Goal: Information Seeking & Learning: Compare options

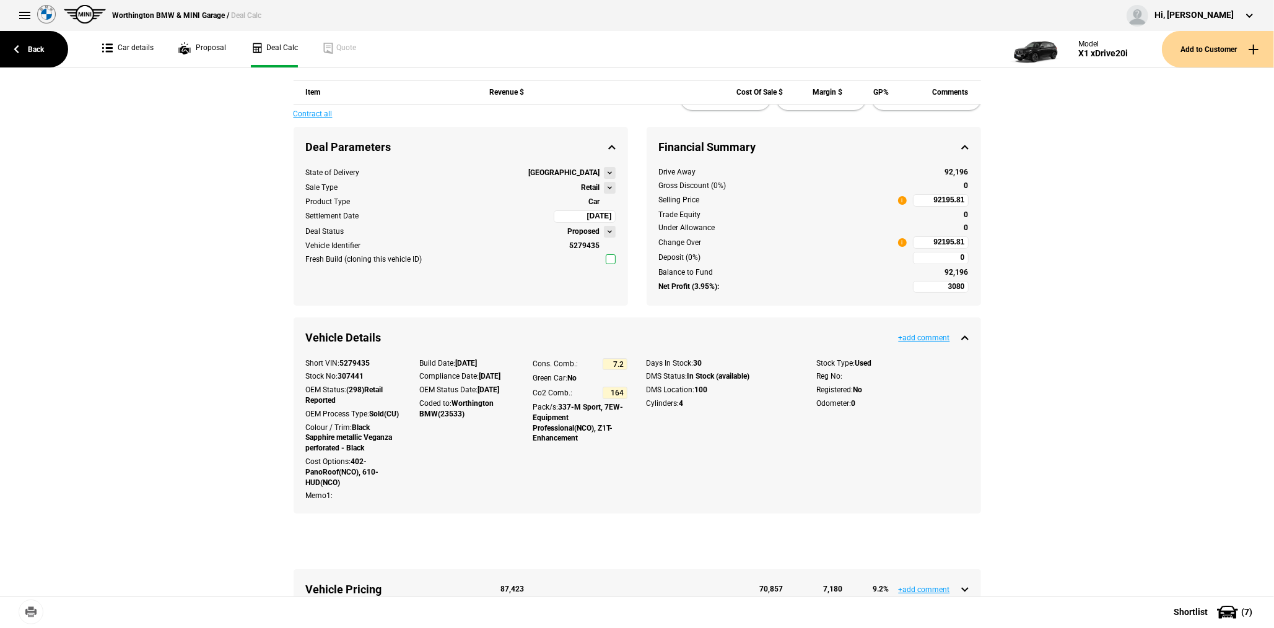
scroll to position [557, 0]
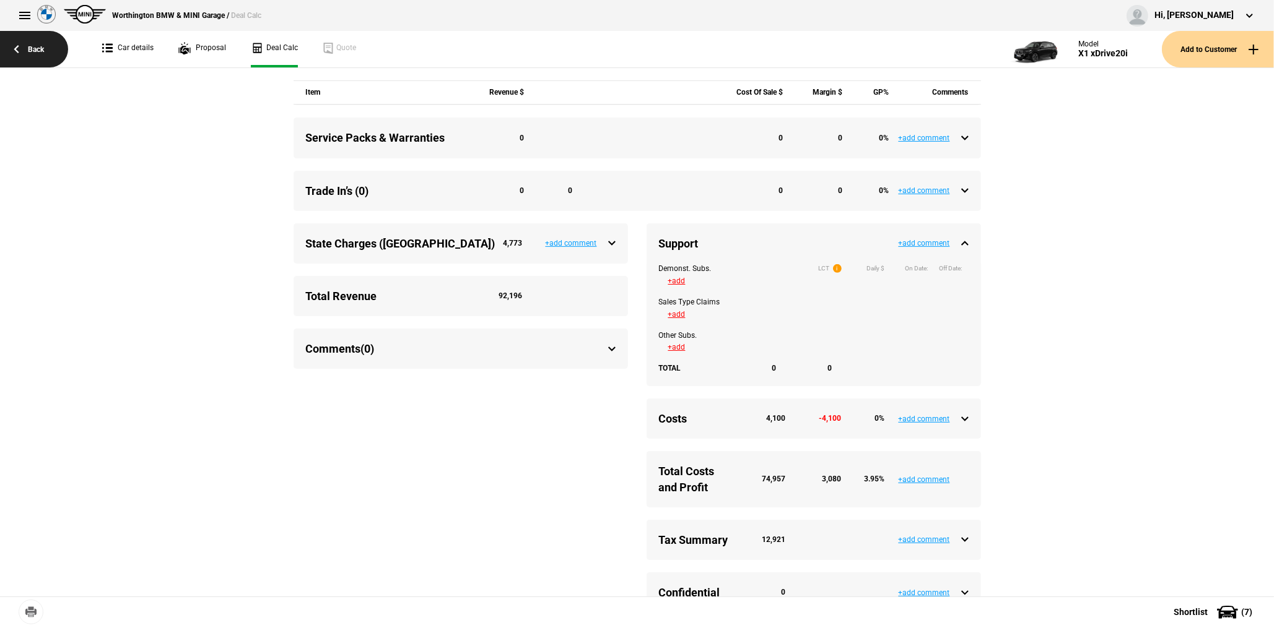
click at [44, 50] on link "Back" at bounding box center [34, 49] width 68 height 37
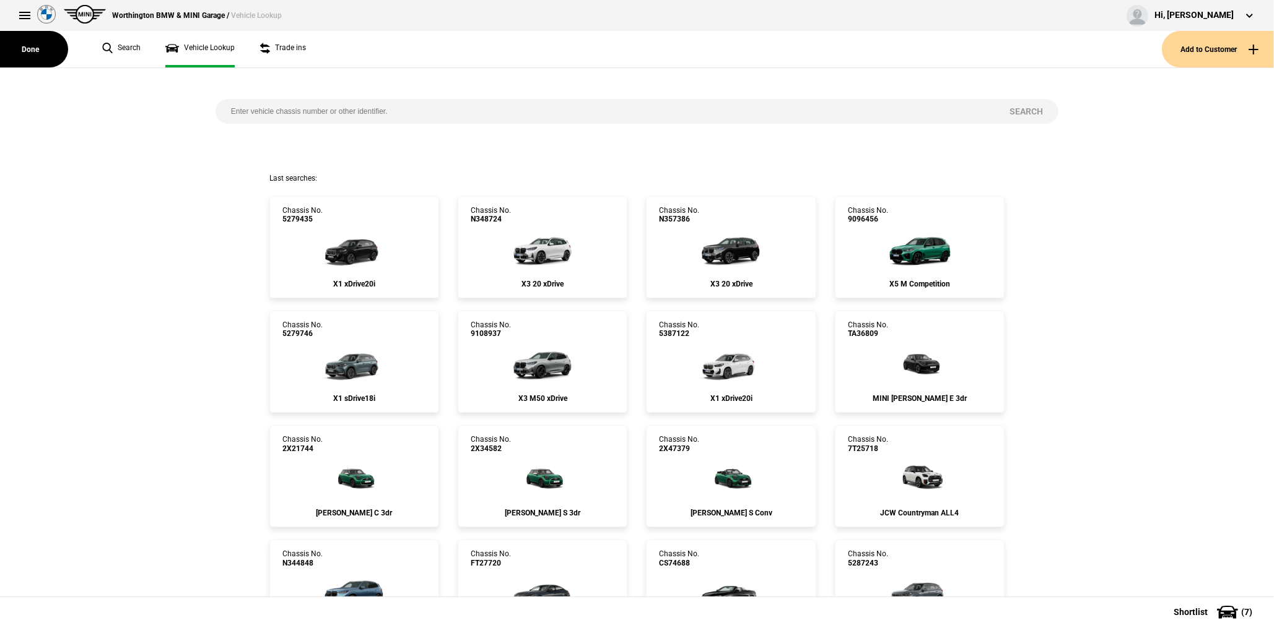
click at [312, 113] on input "search" at bounding box center [604, 111] width 778 height 25
paste input "9060009"
type input "9060009"
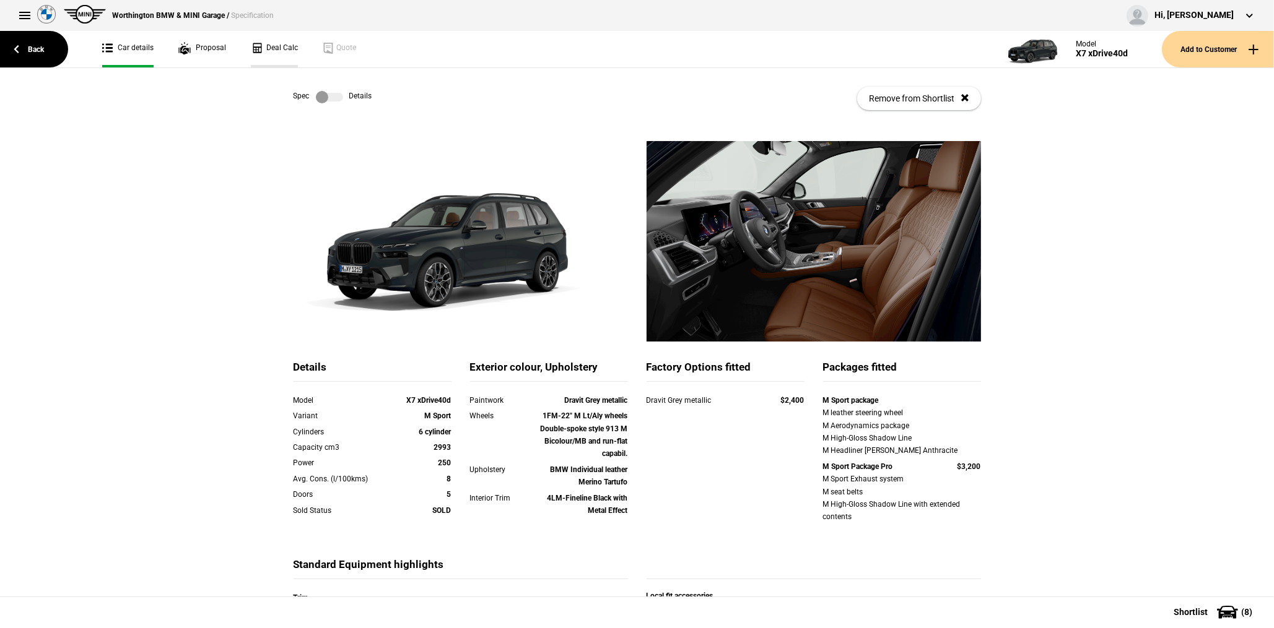
click at [271, 45] on link "Deal Calc" at bounding box center [274, 49] width 47 height 37
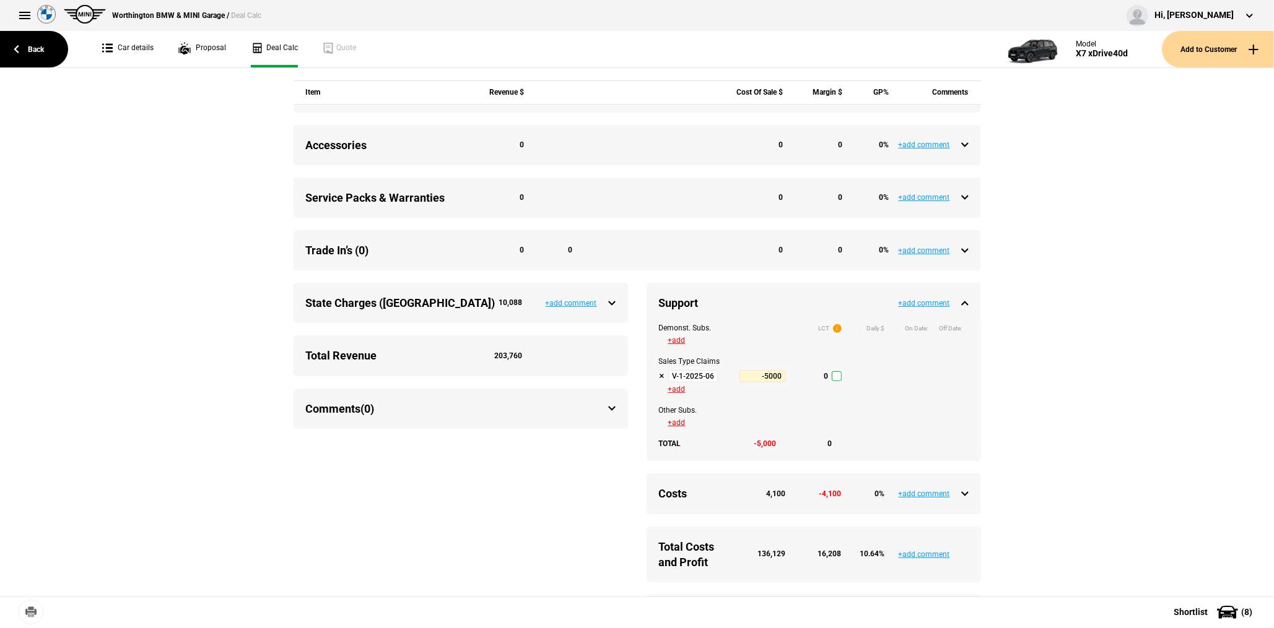
scroll to position [495, 0]
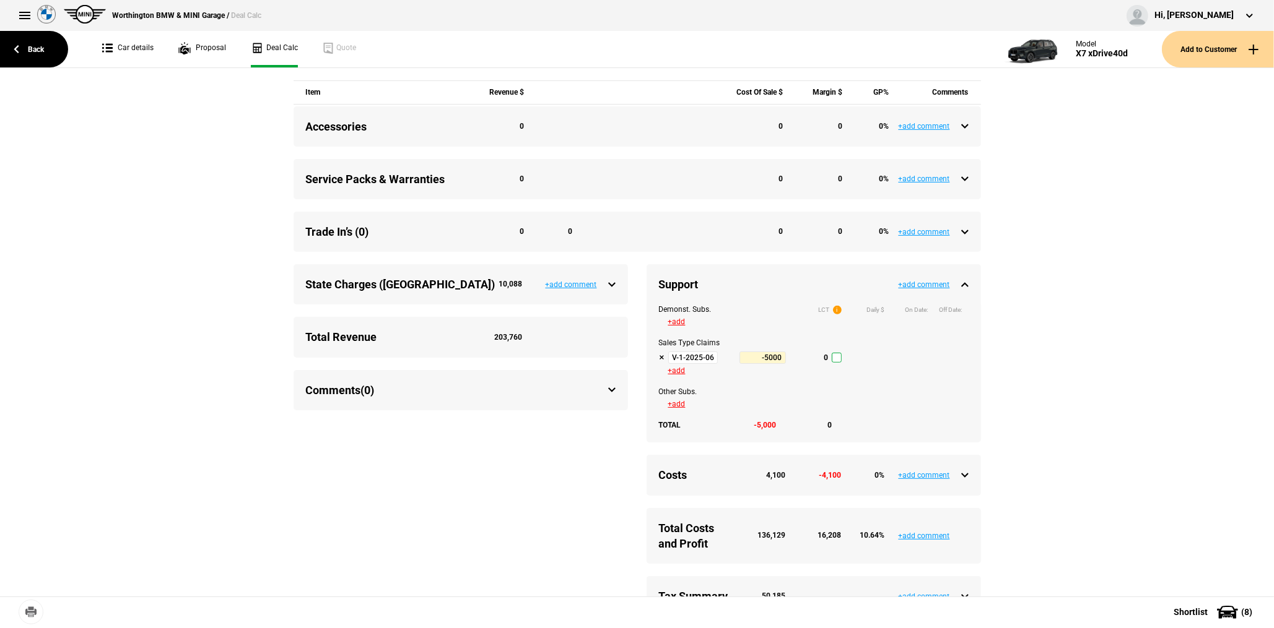
click at [697, 364] on input "V-1-2025-06-30 Tactical Support Q3-2025" at bounding box center [693, 358] width 50 height 12
click at [38, 59] on link "Back" at bounding box center [34, 49] width 68 height 37
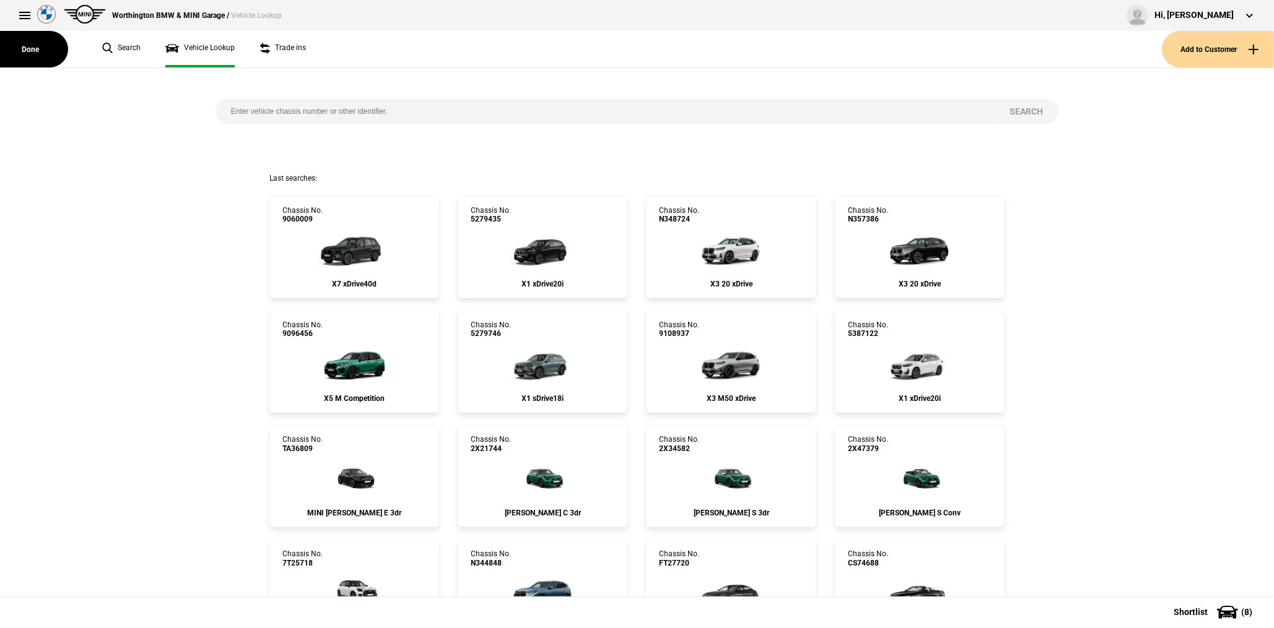
click at [272, 108] on input "search" at bounding box center [604, 111] width 778 height 25
paste input "5374231"
type input "5374231"
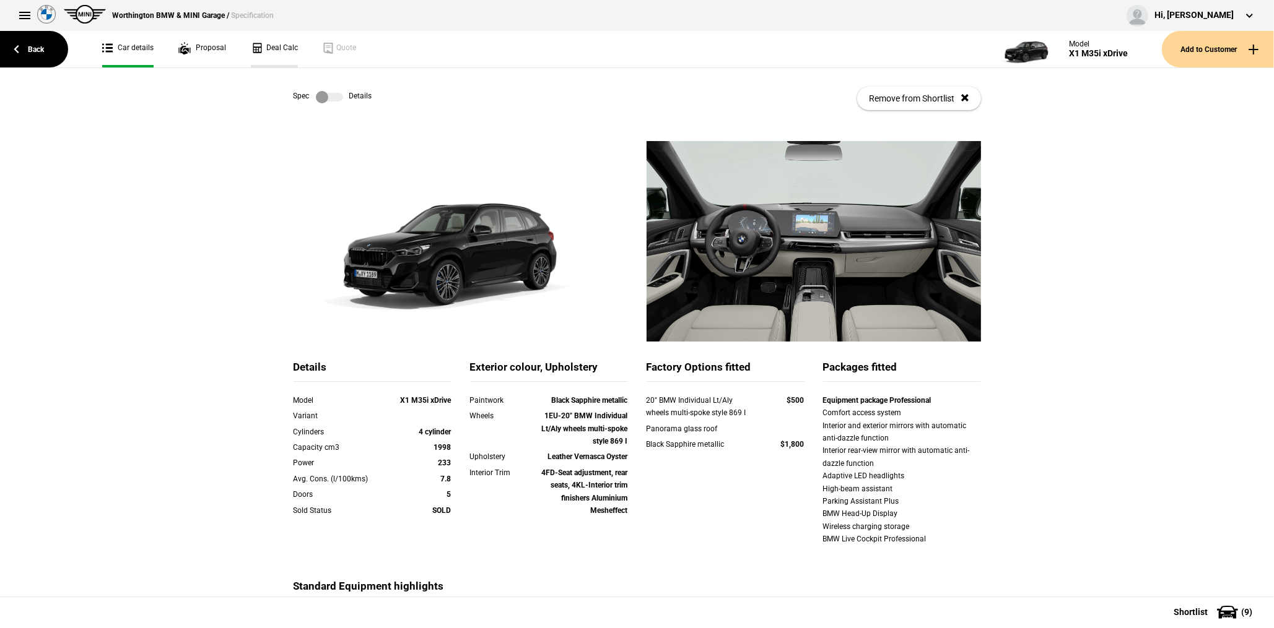
click at [273, 54] on link "Deal Calc" at bounding box center [274, 49] width 47 height 37
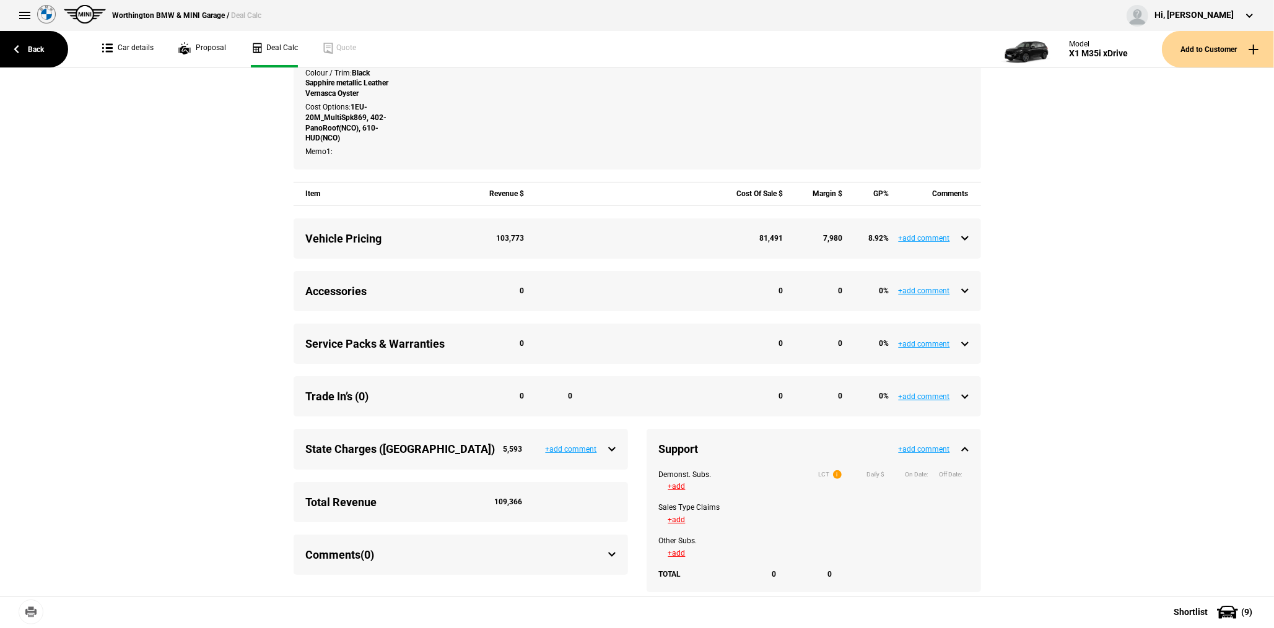
scroll to position [371, 0]
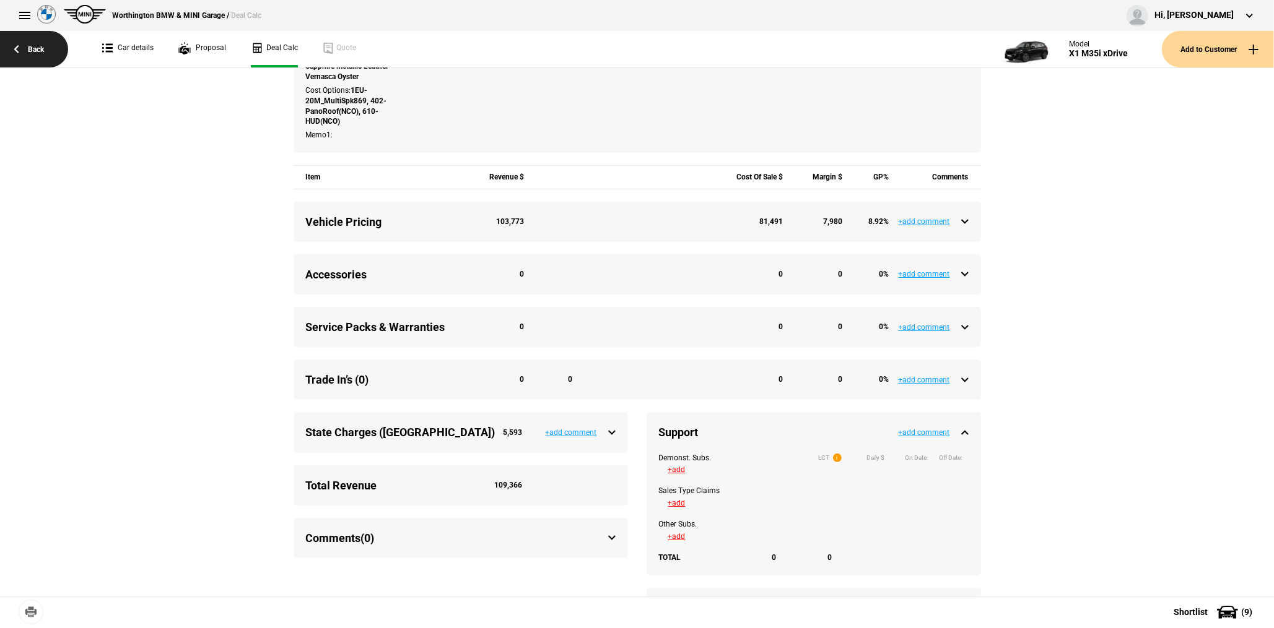
click at [33, 53] on link "Back" at bounding box center [34, 49] width 68 height 37
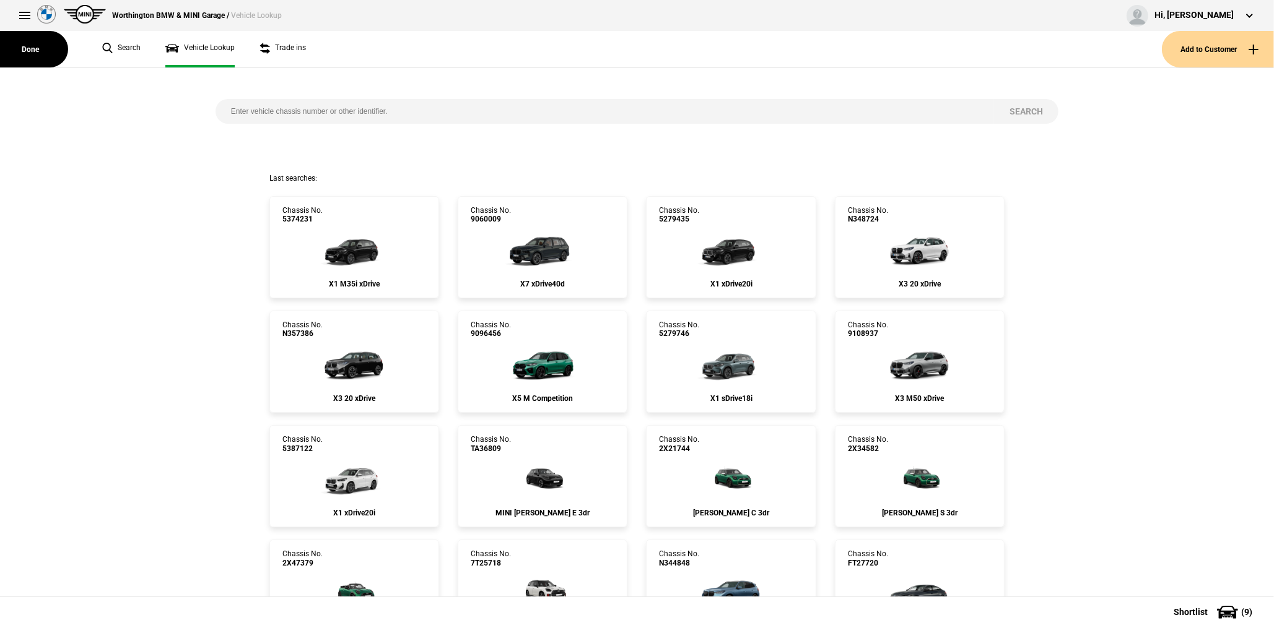
click at [352, 111] on input "search" at bounding box center [604, 111] width 778 height 25
paste input "7T37159"
type input "7T37159"
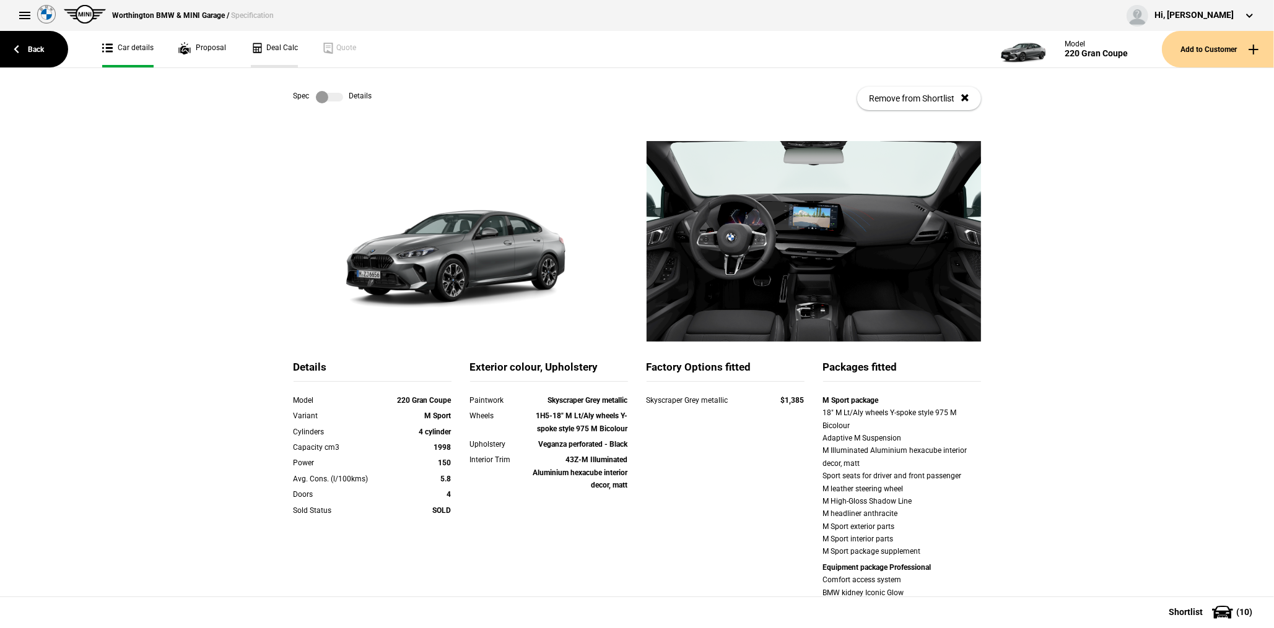
click at [262, 48] on link "Deal Calc" at bounding box center [274, 49] width 47 height 37
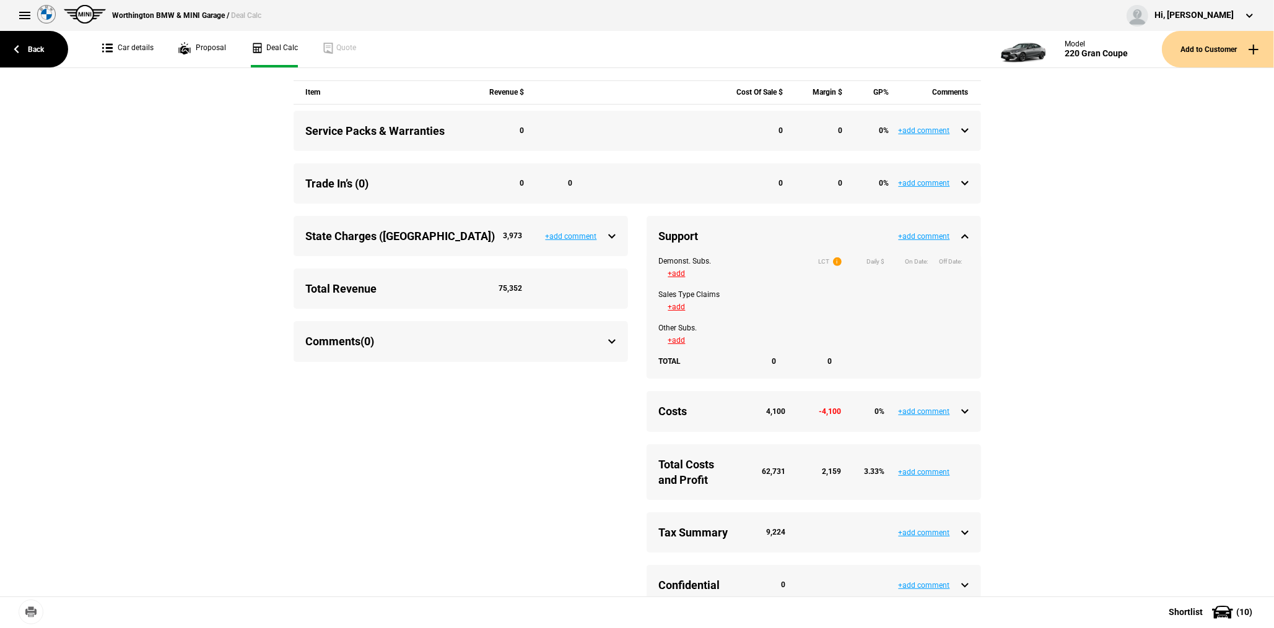
scroll to position [495, 0]
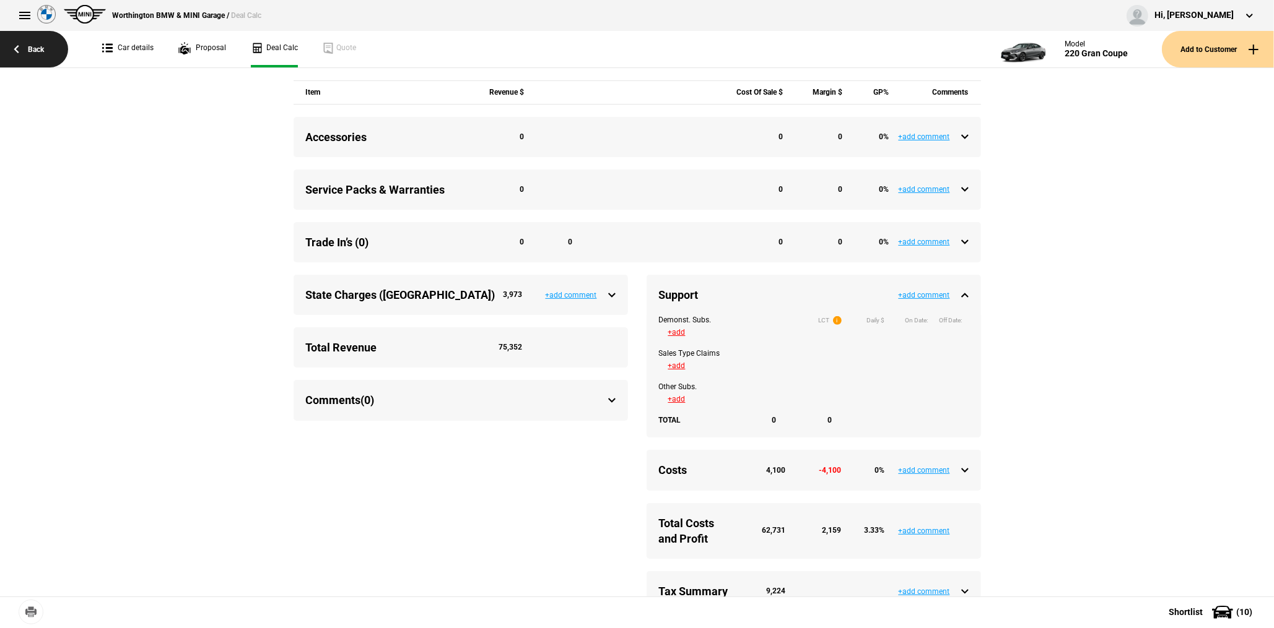
click at [21, 55] on link "Back" at bounding box center [34, 49] width 68 height 37
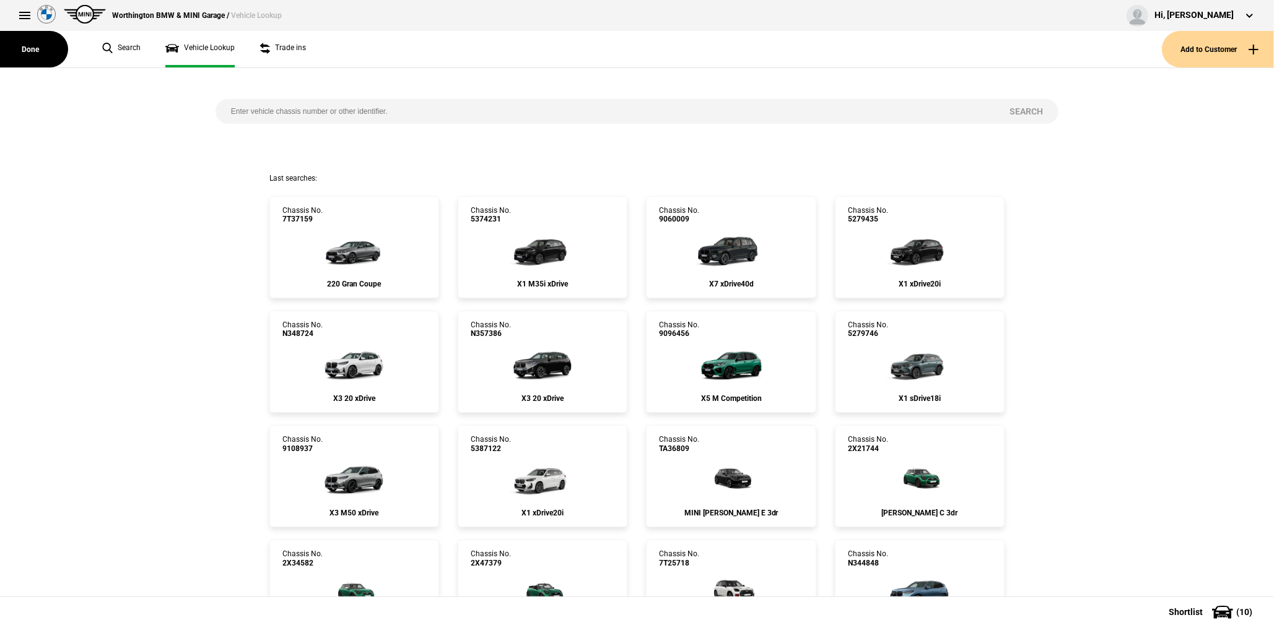
click at [304, 119] on input "search" at bounding box center [604, 111] width 778 height 25
paste input "N358963"
type input "N358963"
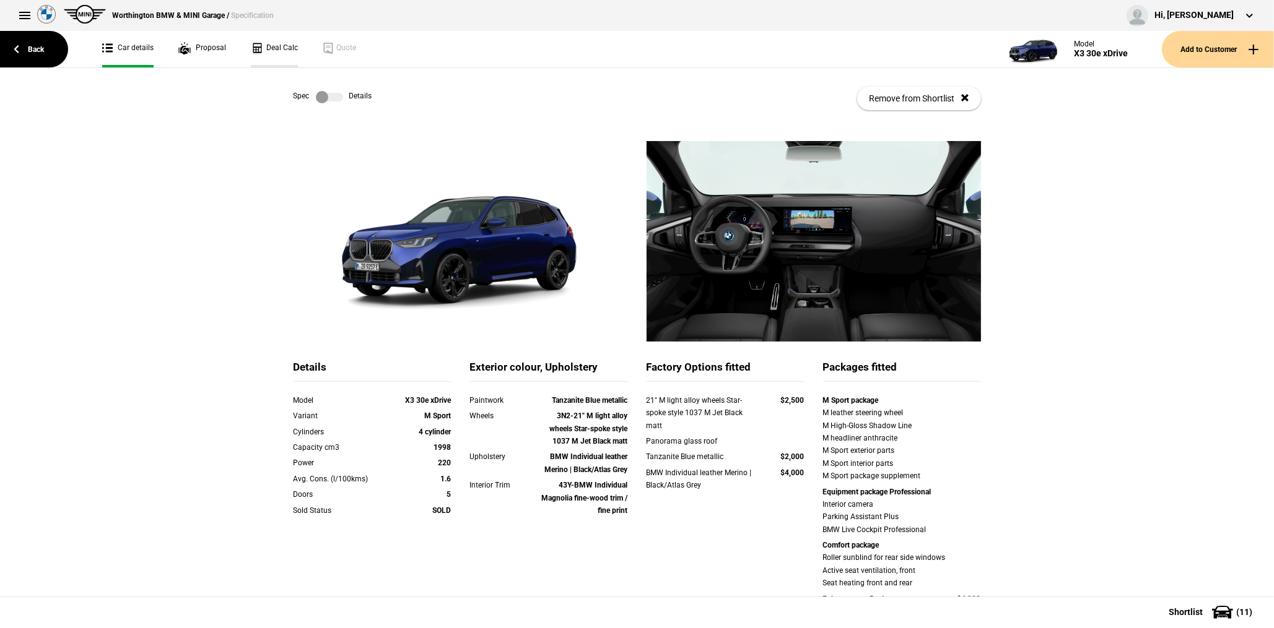
click at [266, 49] on link "Deal Calc" at bounding box center [274, 49] width 47 height 37
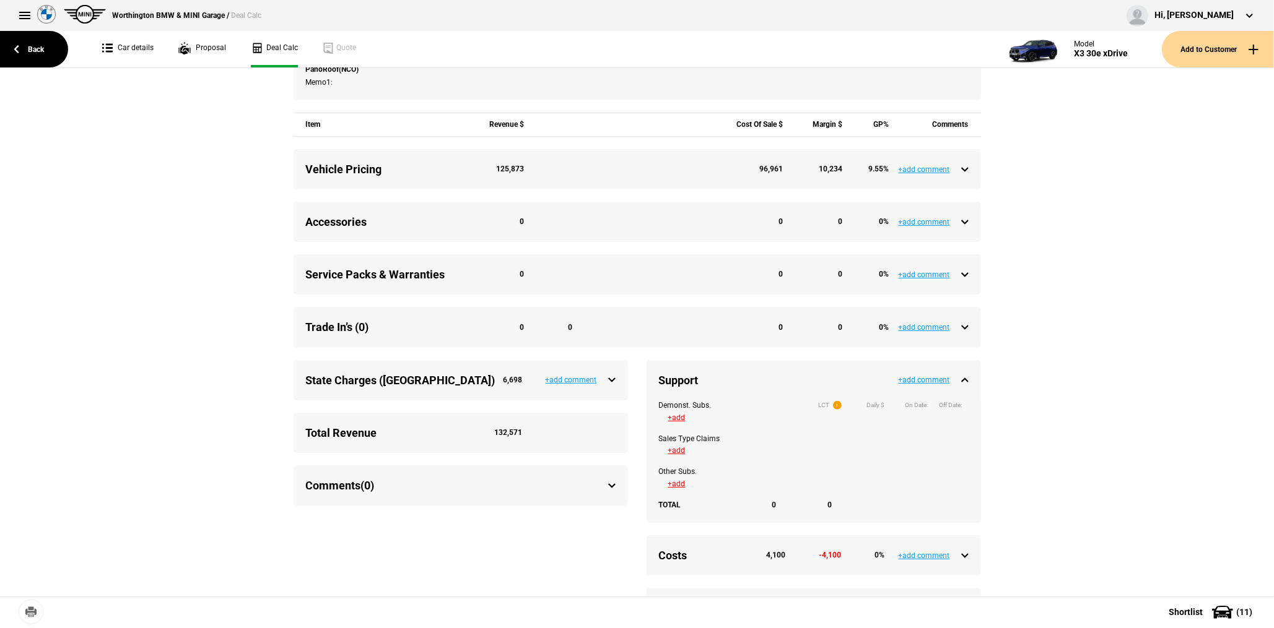
scroll to position [433, 0]
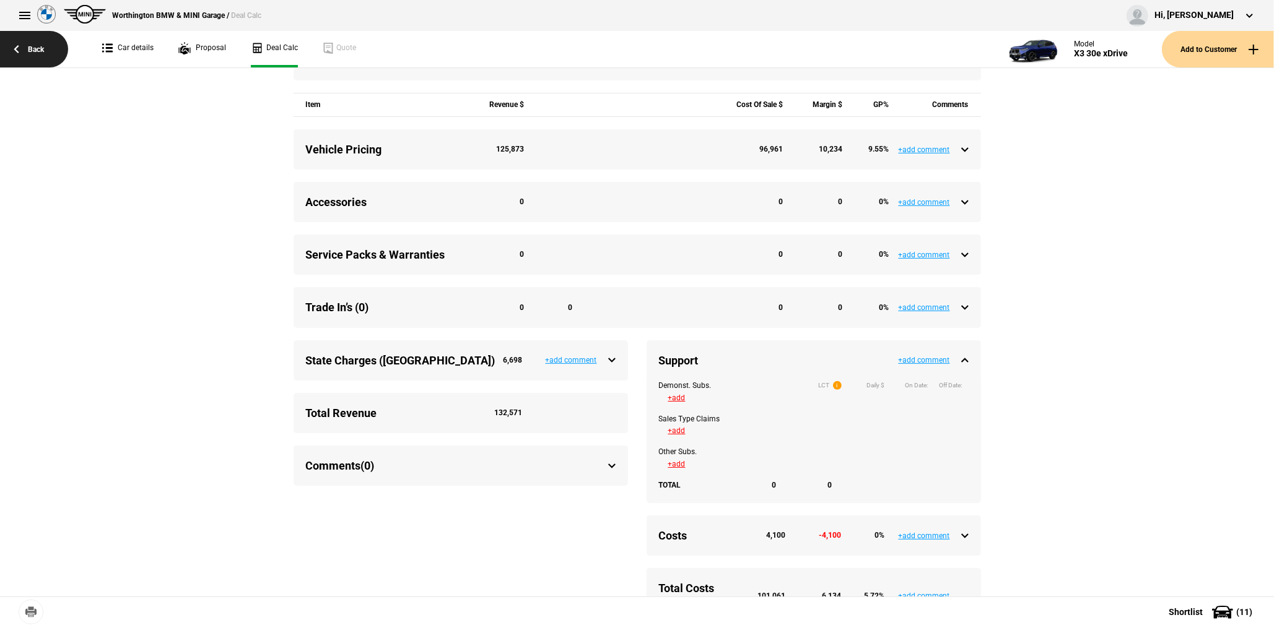
click at [17, 54] on link "Back" at bounding box center [34, 49] width 68 height 37
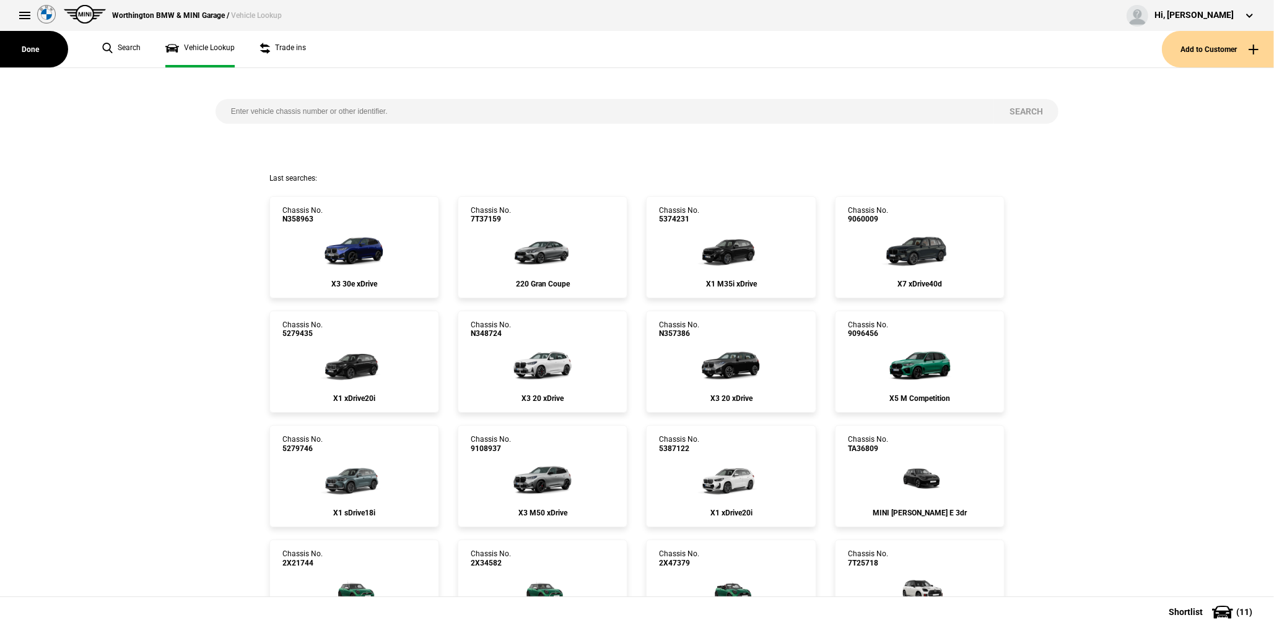
click at [332, 105] on input "search" at bounding box center [604, 111] width 778 height 25
paste input "7T13506"
type input "7T13506"
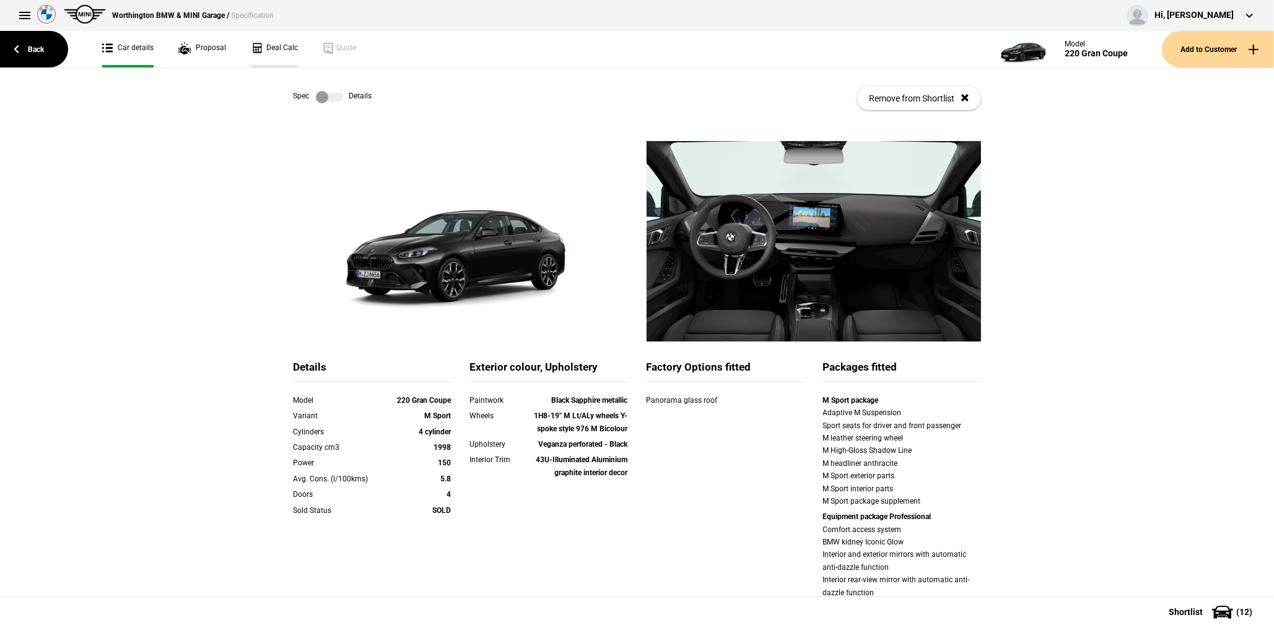
click at [273, 54] on link "Deal Calc" at bounding box center [274, 49] width 47 height 37
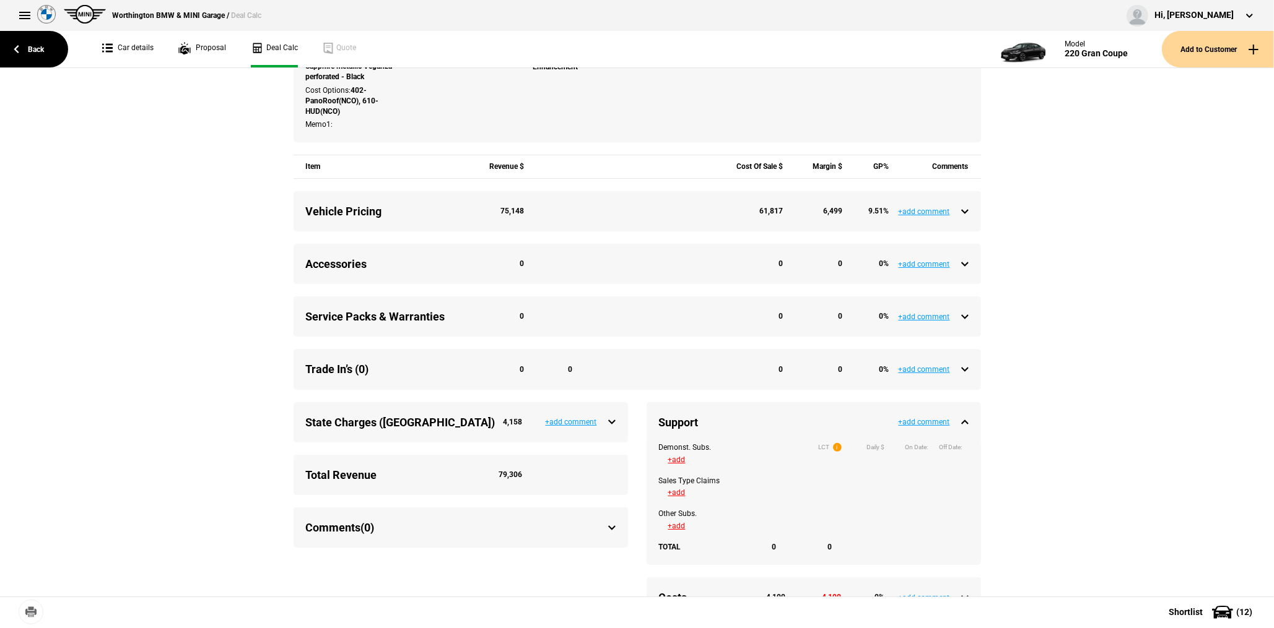
scroll to position [557, 0]
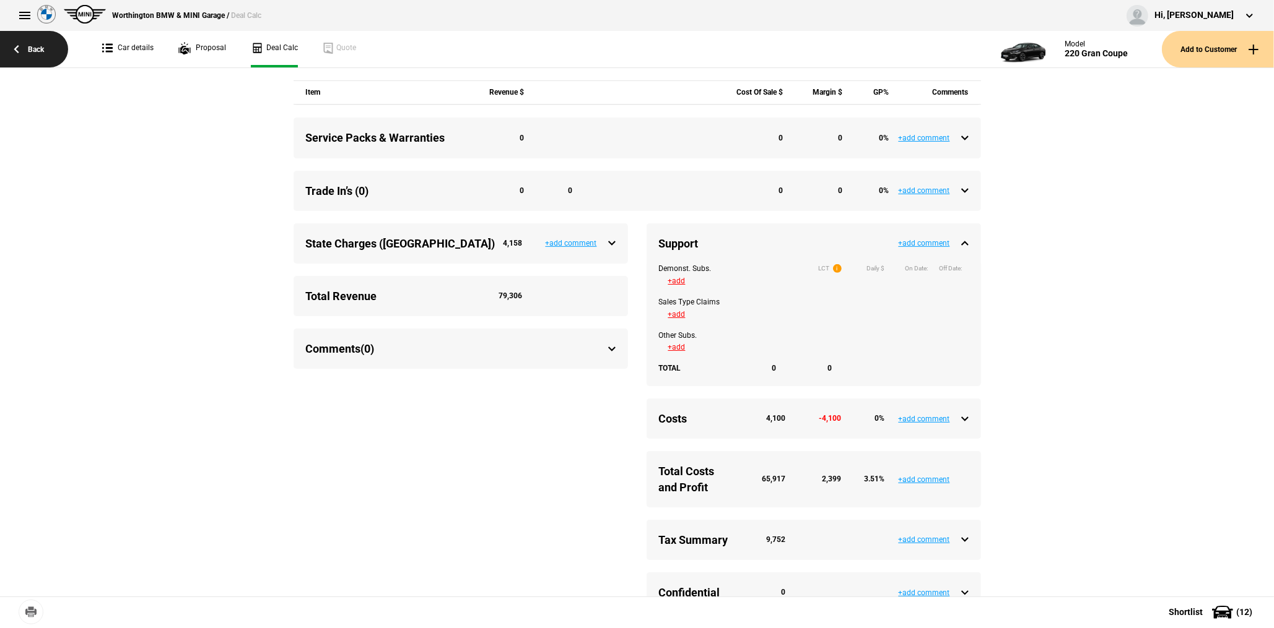
click at [50, 52] on link "Back" at bounding box center [34, 49] width 68 height 37
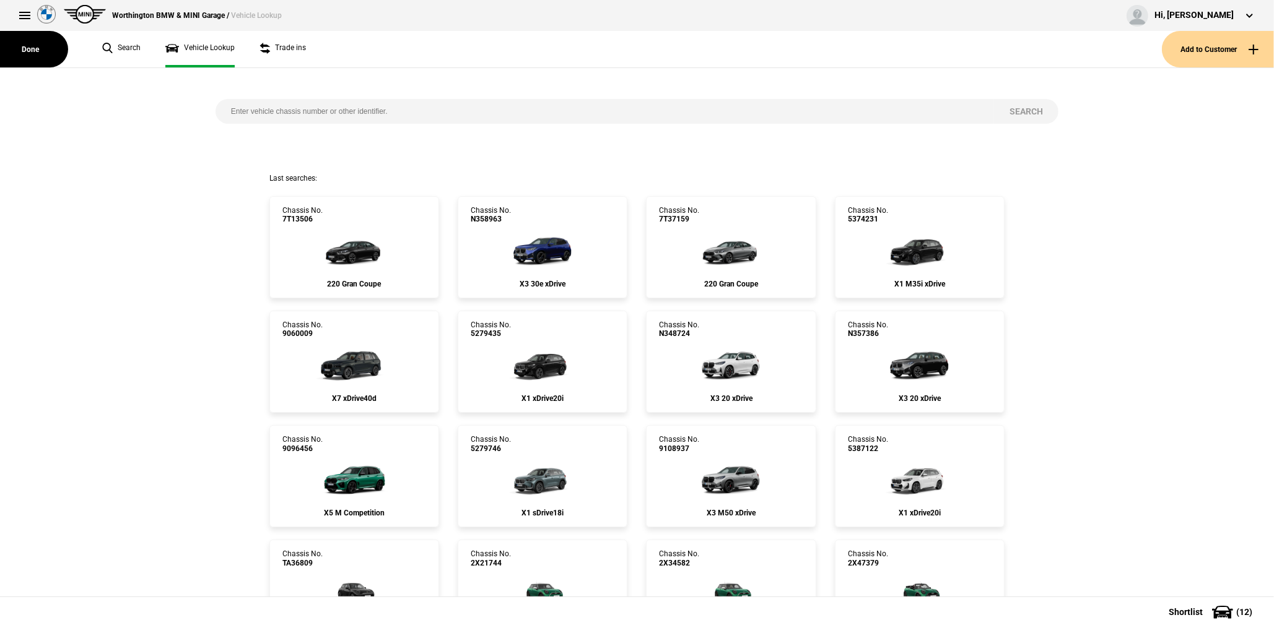
click at [313, 110] on input "search" at bounding box center [604, 111] width 778 height 25
paste input "7S84775"
type input "7S84775"
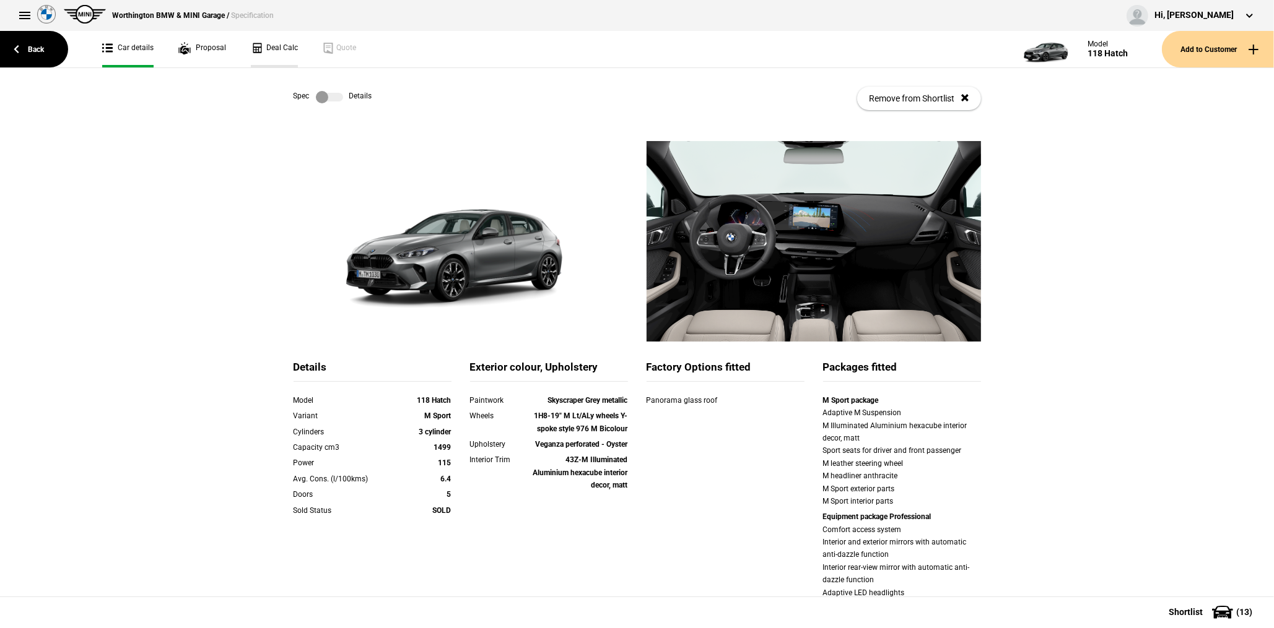
click at [286, 53] on link "Deal Calc" at bounding box center [274, 49] width 47 height 37
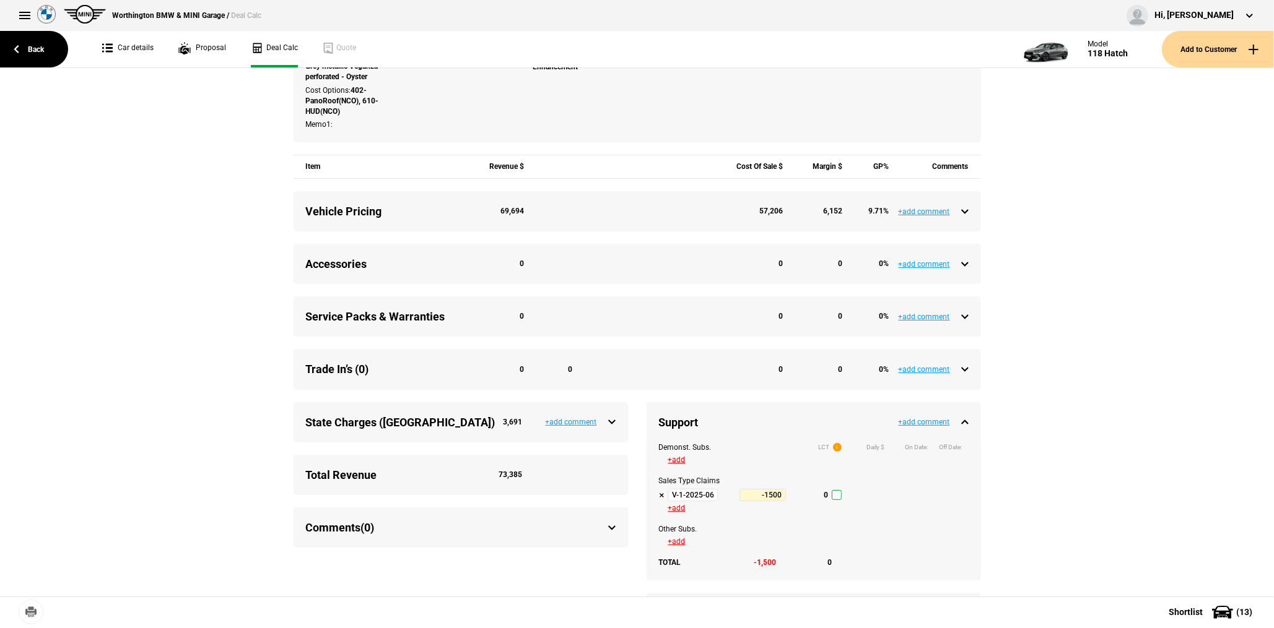
scroll to position [495, 0]
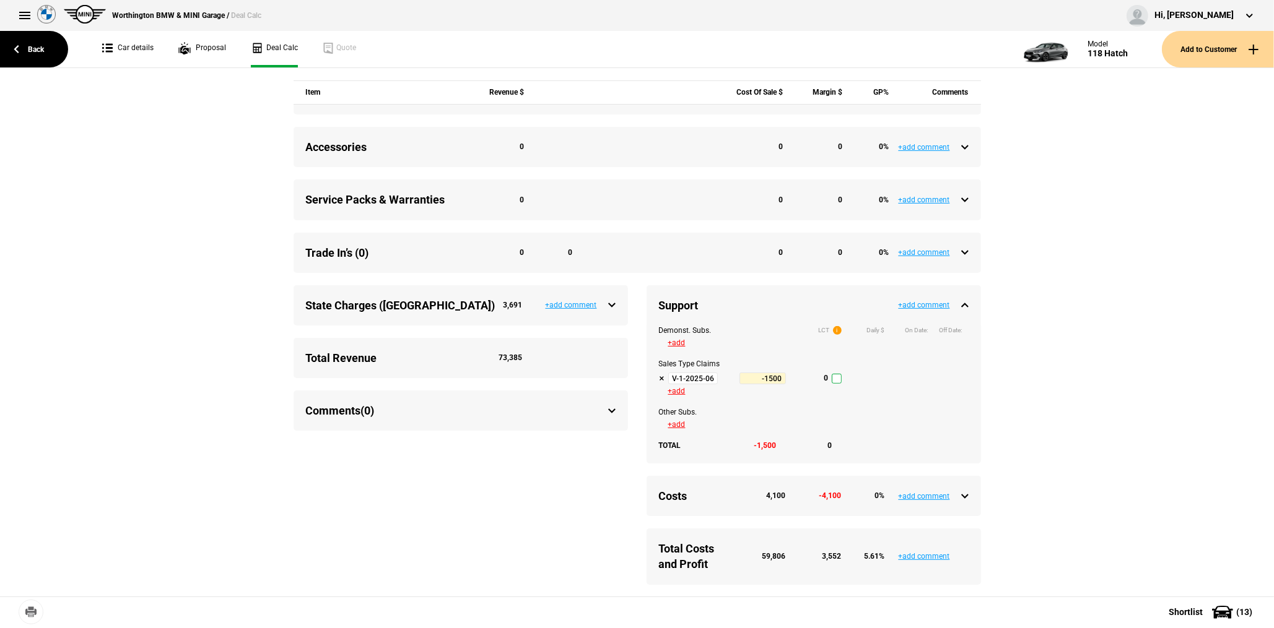
click at [681, 385] on input "V-1-2025-06-30 Tactical Support Q3-2025" at bounding box center [693, 379] width 50 height 12
click at [53, 46] on link "Back" at bounding box center [34, 49] width 68 height 37
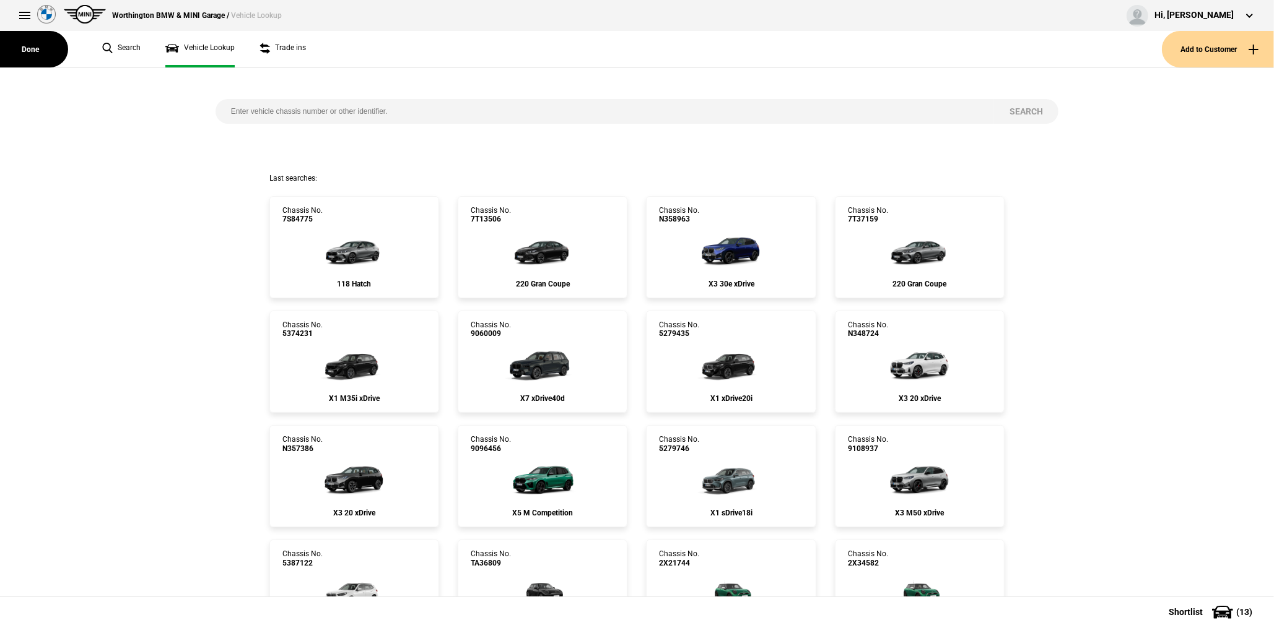
click at [295, 111] on input "search" at bounding box center [604, 111] width 778 height 25
paste input "7S79908"
type input "7S79908"
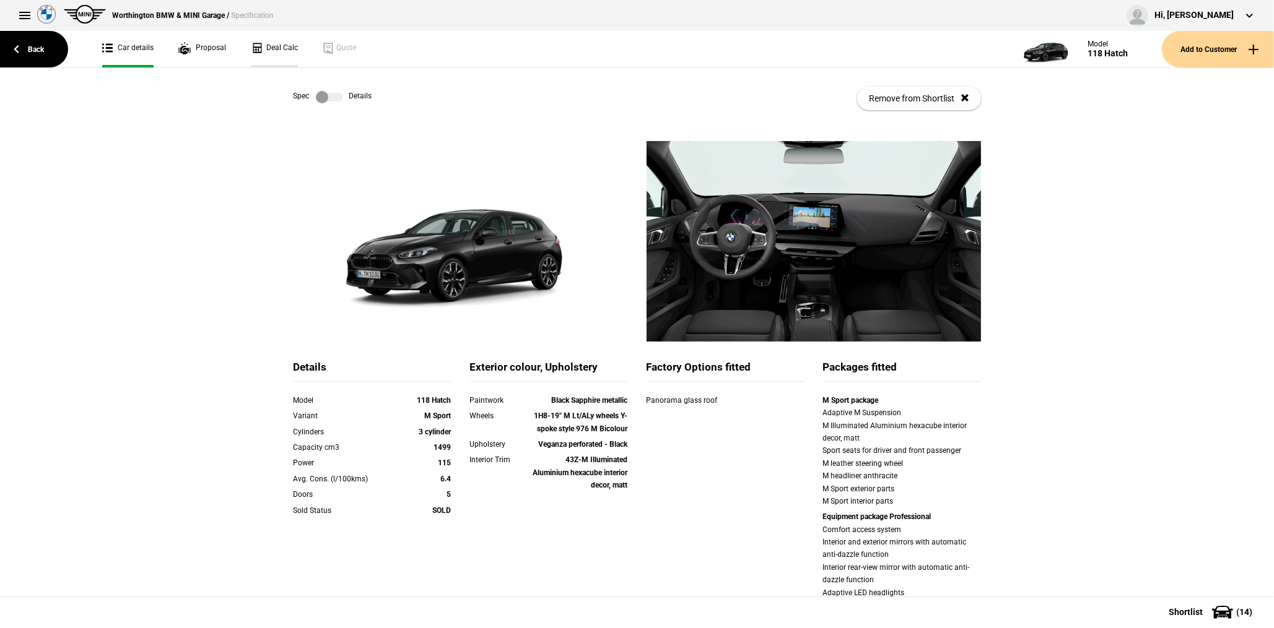
click at [276, 55] on link "Deal Calc" at bounding box center [274, 49] width 47 height 37
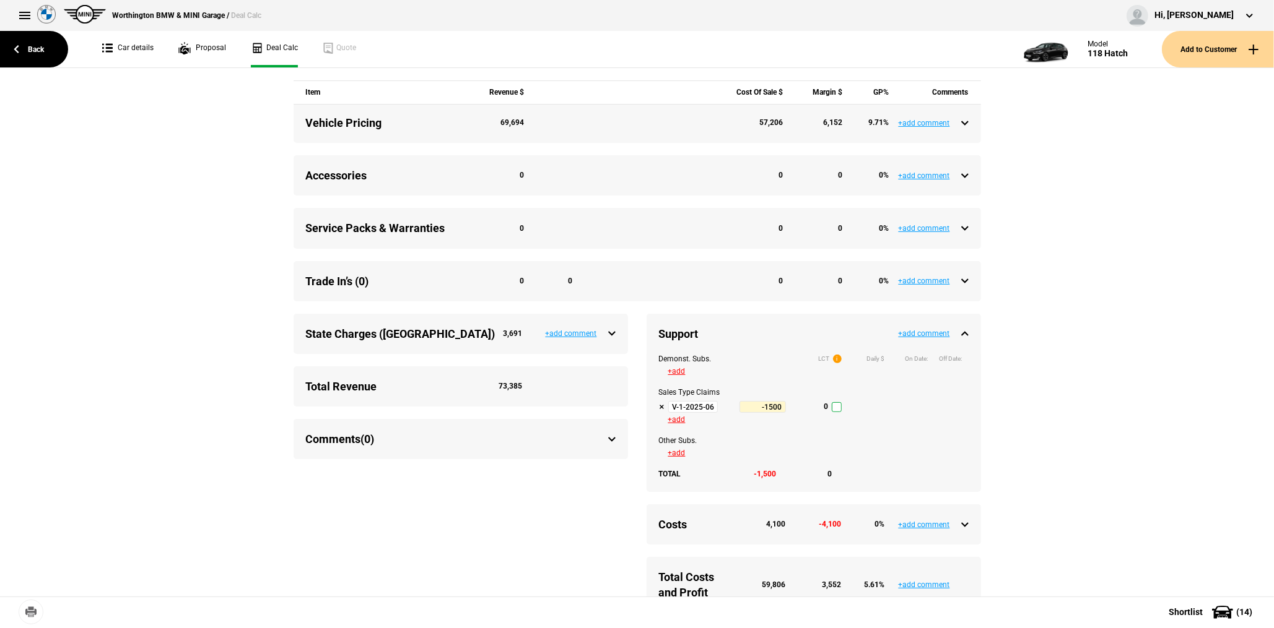
scroll to position [495, 0]
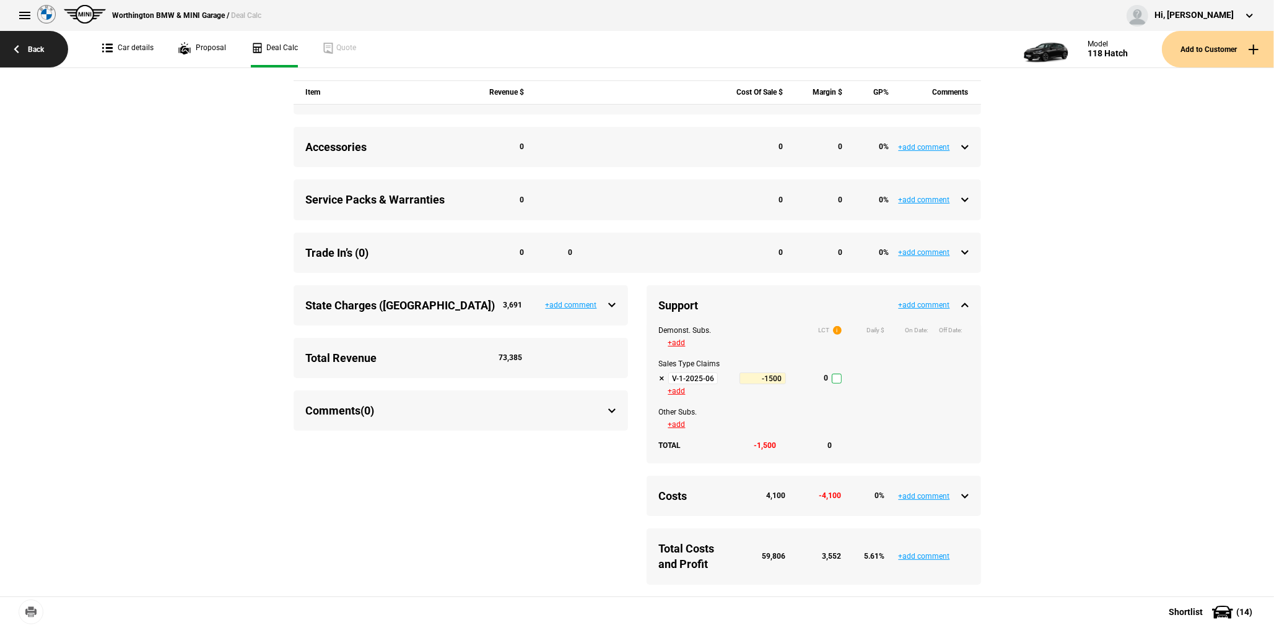
click at [47, 53] on link "Back" at bounding box center [34, 49] width 68 height 37
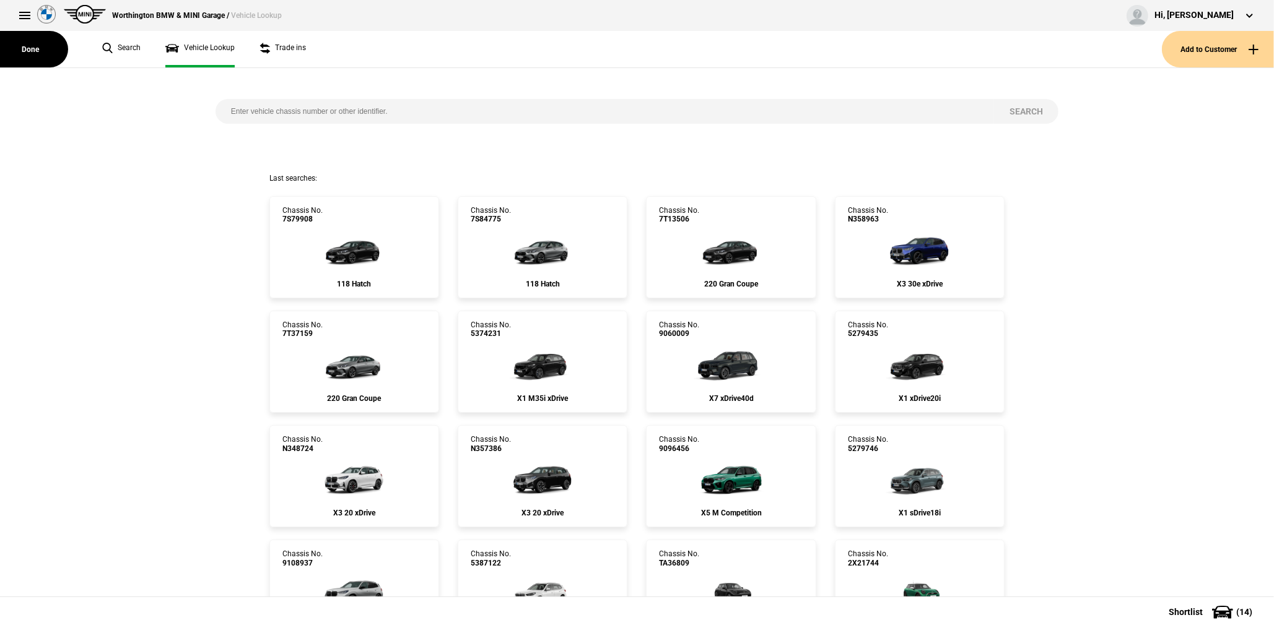
click at [302, 110] on input "search" at bounding box center [604, 111] width 778 height 25
paste input "5Z55268"
type input "5Z55268"
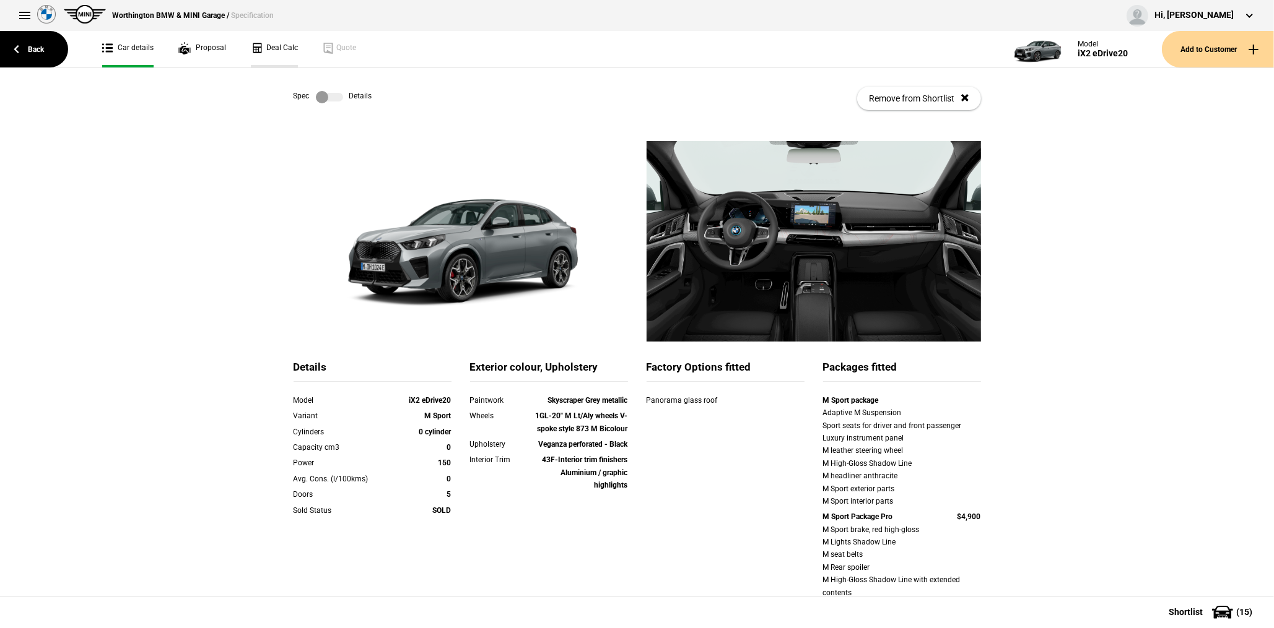
click at [280, 51] on link "Deal Calc" at bounding box center [274, 49] width 47 height 37
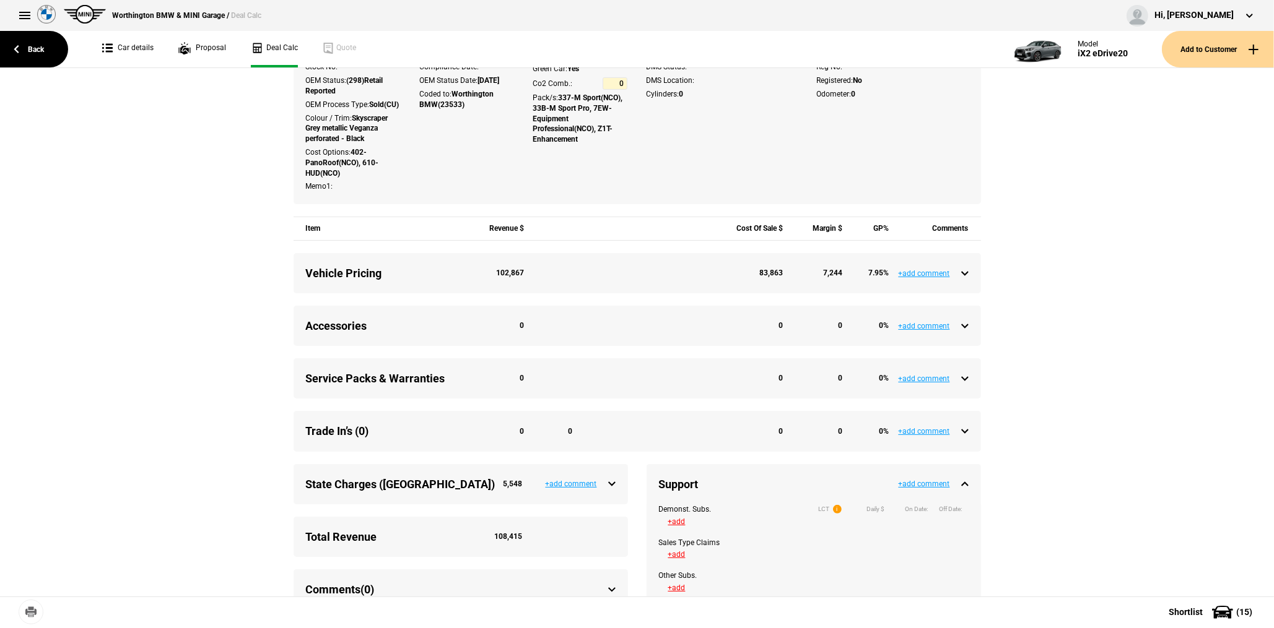
scroll to position [495, 0]
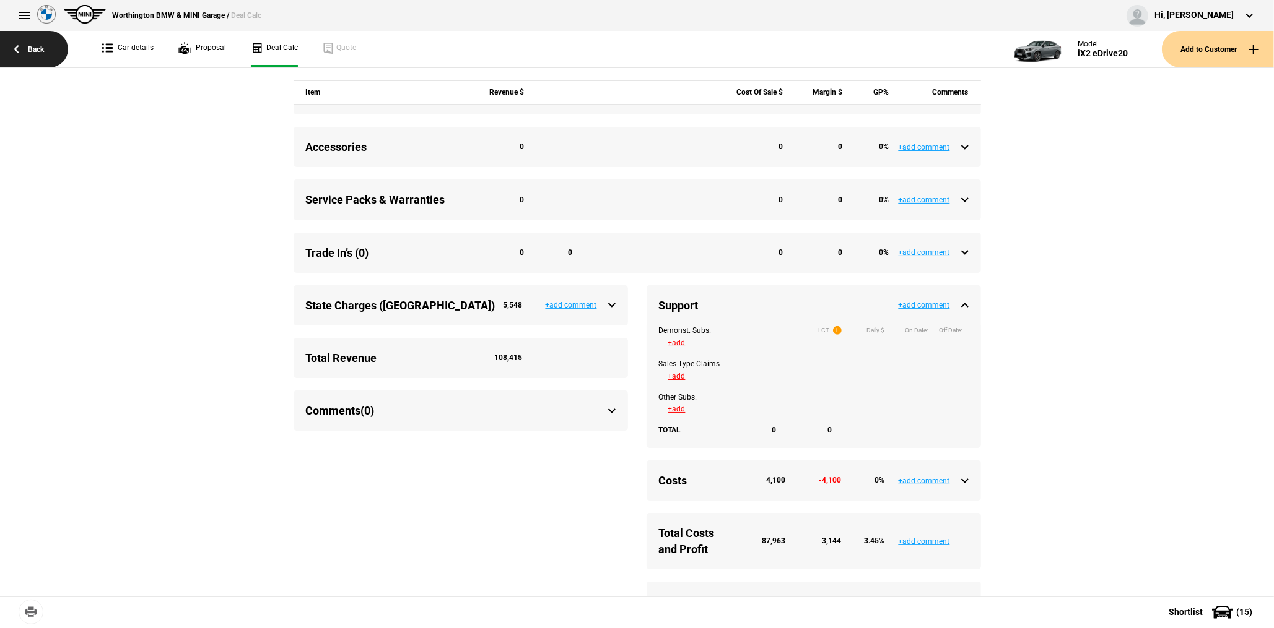
click at [43, 38] on link "Back" at bounding box center [34, 49] width 68 height 37
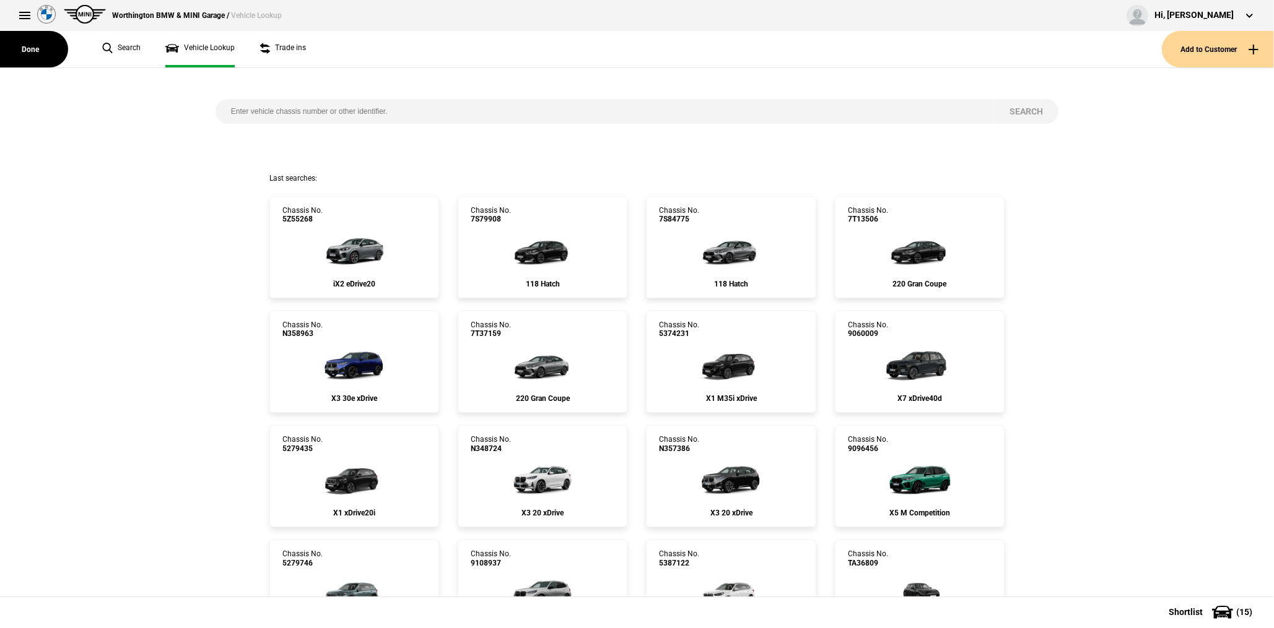
click at [253, 105] on input "search" at bounding box center [604, 111] width 778 height 25
paste input "CV76176"
type input "CV76176"
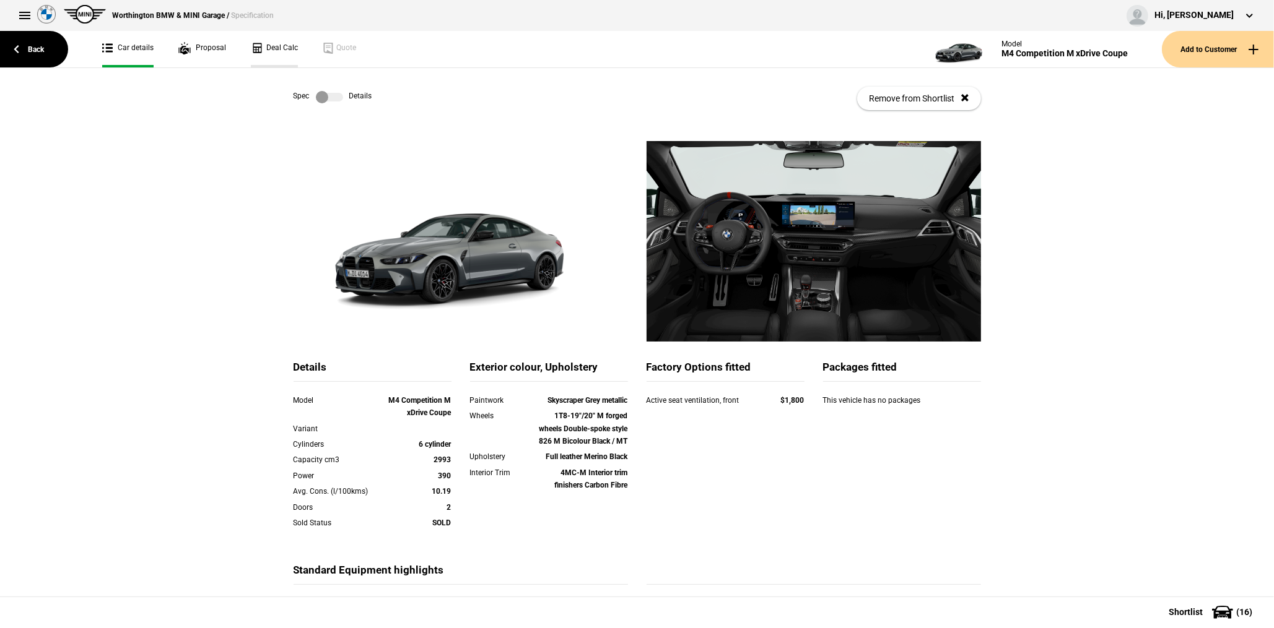
click at [271, 53] on link "Deal Calc" at bounding box center [274, 49] width 47 height 37
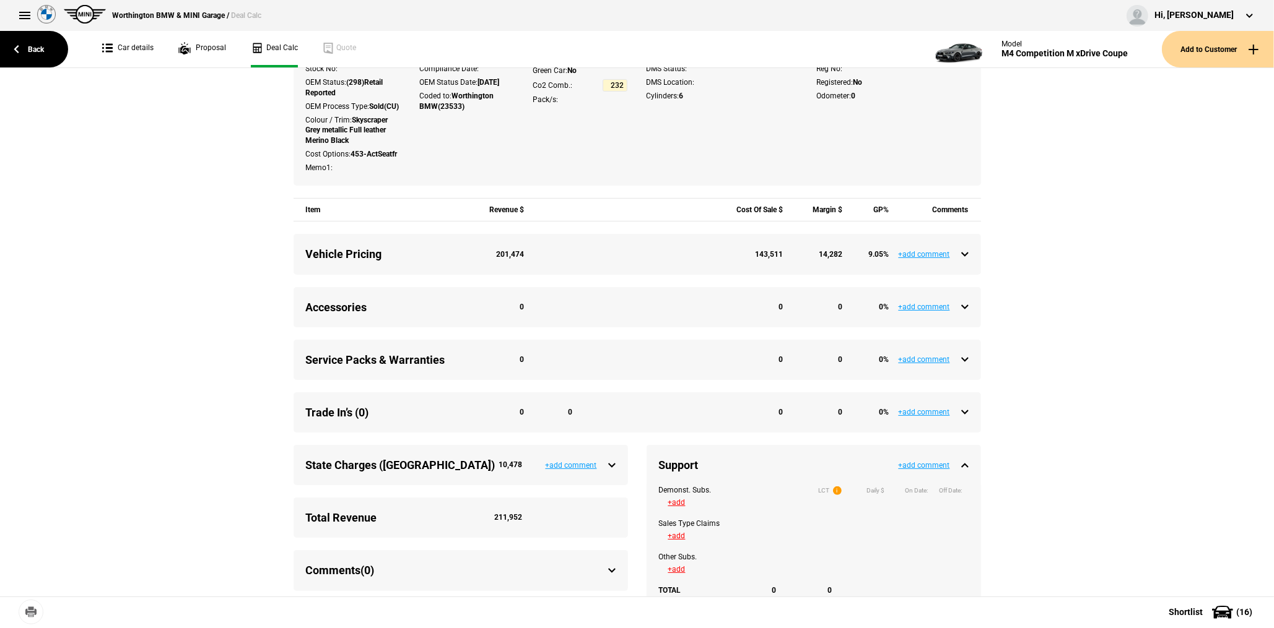
scroll to position [310, 0]
click at [50, 59] on link "Back" at bounding box center [34, 49] width 68 height 37
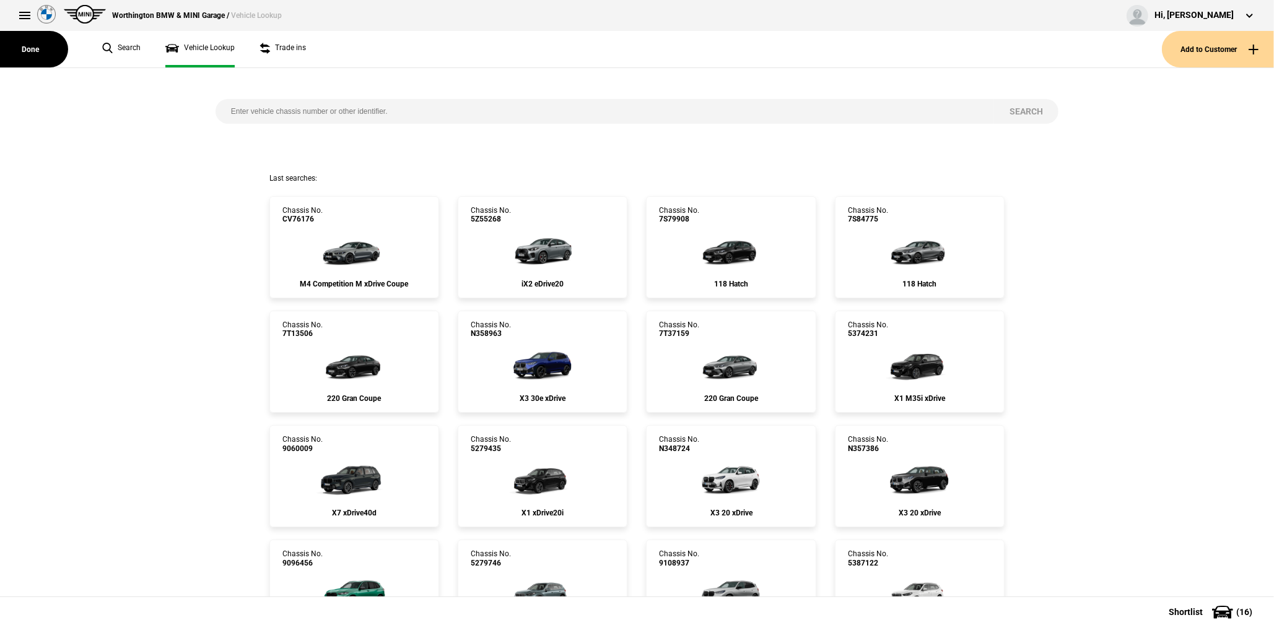
click at [273, 111] on input "search" at bounding box center [604, 111] width 778 height 25
paste input "9026201"
type input "9026201"
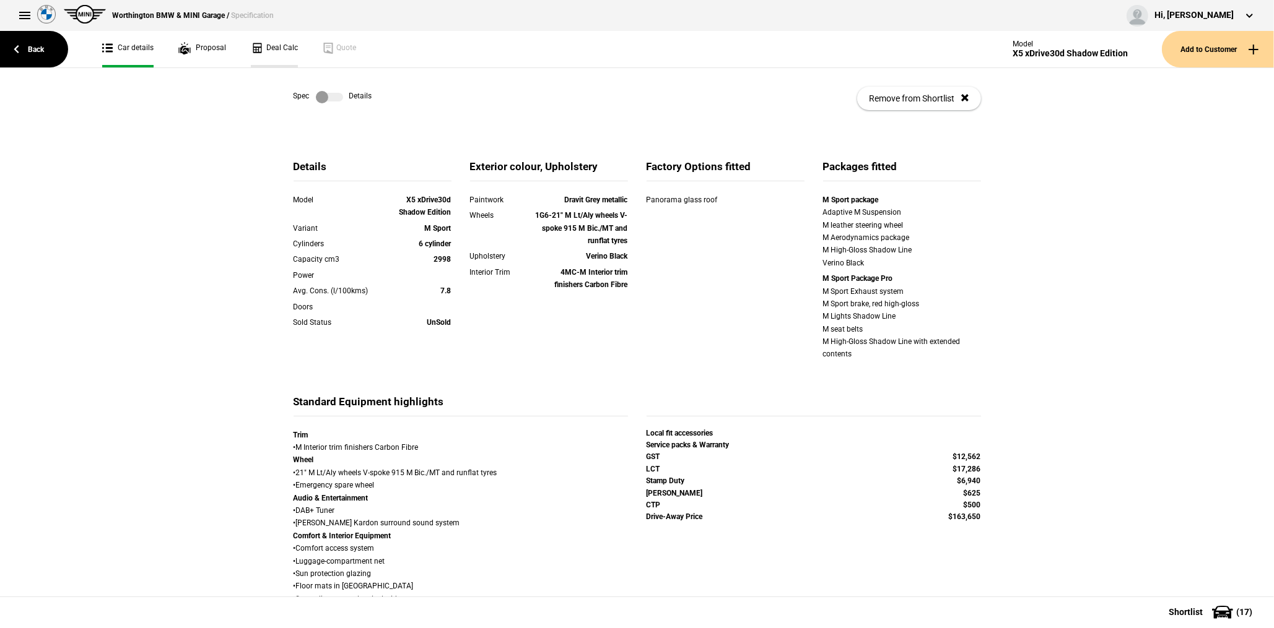
click at [279, 56] on link "Deal Calc" at bounding box center [274, 49] width 47 height 37
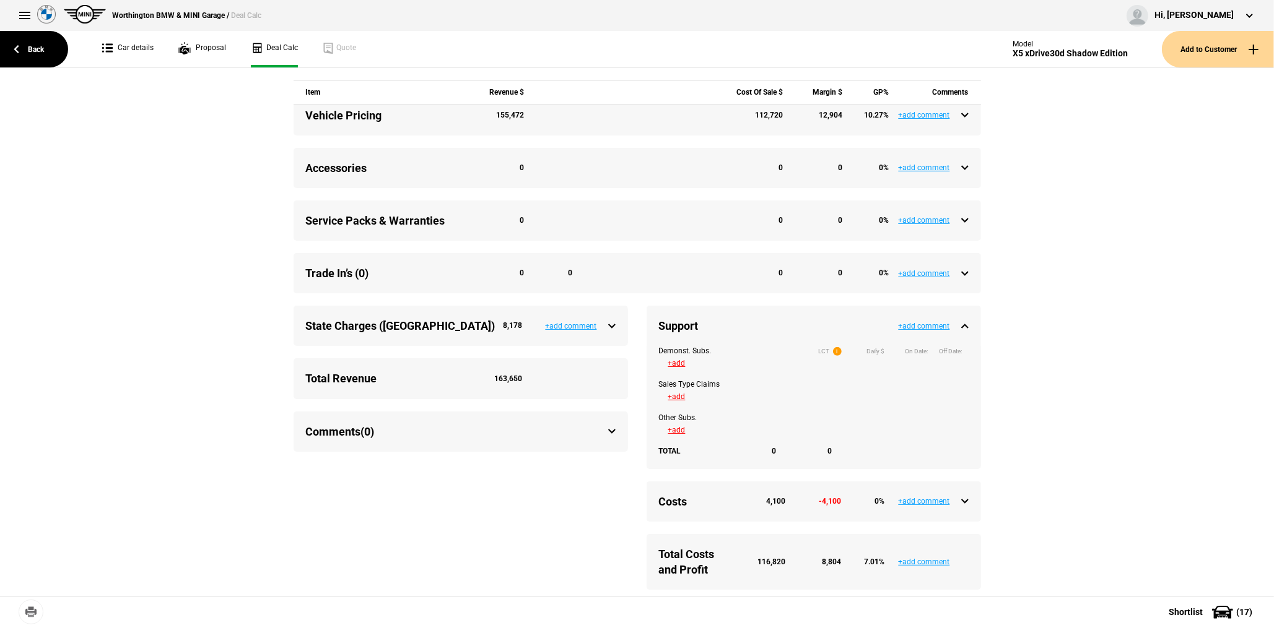
scroll to position [495, 0]
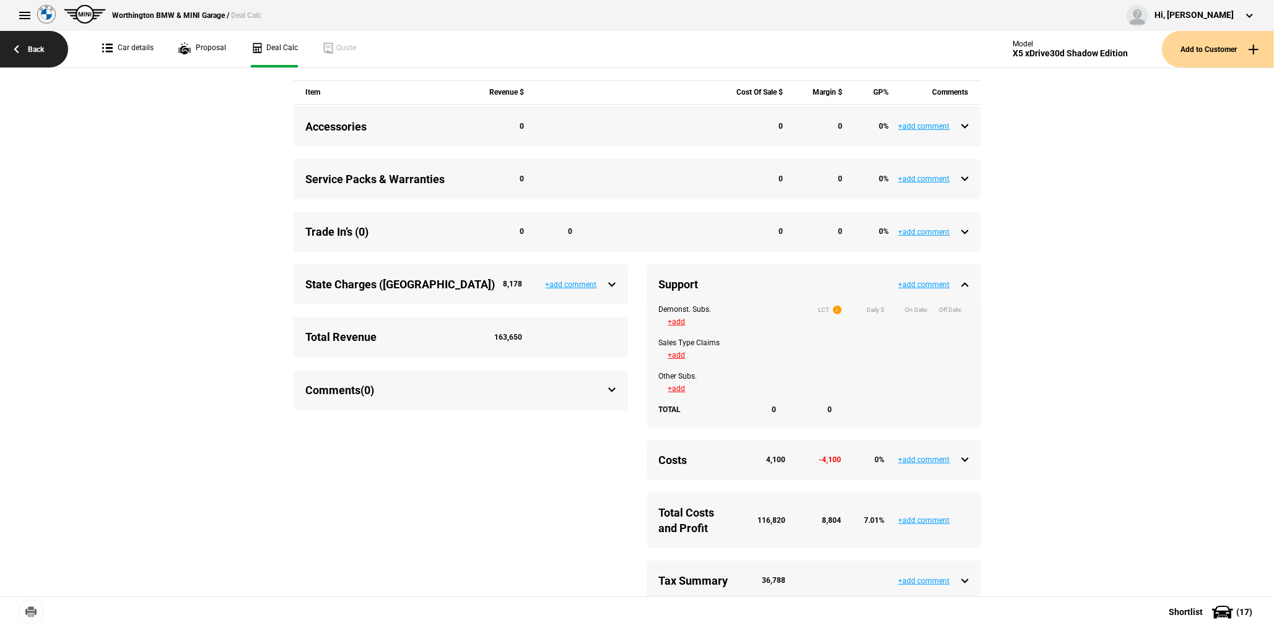
click at [49, 56] on link "Back" at bounding box center [34, 49] width 68 height 37
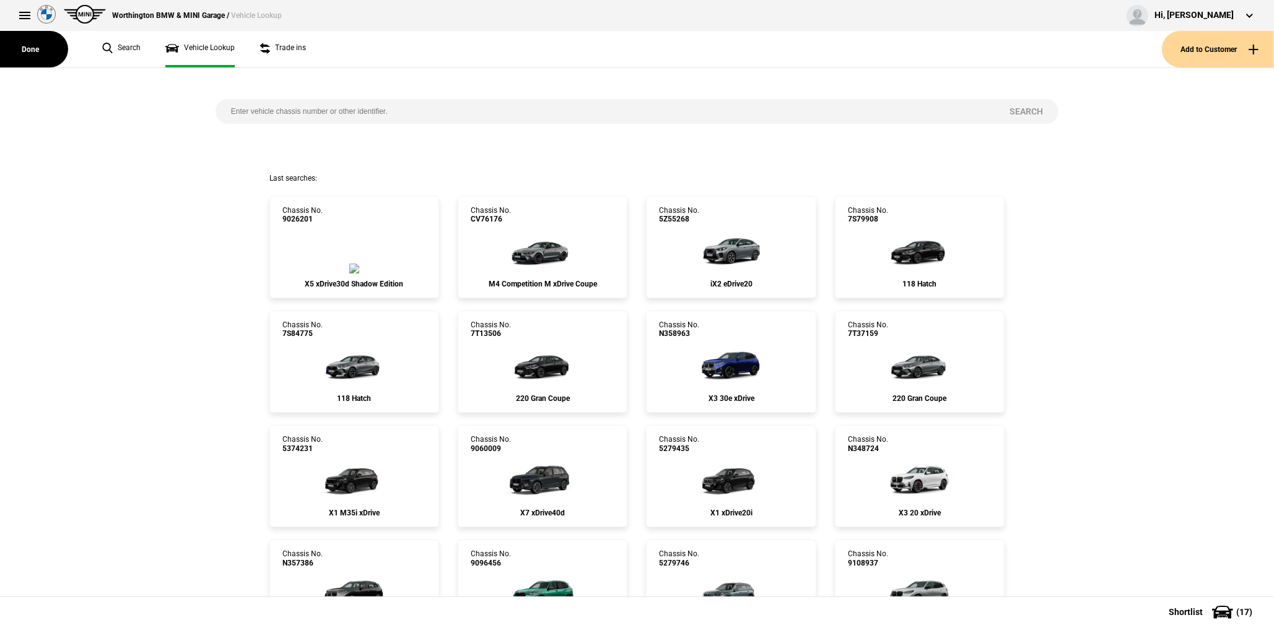
click at [287, 104] on input "search" at bounding box center [604, 111] width 778 height 25
paste input "5Z18484"
type input "5Z18484"
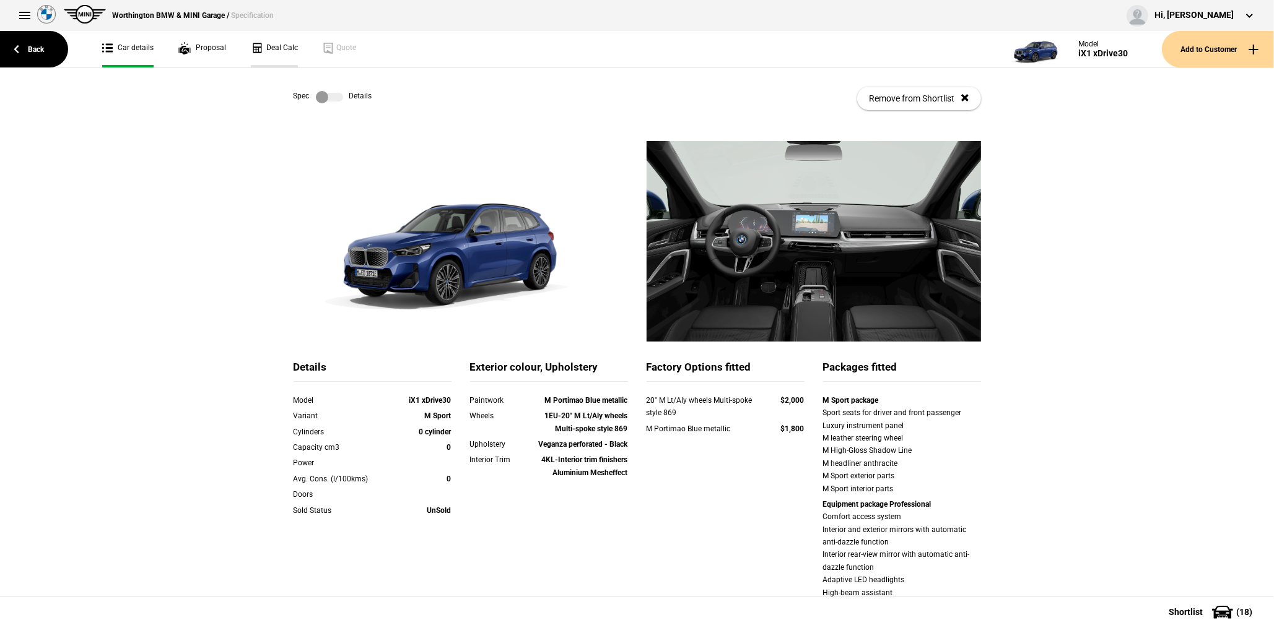
click at [285, 55] on link "Deal Calc" at bounding box center [274, 49] width 47 height 37
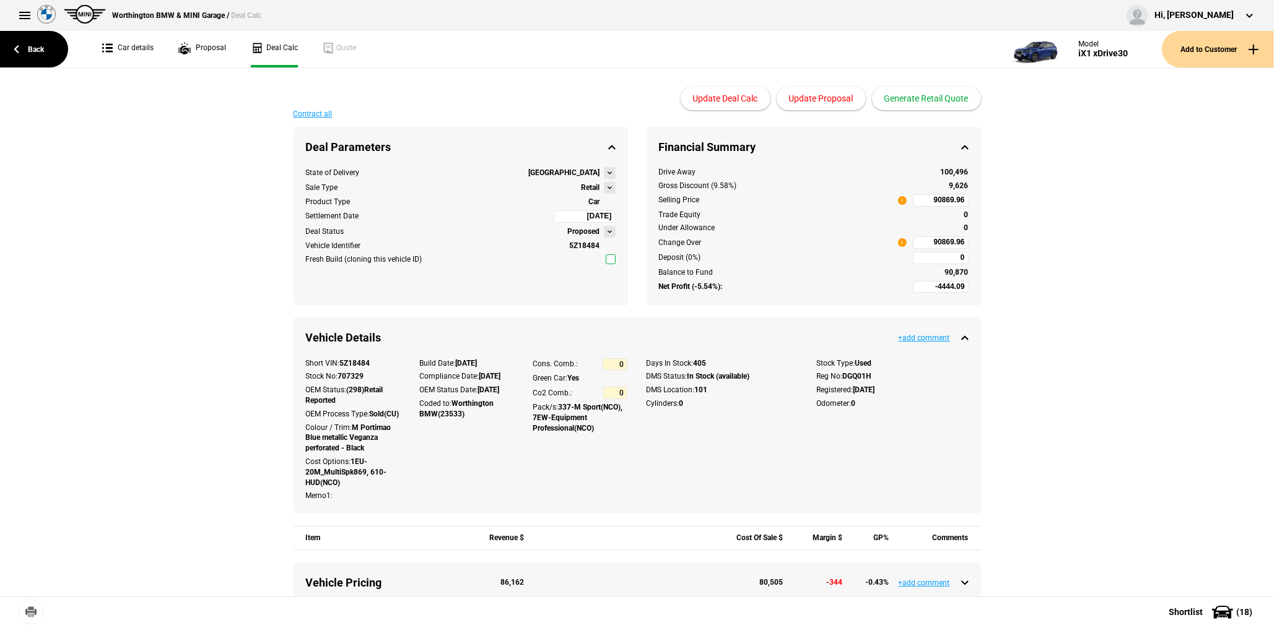
type input "92990"
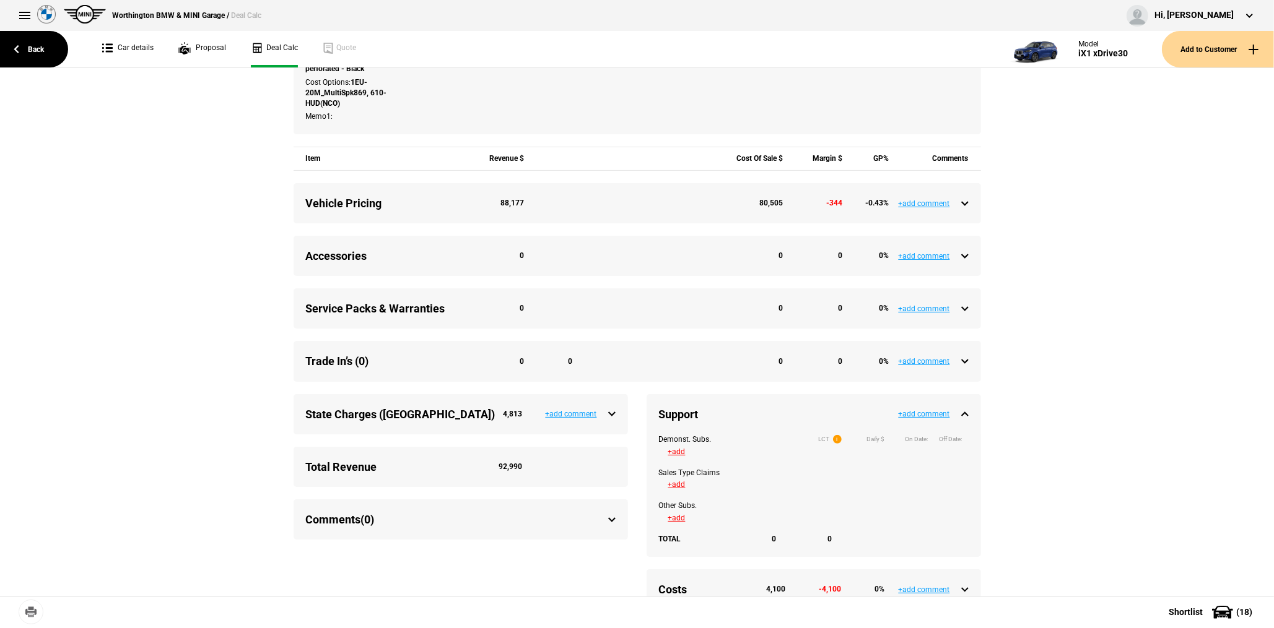
scroll to position [339, 0]
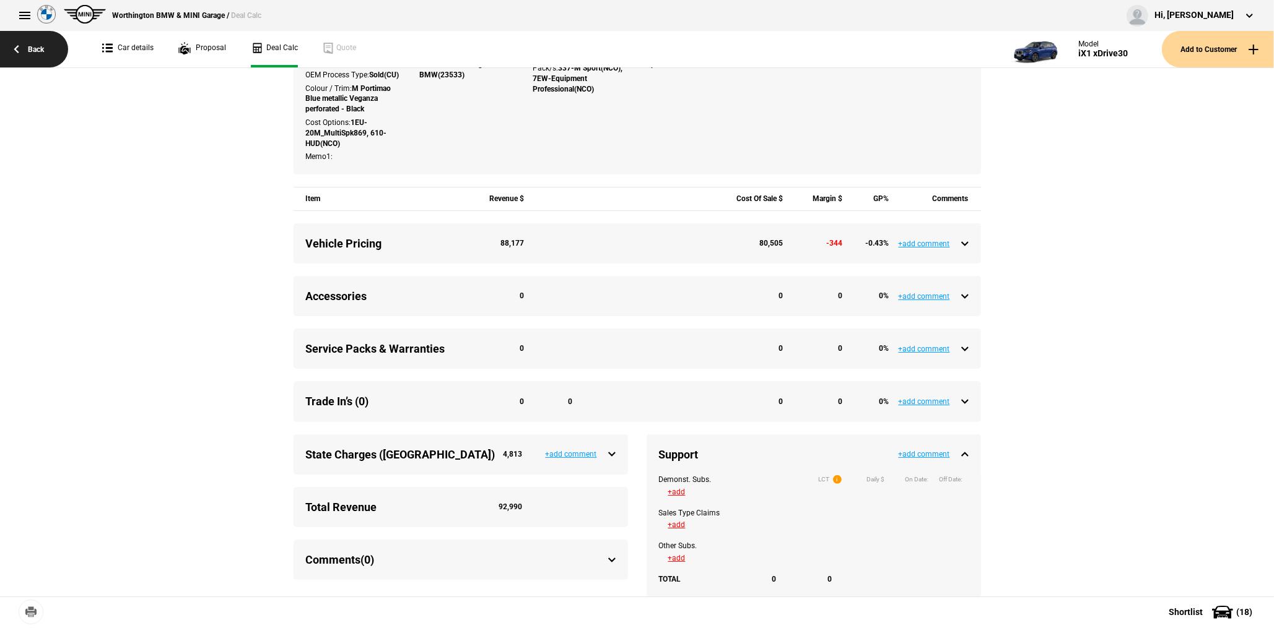
click at [55, 58] on link "Back" at bounding box center [34, 49] width 68 height 37
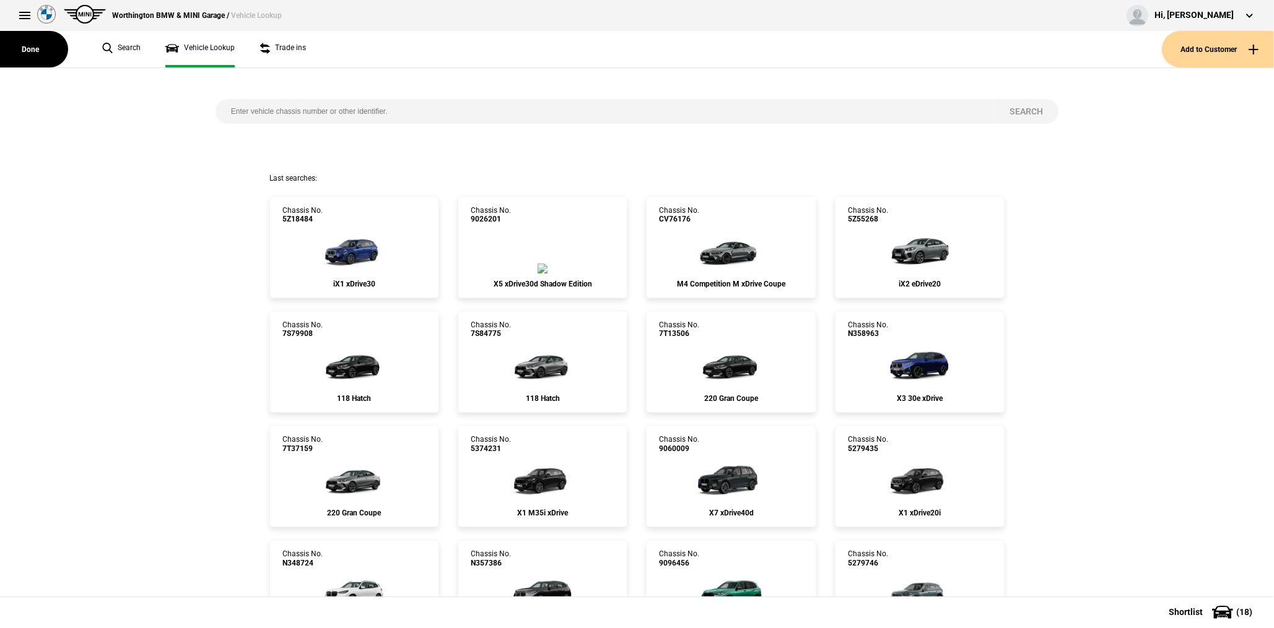
click at [257, 112] on input "search" at bounding box center [604, 111] width 778 height 25
paste input "5252560"
type input "5252560"
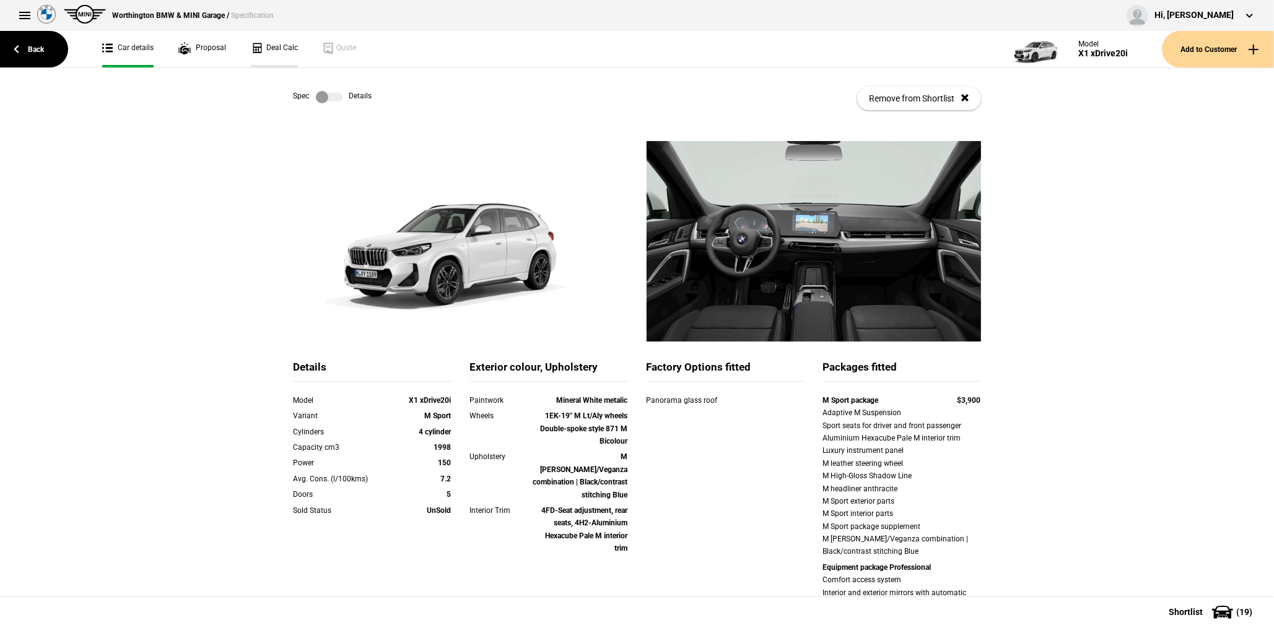
click at [280, 56] on link "Deal Calc" at bounding box center [274, 49] width 47 height 37
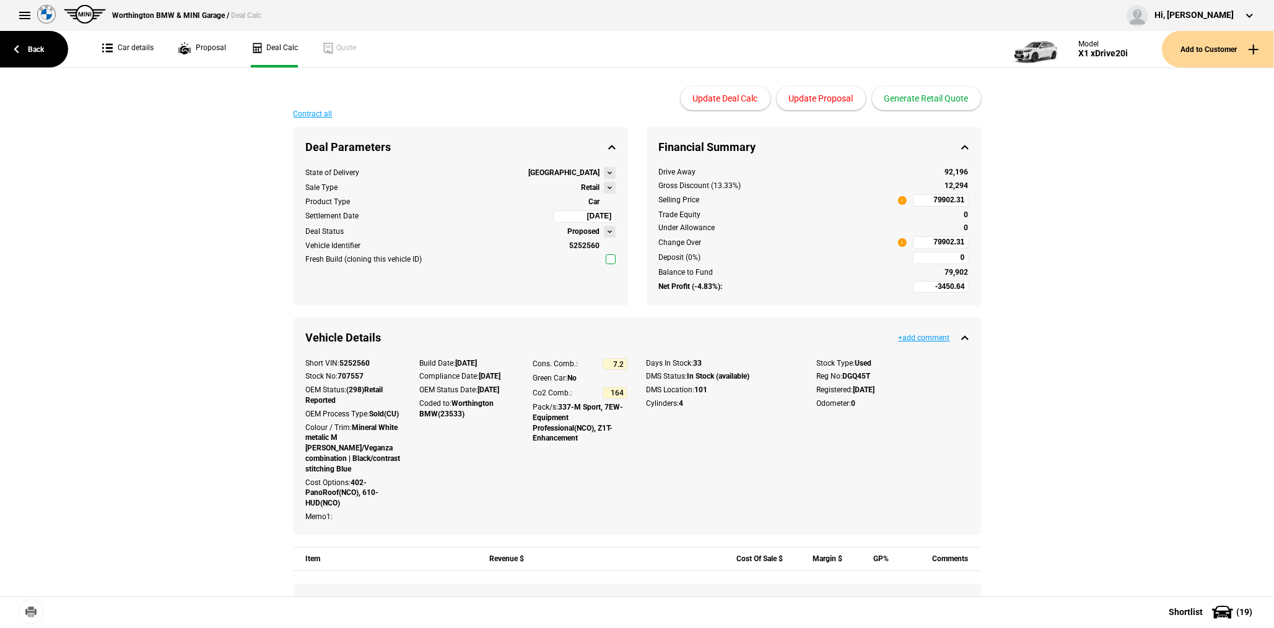
type input "82990"
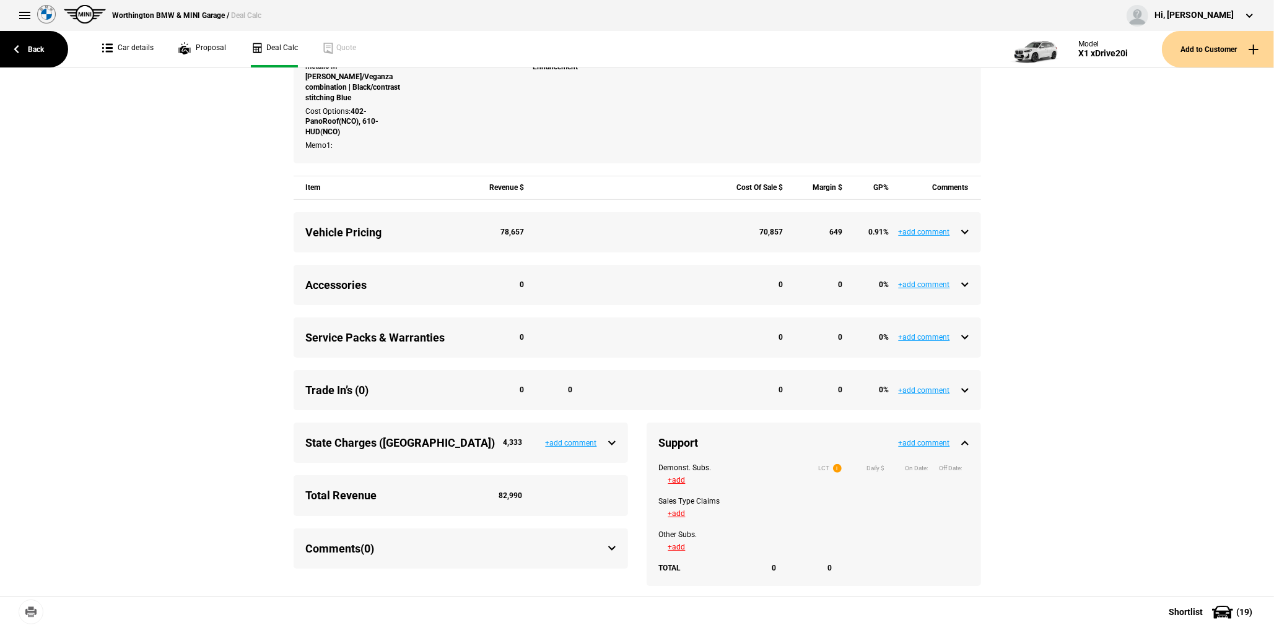
scroll to position [557, 0]
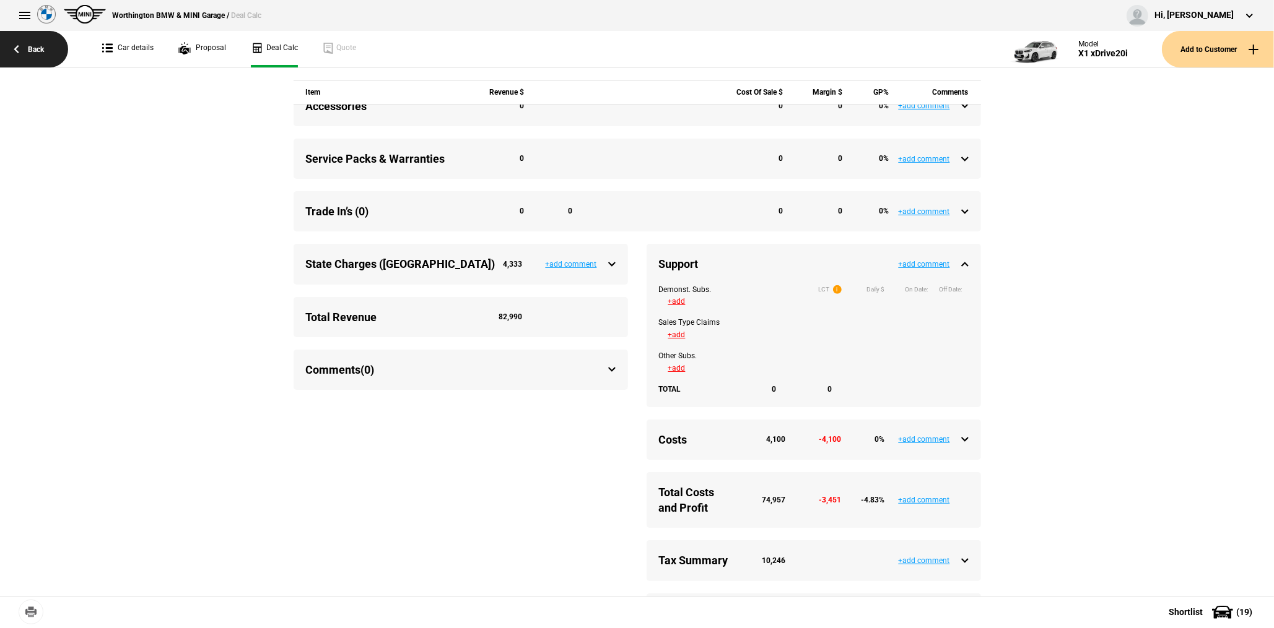
click at [49, 46] on link "Back" at bounding box center [34, 49] width 68 height 37
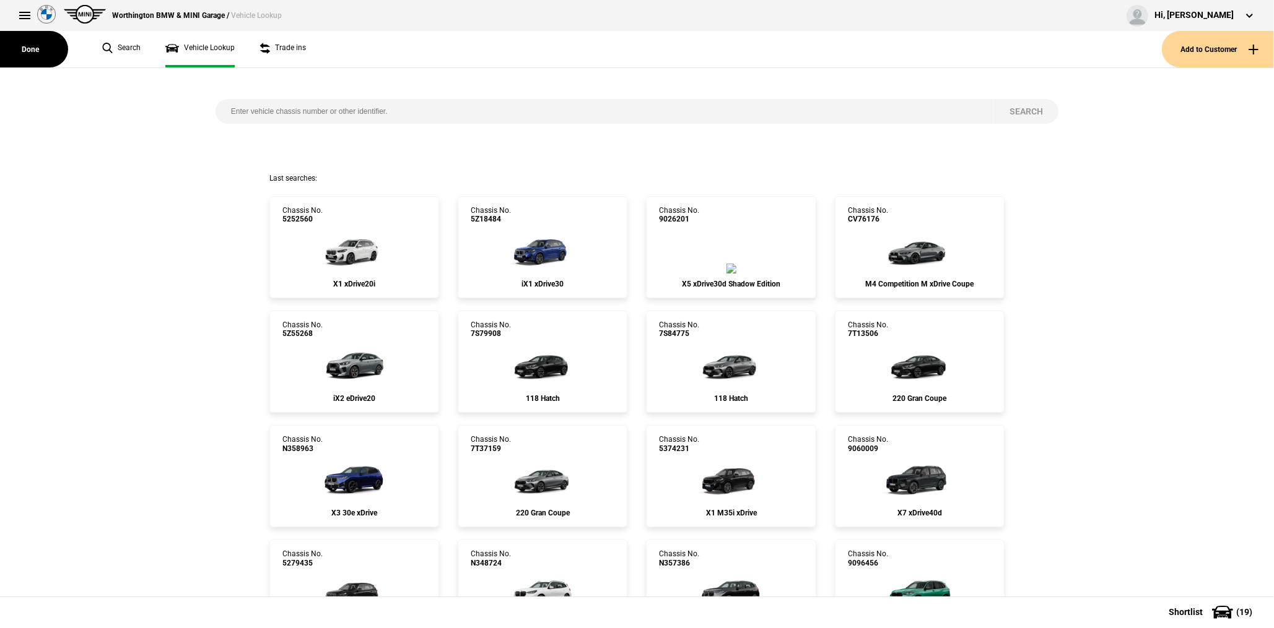
click at [316, 118] on input "search" at bounding box center [604, 111] width 778 height 25
paste input "N351027"
type input "N351027"
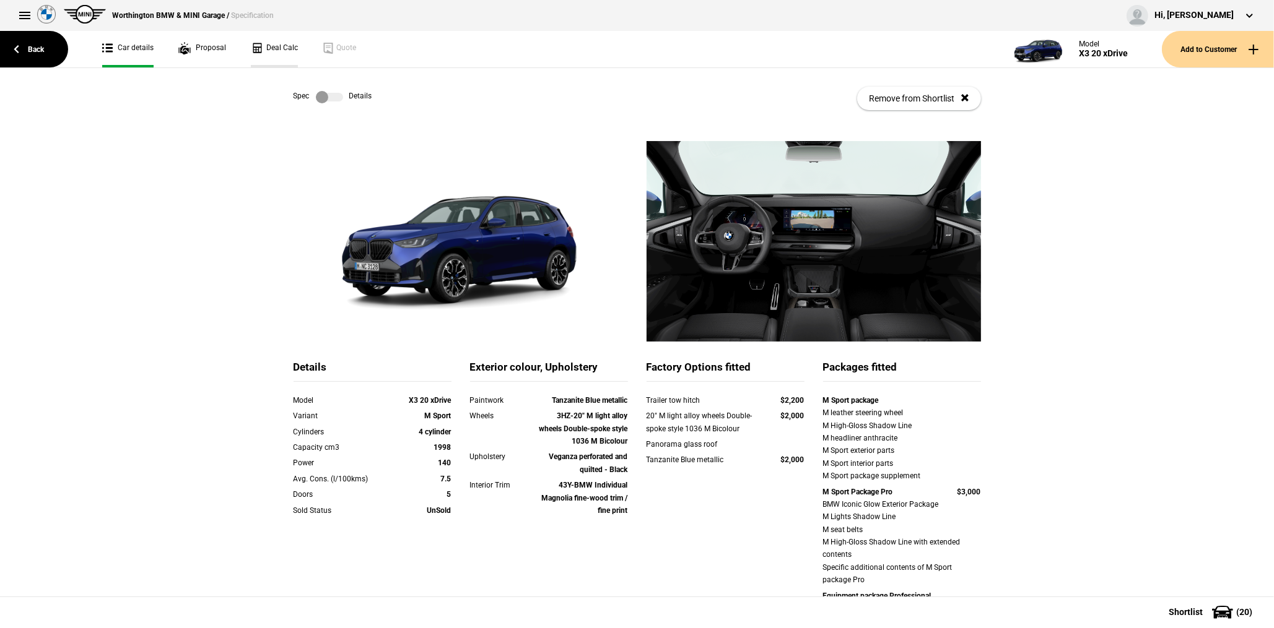
click at [271, 46] on link "Deal Calc" at bounding box center [274, 49] width 47 height 37
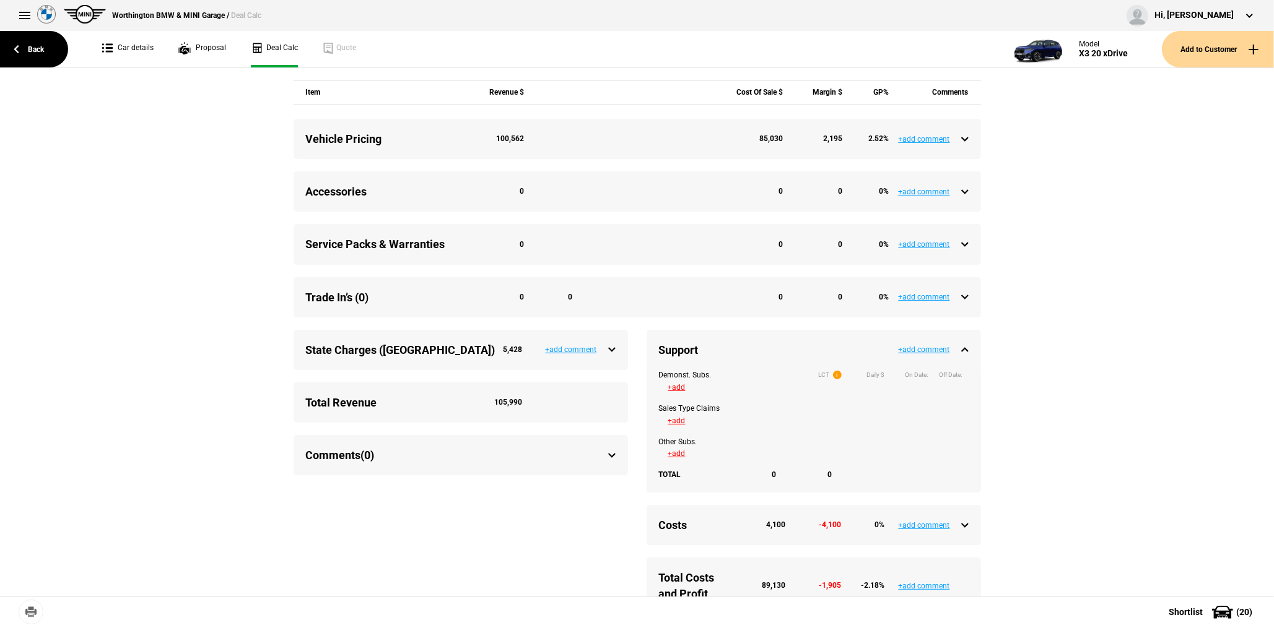
scroll to position [557, 0]
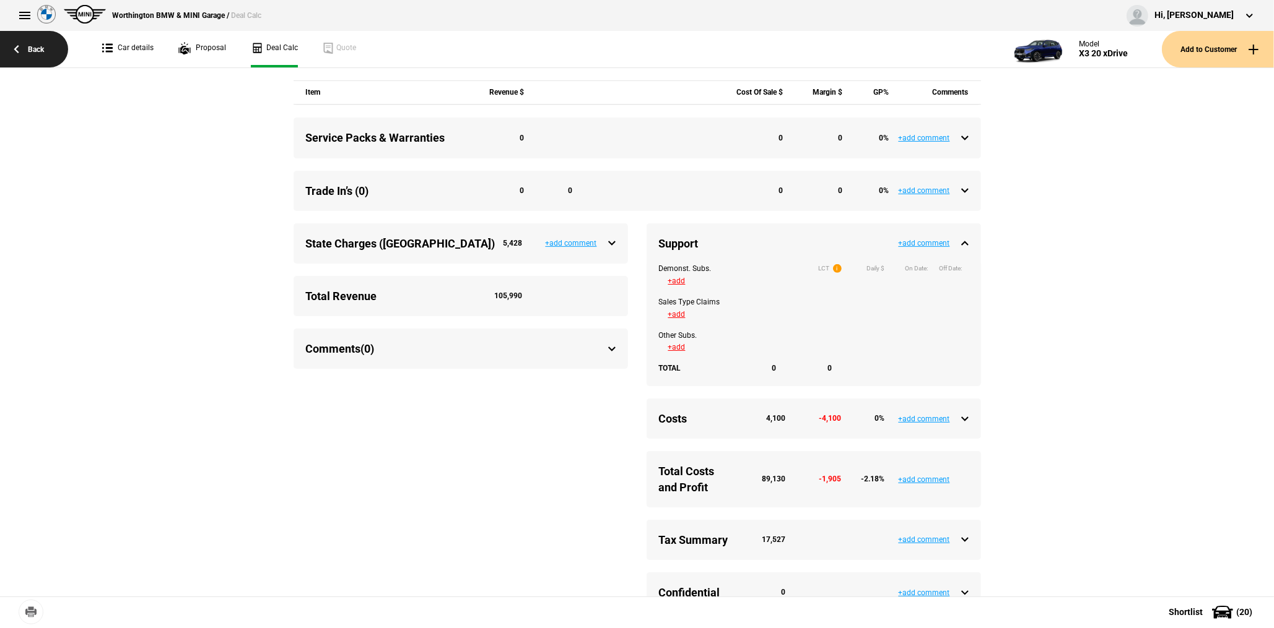
click at [20, 38] on link "Back" at bounding box center [34, 49] width 68 height 37
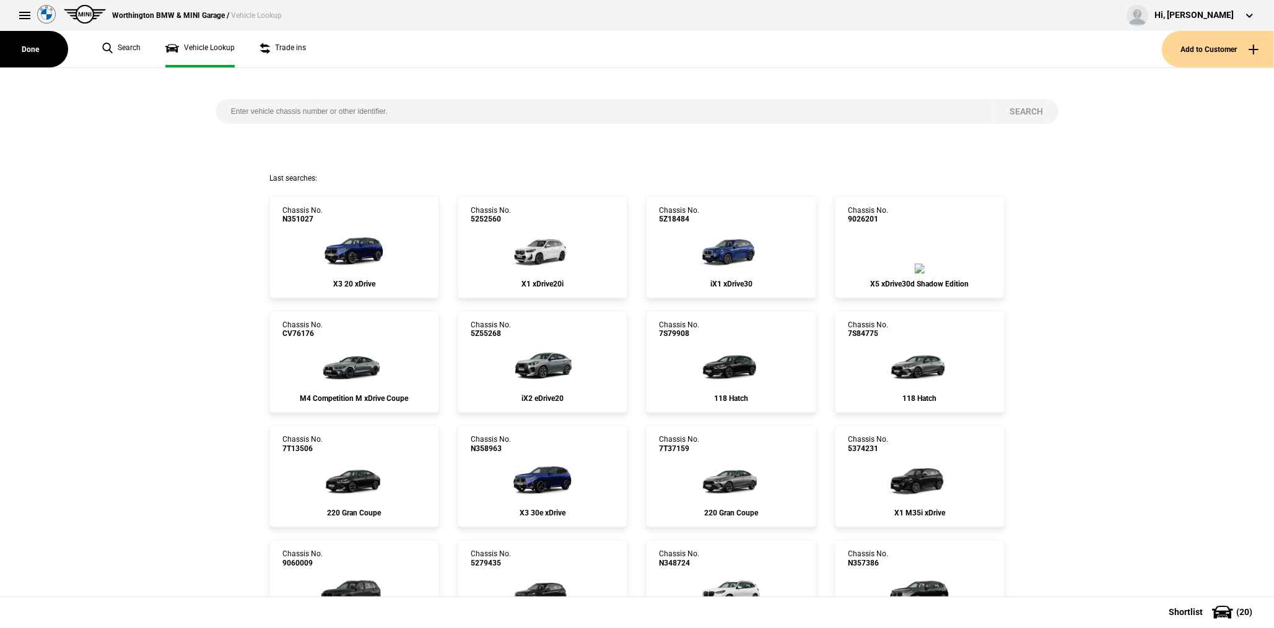
click at [281, 110] on input "search" at bounding box center [604, 111] width 778 height 25
paste input "7R56713"
type input "7R56713"
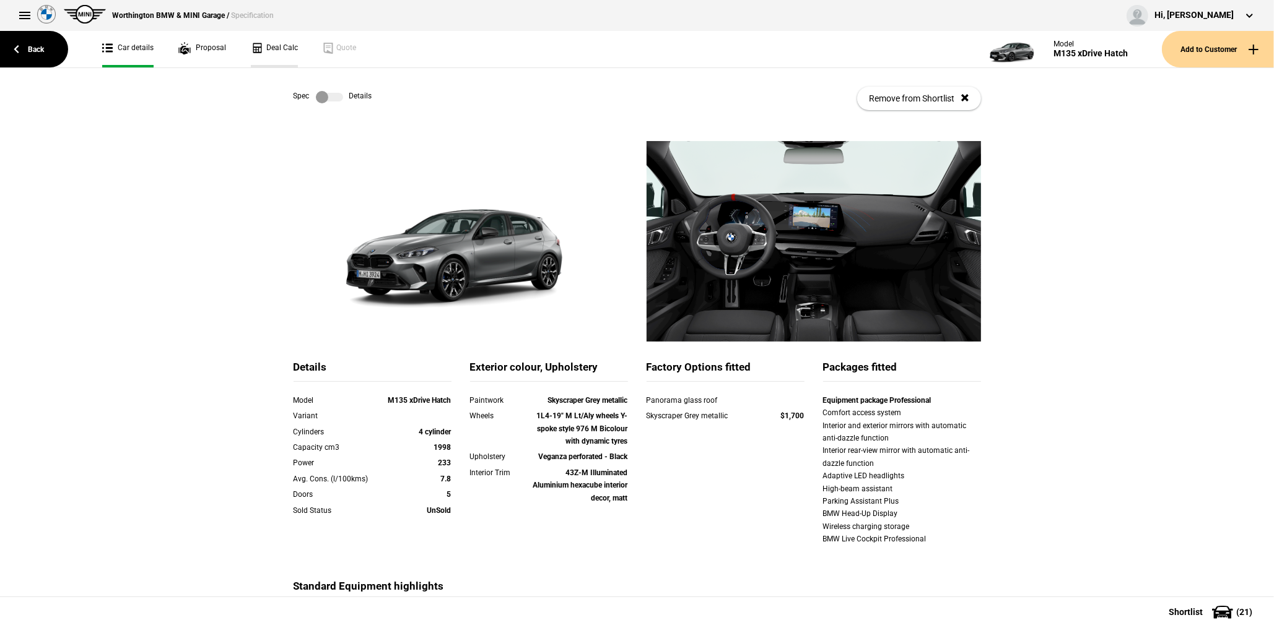
click at [271, 51] on link "Deal Calc" at bounding box center [274, 49] width 47 height 37
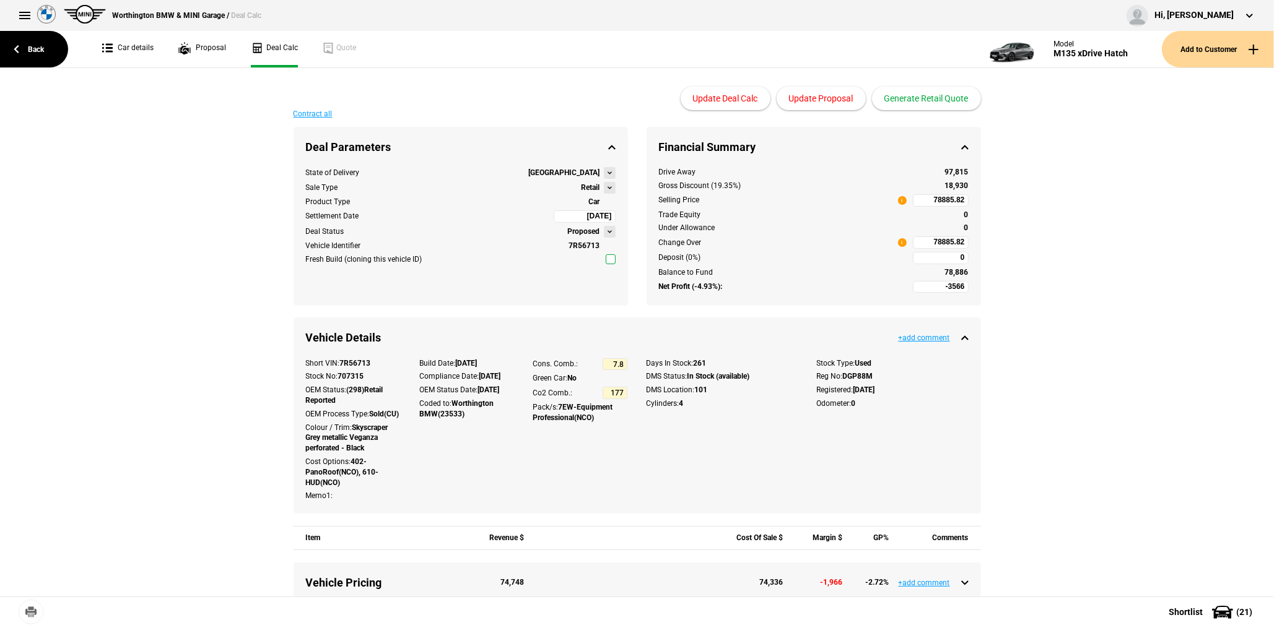
type input "83990"
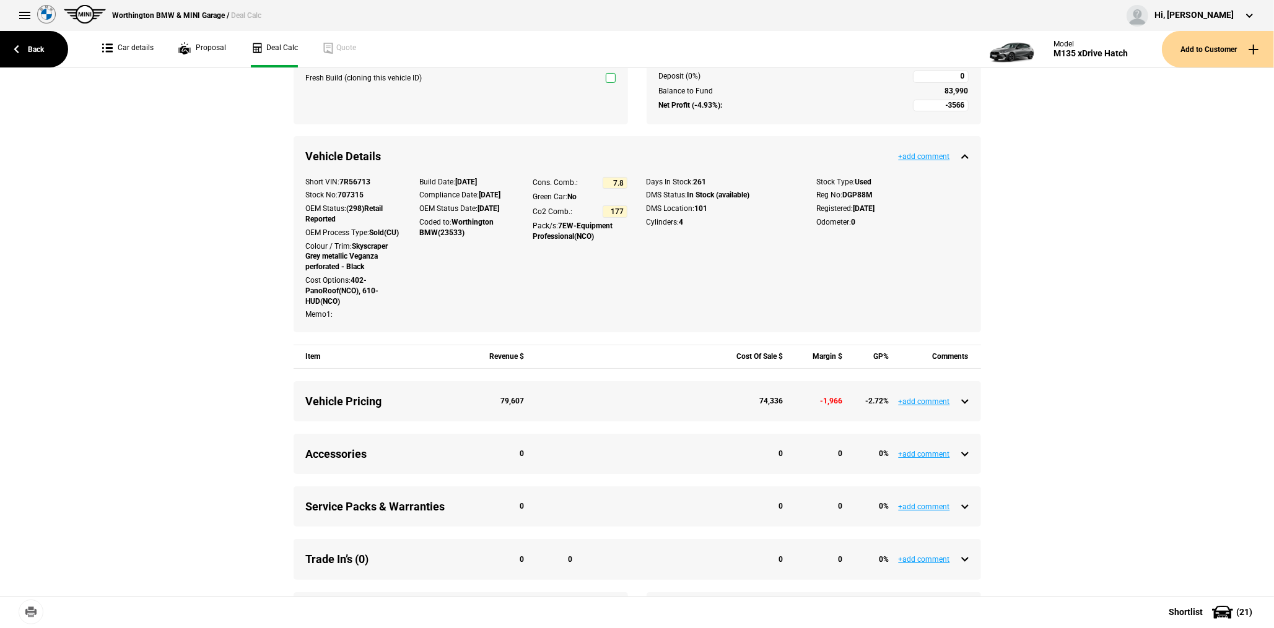
scroll to position [433, 0]
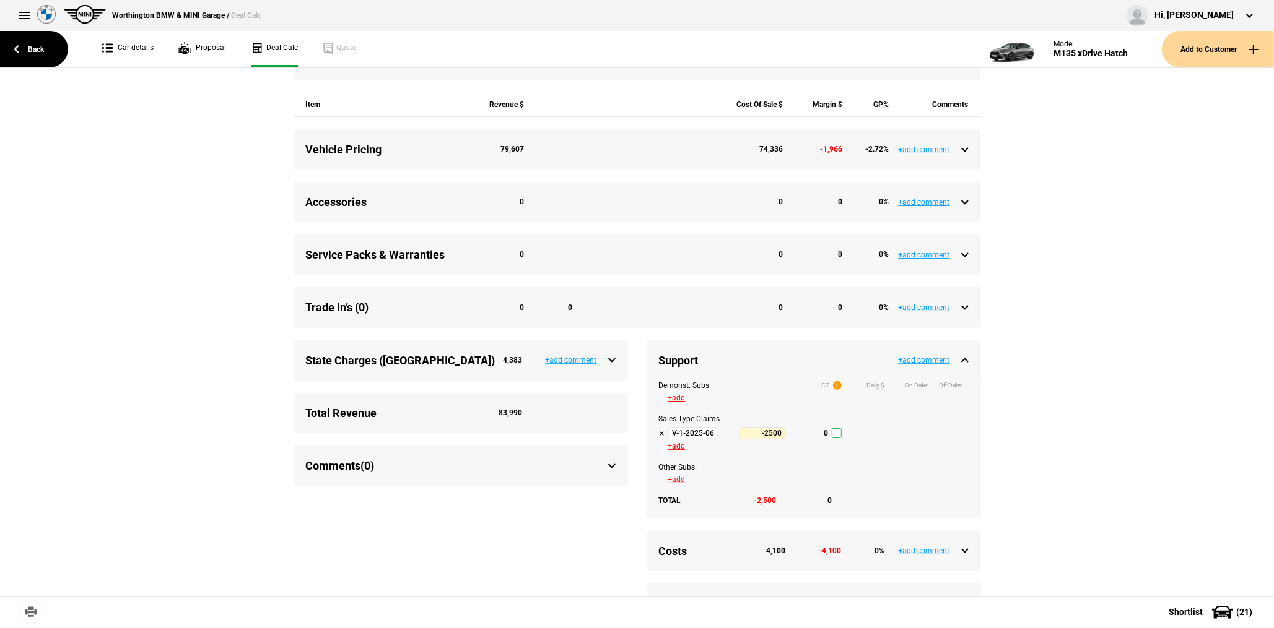
click at [681, 440] on input "V-1-2025-06-30 Tactical Support Q3-2025" at bounding box center [693, 433] width 50 height 12
click at [38, 46] on link "Back" at bounding box center [34, 49] width 68 height 37
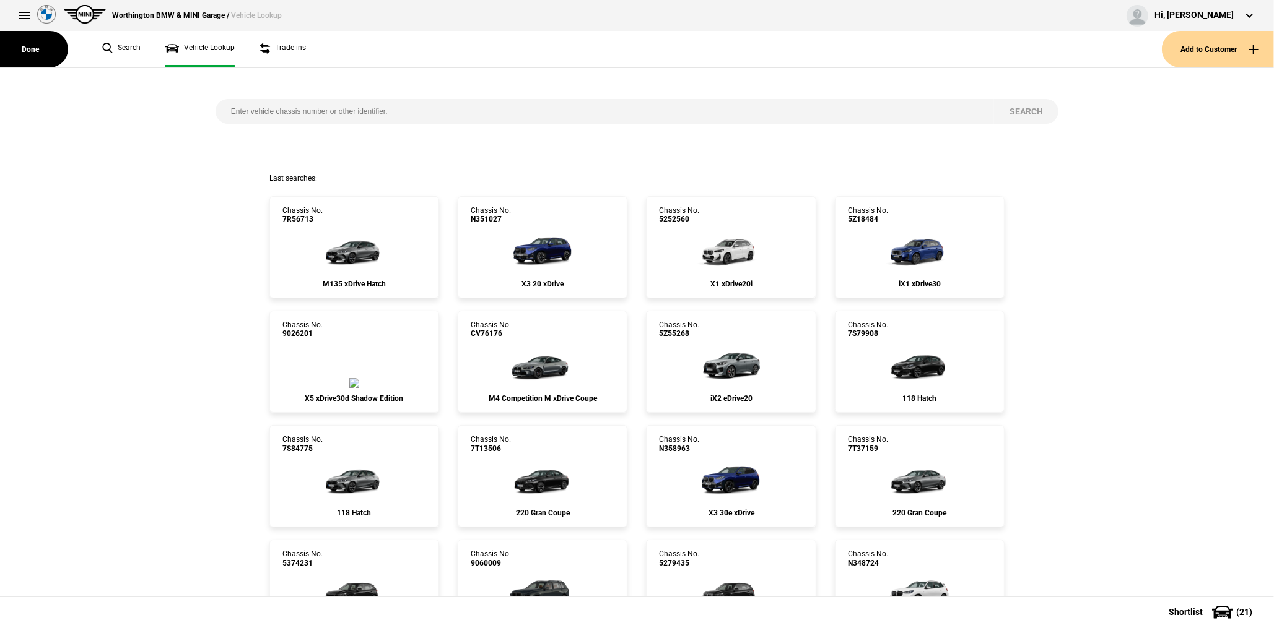
click at [254, 111] on input "search" at bounding box center [604, 111] width 778 height 25
paste input "5309789"
type input "5309789"
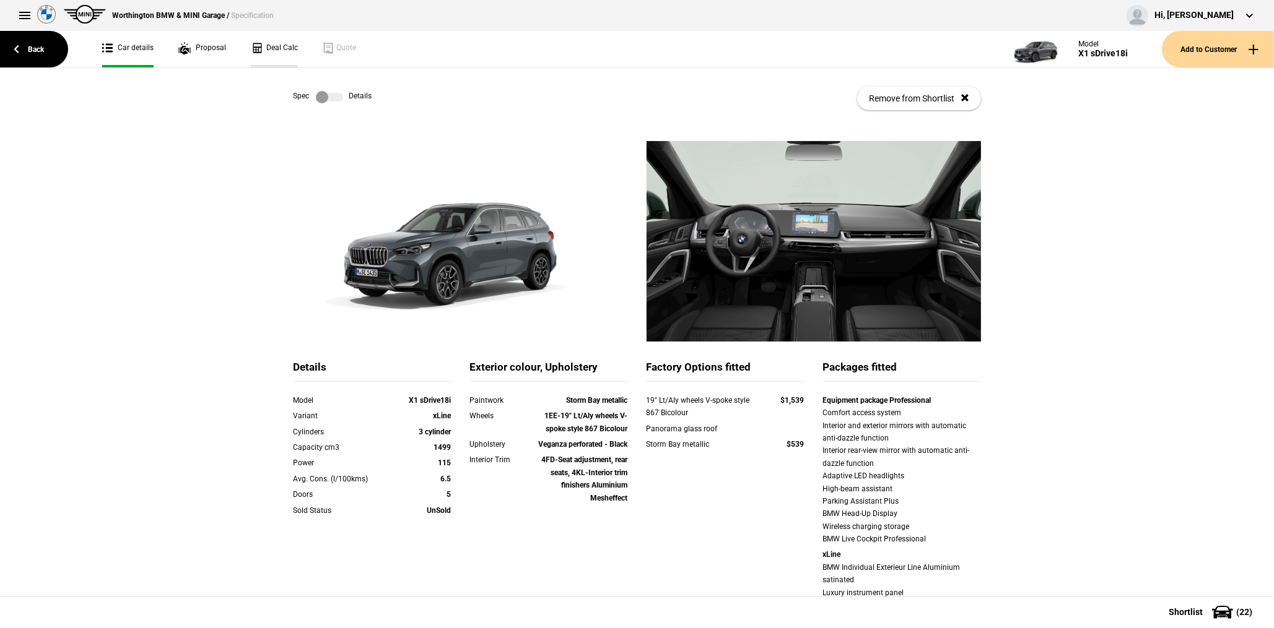
click at [279, 45] on link "Deal Calc" at bounding box center [274, 49] width 47 height 37
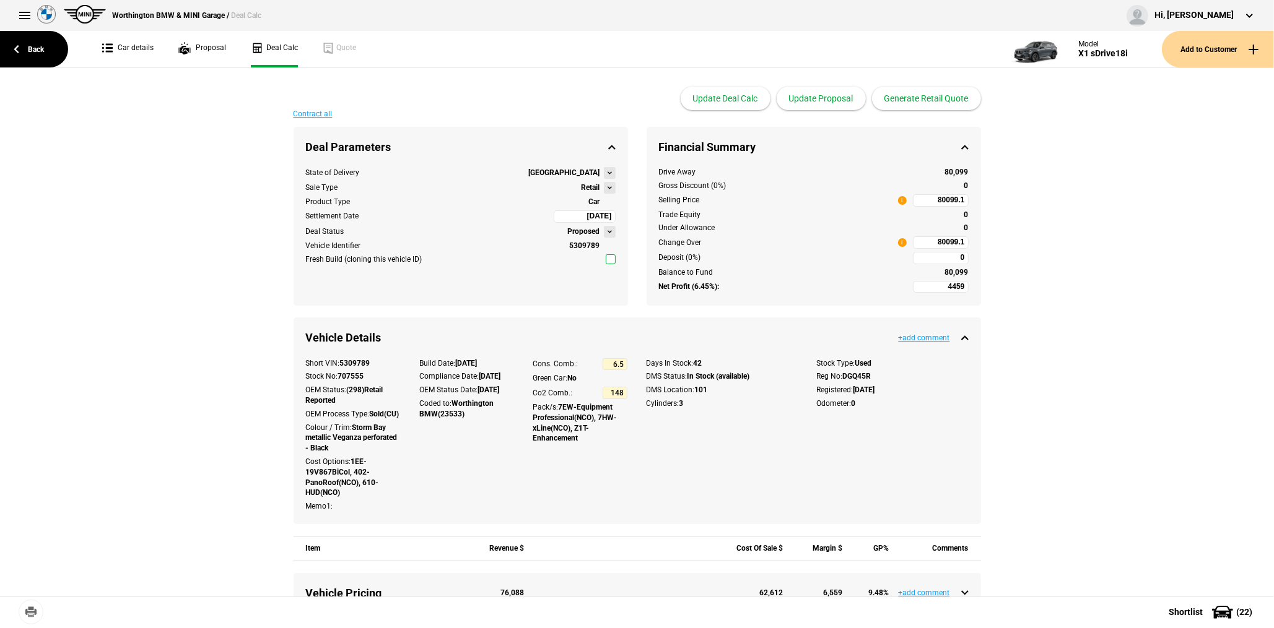
scroll to position [371, 0]
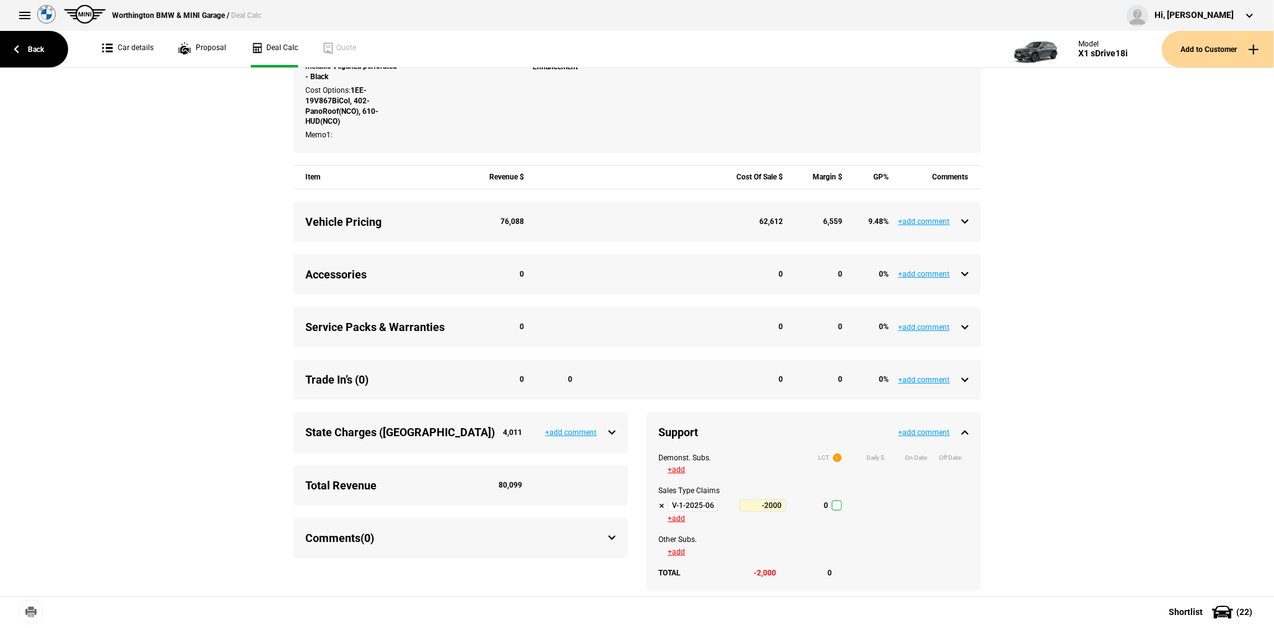
click at [681, 512] on input "V-1-2025-06-30 Tactical Support Q3-2025" at bounding box center [693, 506] width 50 height 12
click at [0, 51] on link "Back" at bounding box center [34, 49] width 68 height 37
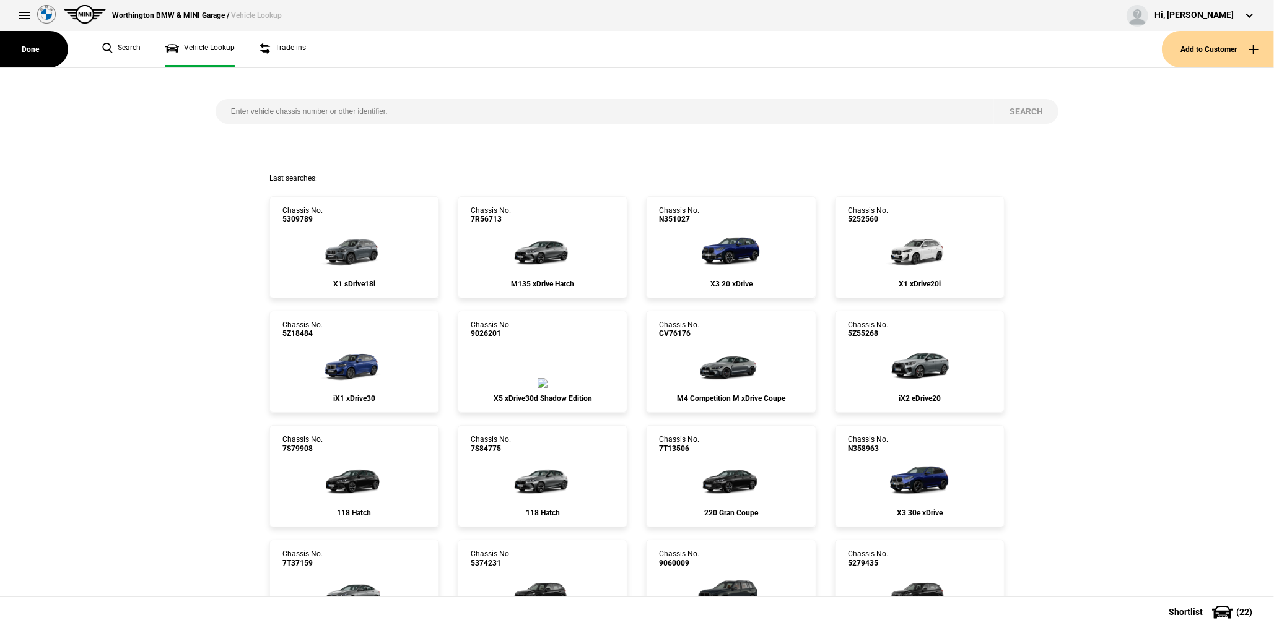
click at [310, 111] on input "search" at bounding box center [604, 111] width 778 height 25
paste input "9T30303"
type input "9T30303"
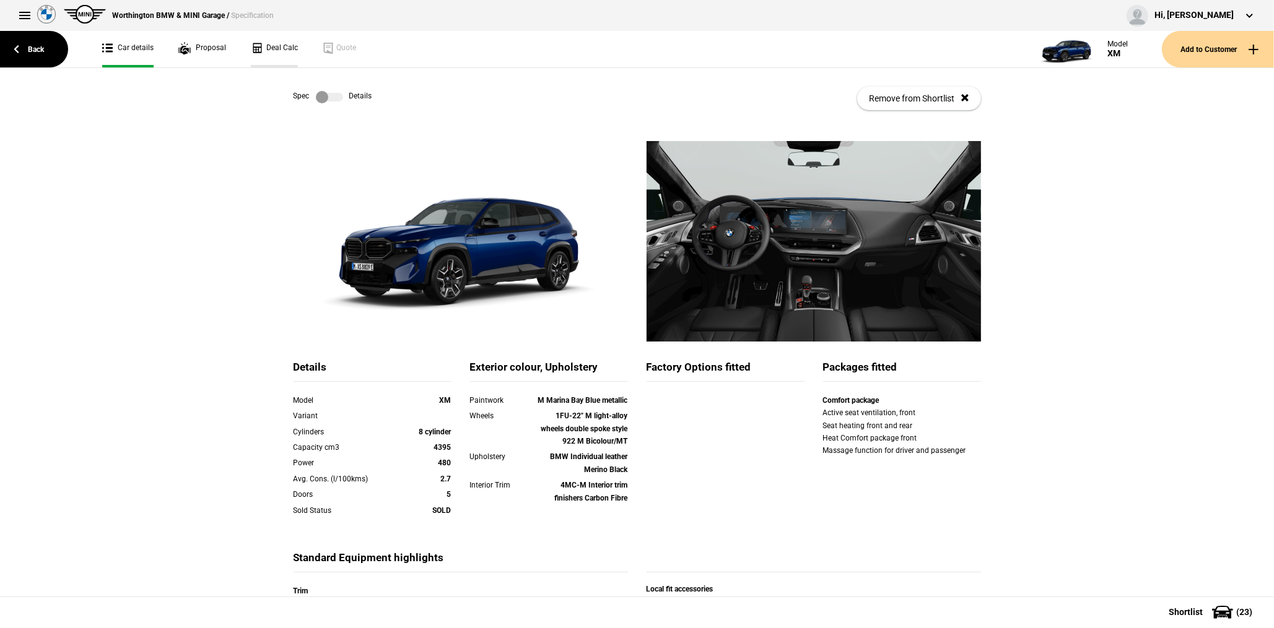
click at [266, 58] on link "Deal Calc" at bounding box center [274, 49] width 47 height 37
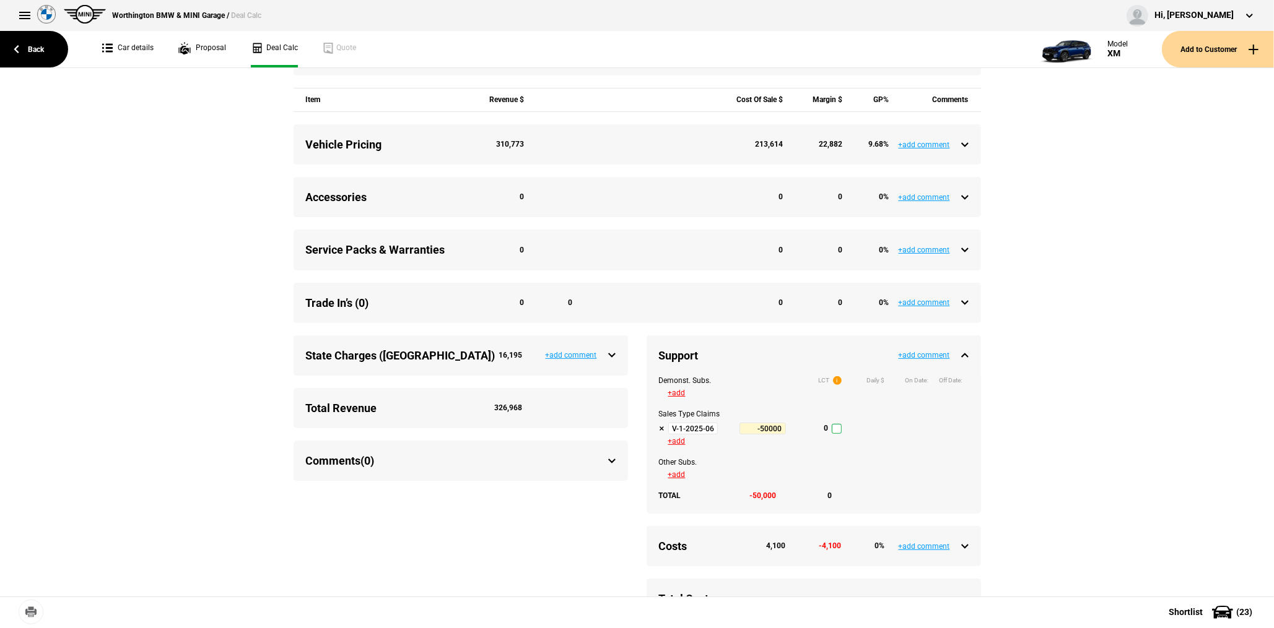
scroll to position [433, 0]
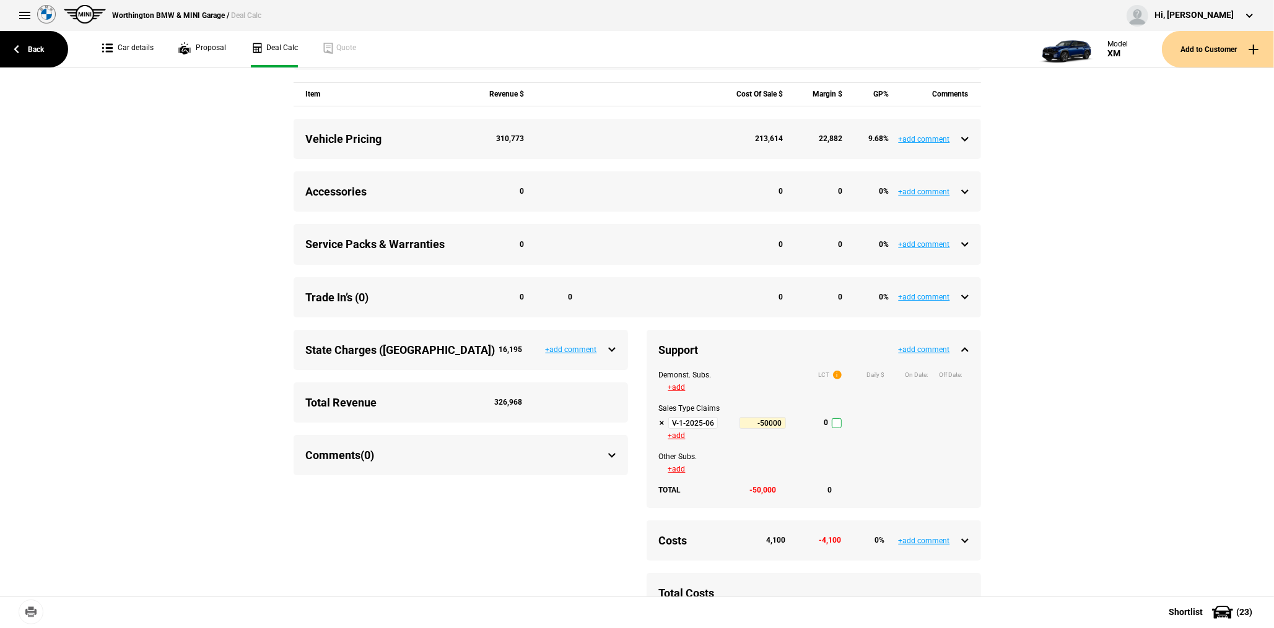
click at [688, 427] on input "V-1-2025-06-30 Tactical Support Q3-2025" at bounding box center [693, 423] width 50 height 12
click at [56, 47] on link "Back" at bounding box center [34, 49] width 68 height 37
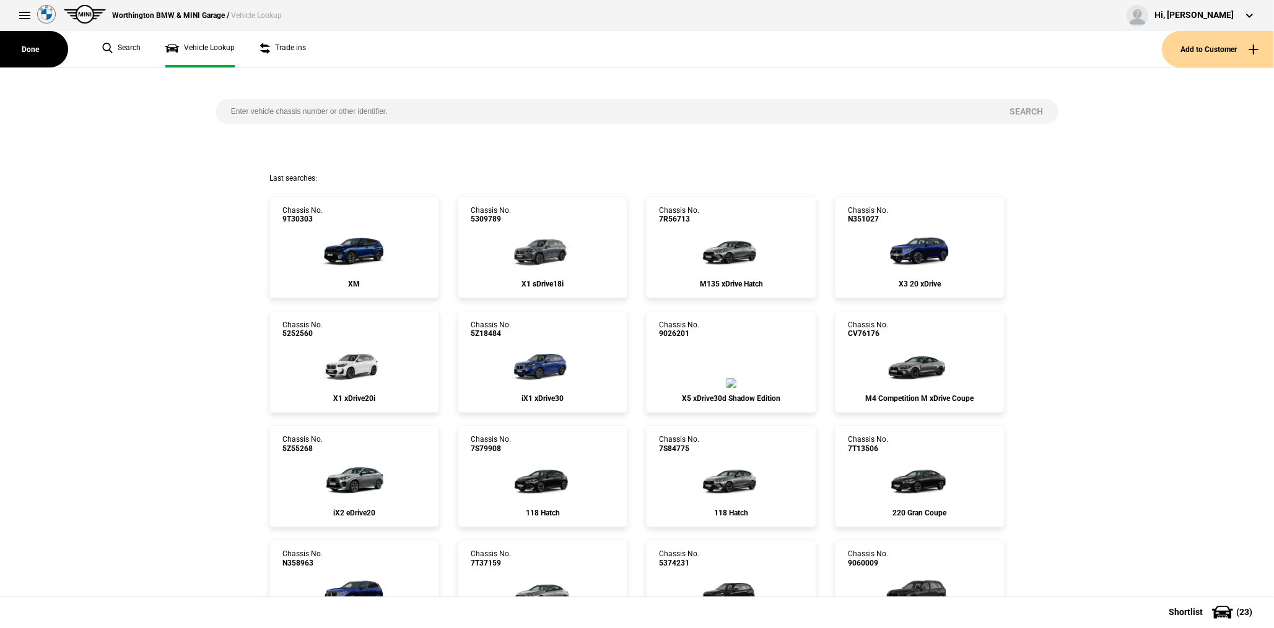
click at [294, 111] on input "search" at bounding box center [604, 111] width 778 height 25
paste input "FU45900"
type input "FU45900"
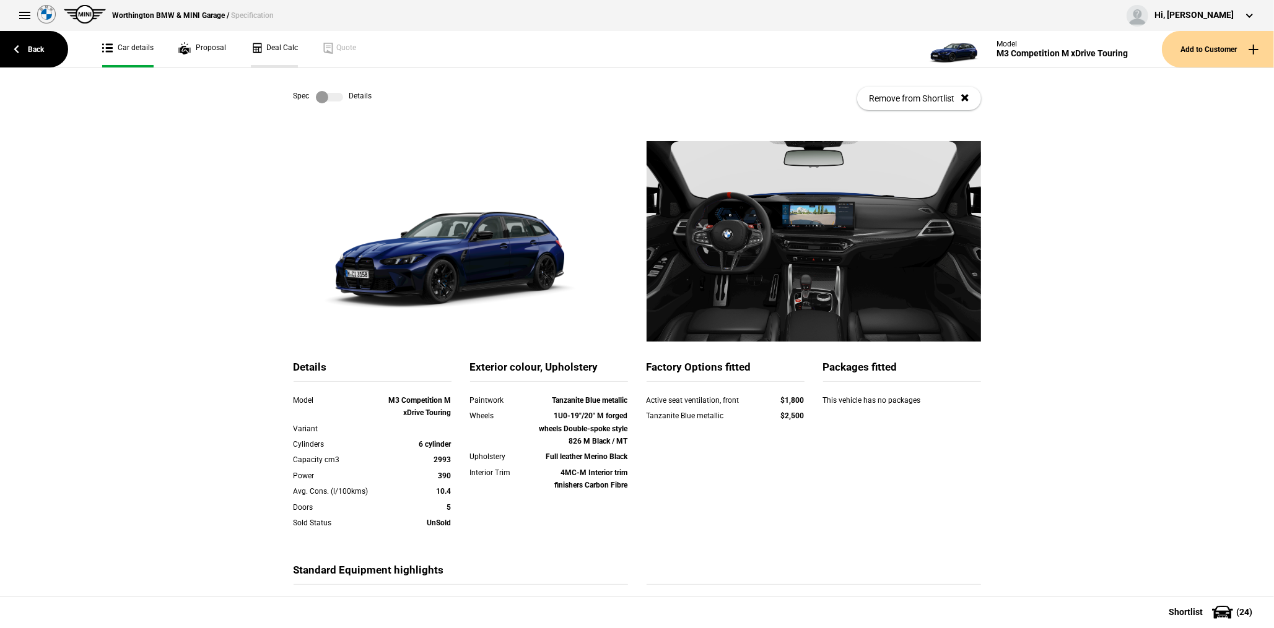
click at [268, 46] on link "Deal Calc" at bounding box center [274, 49] width 47 height 37
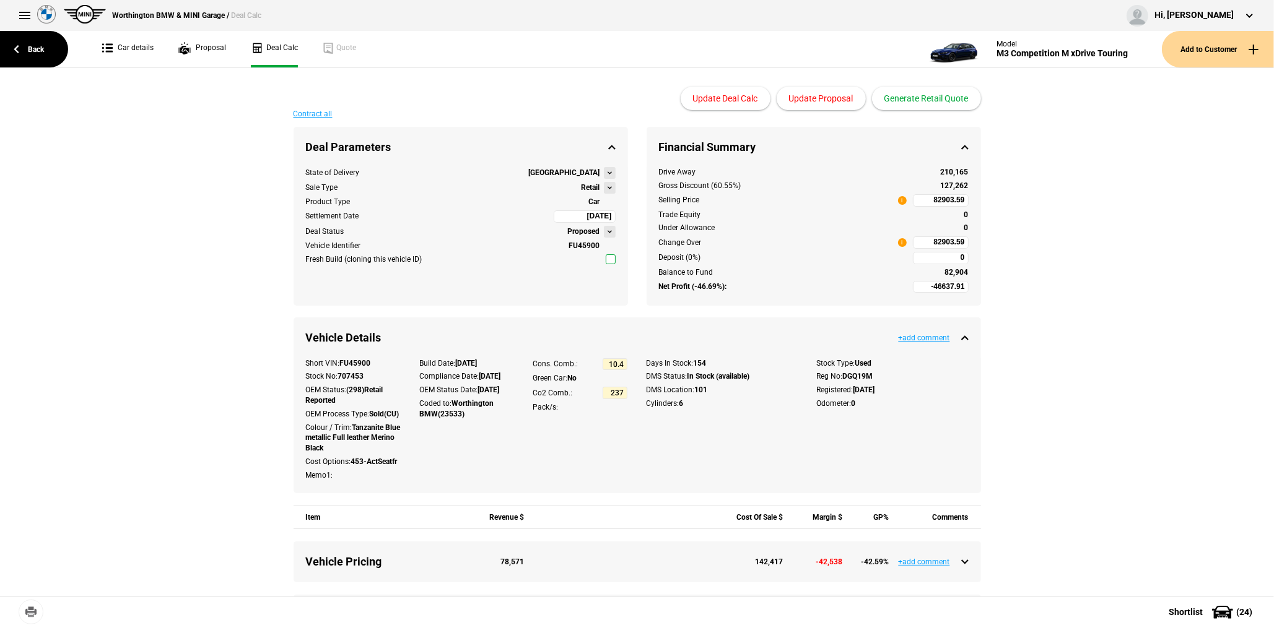
type input "124990"
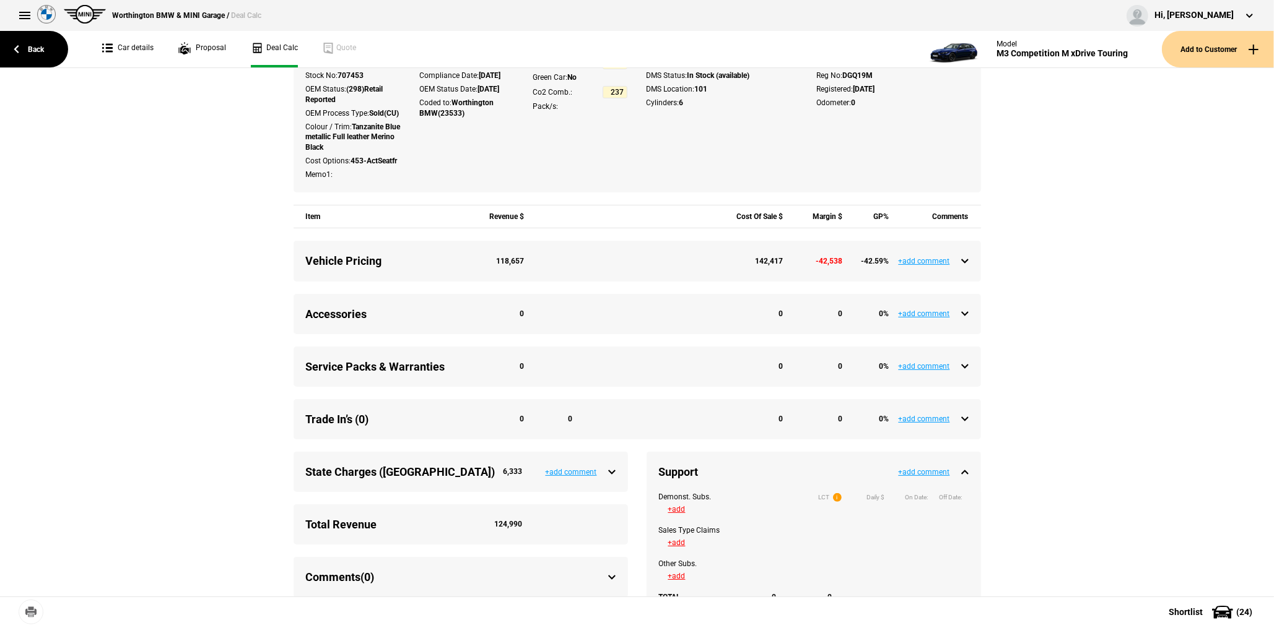
scroll to position [310, 0]
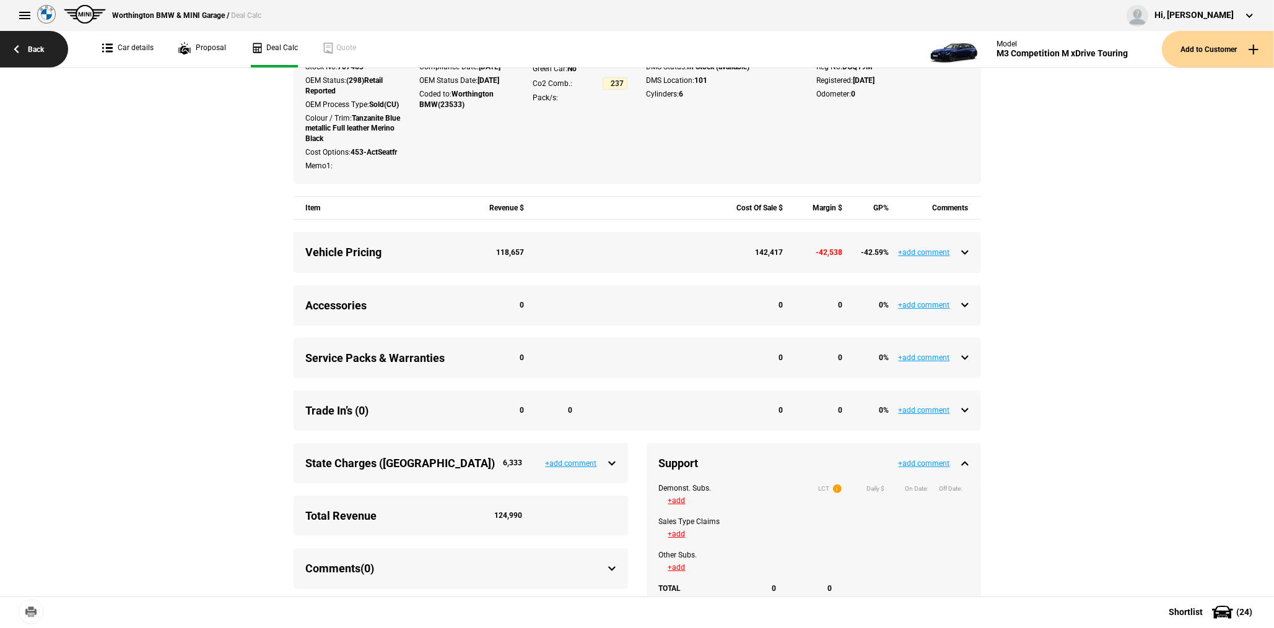
click at [23, 46] on link "Back" at bounding box center [34, 49] width 68 height 37
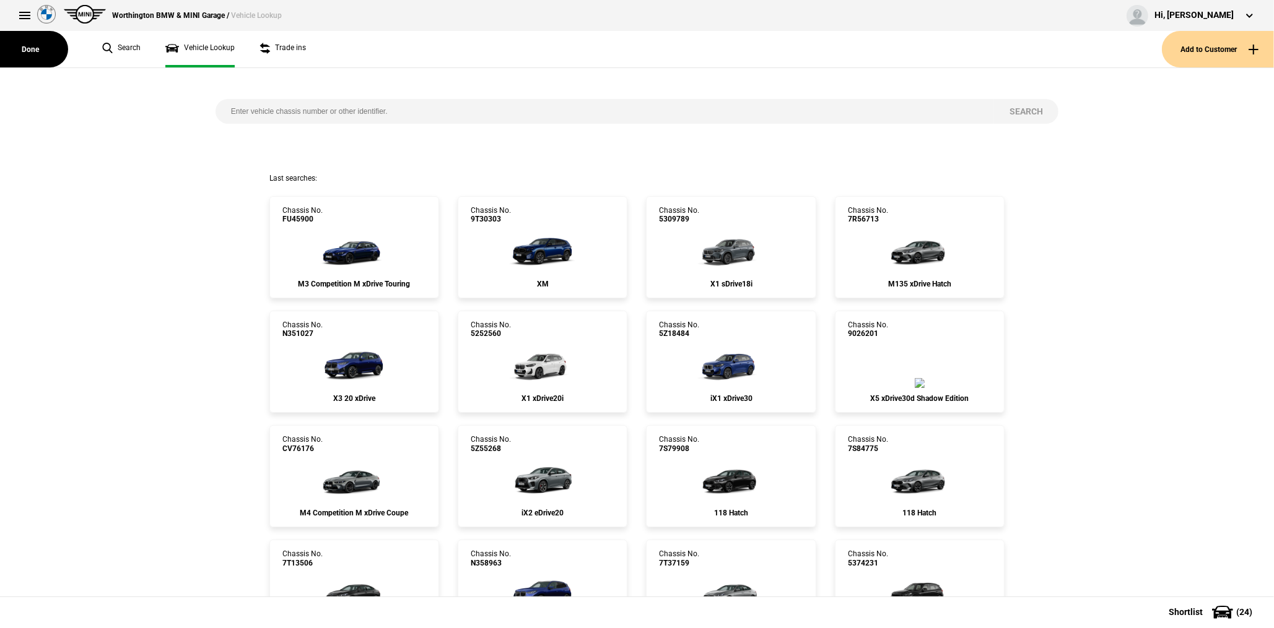
click at [301, 110] on input "search" at bounding box center [604, 111] width 778 height 25
paste input "2X55965"
type input "2X55965"
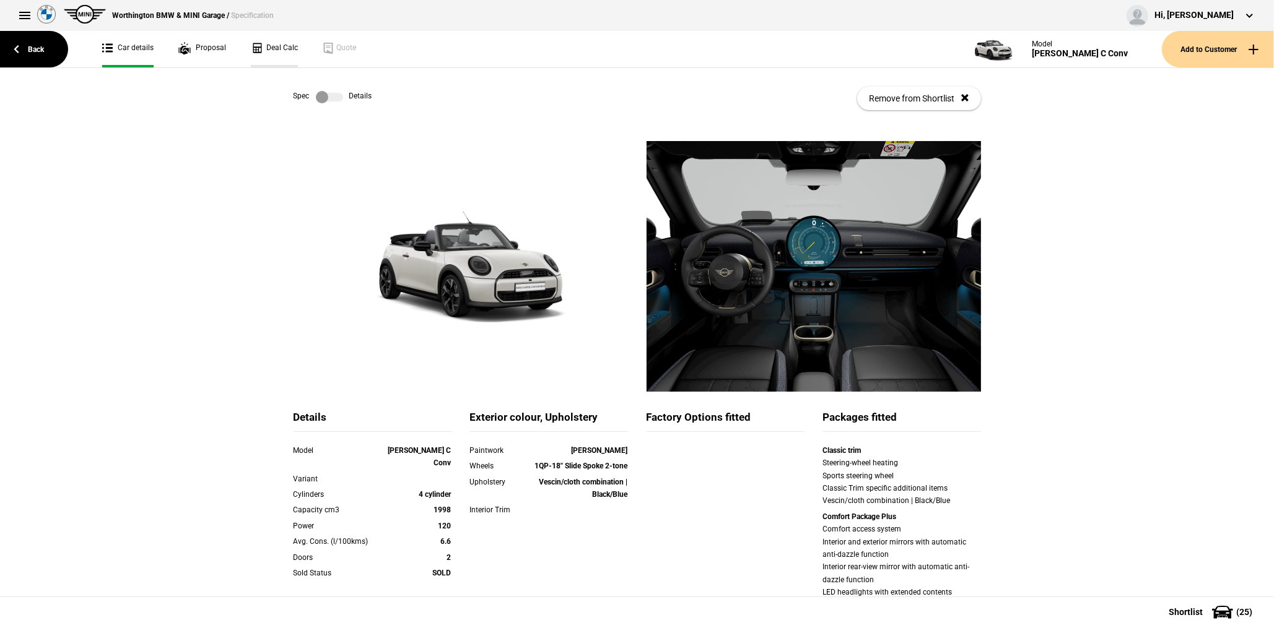
click at [270, 45] on link "Deal Calc" at bounding box center [274, 49] width 47 height 37
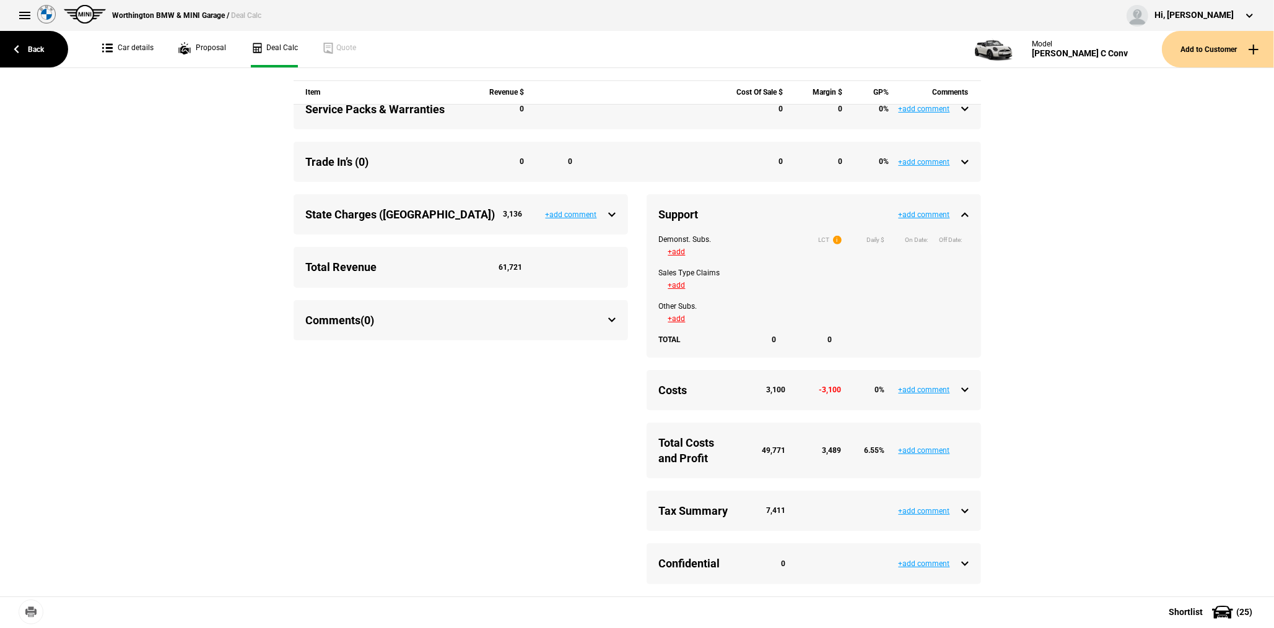
scroll to position [567, 0]
click at [35, 45] on link "Back" at bounding box center [34, 49] width 68 height 37
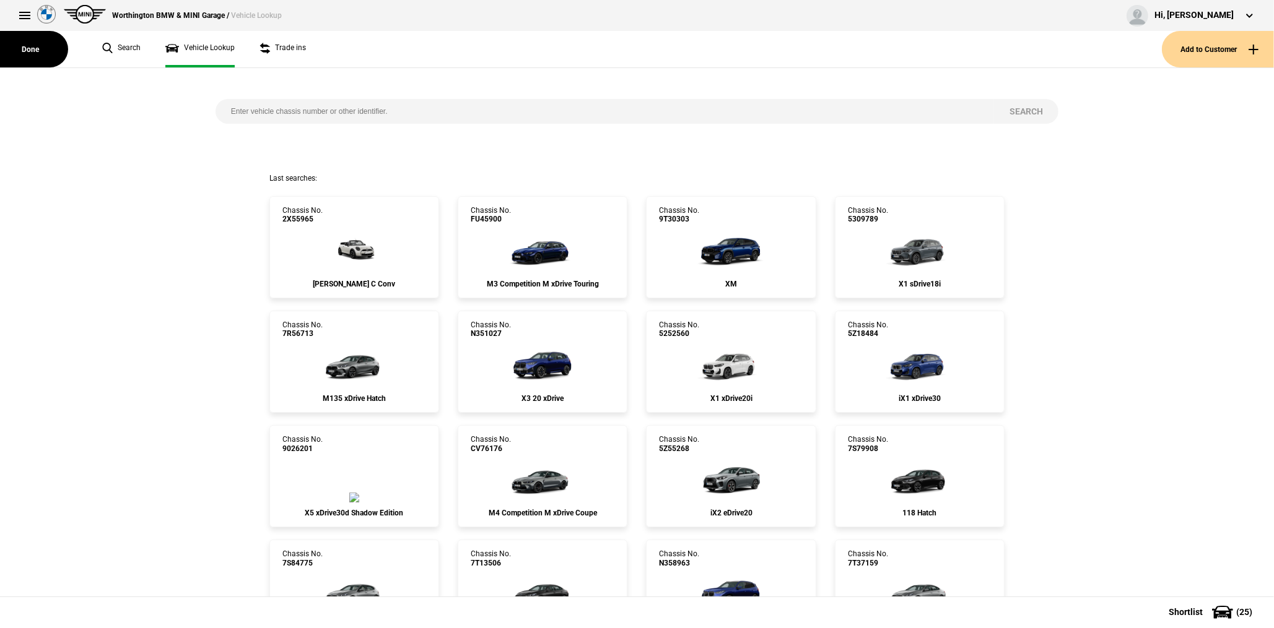
click at [319, 115] on input "search" at bounding box center [604, 111] width 778 height 25
paste input "7S07367"
type input "7S07367"
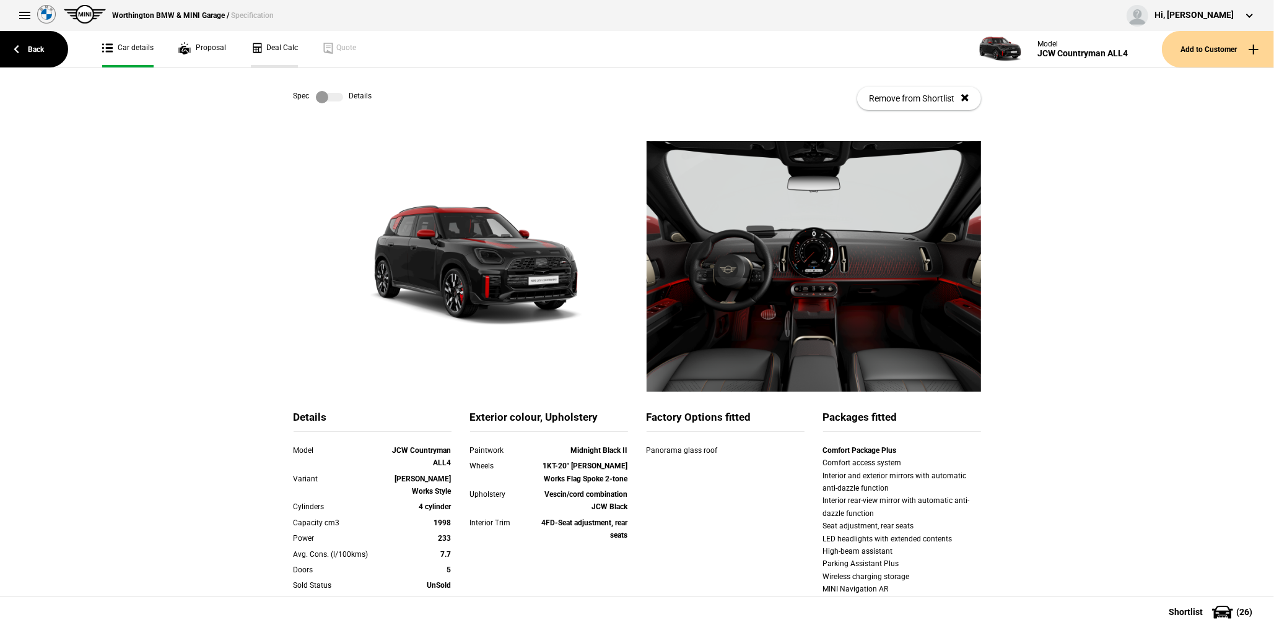
click at [281, 53] on link "Deal Calc" at bounding box center [274, 49] width 47 height 37
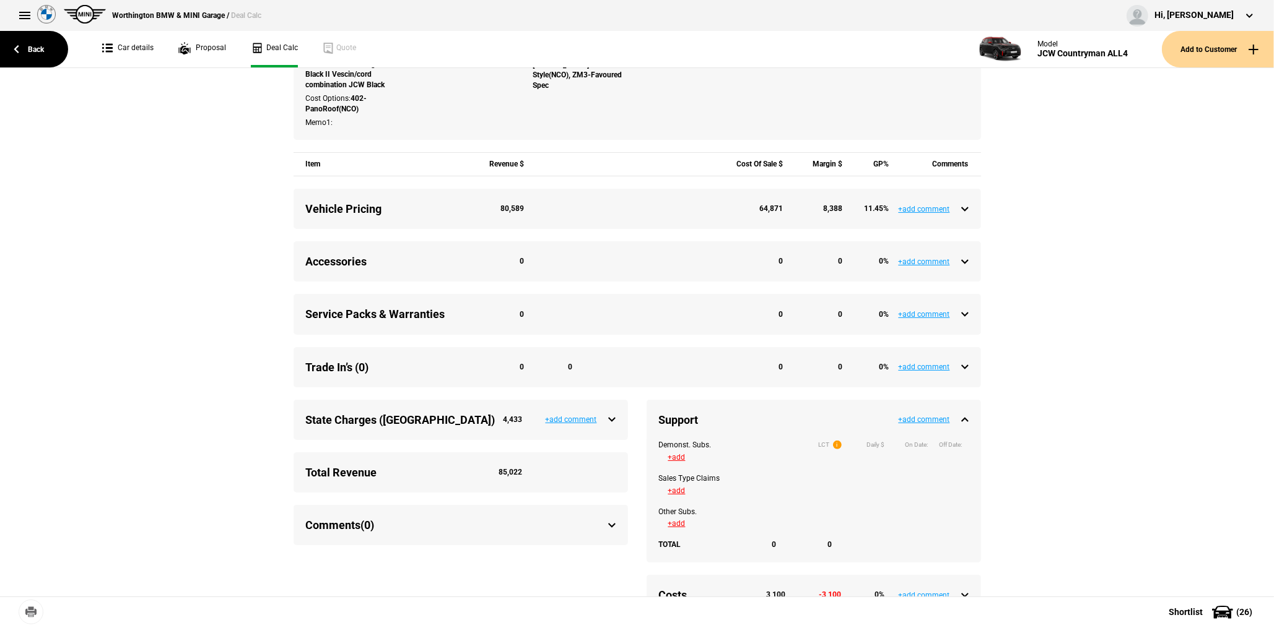
scroll to position [371, 0]
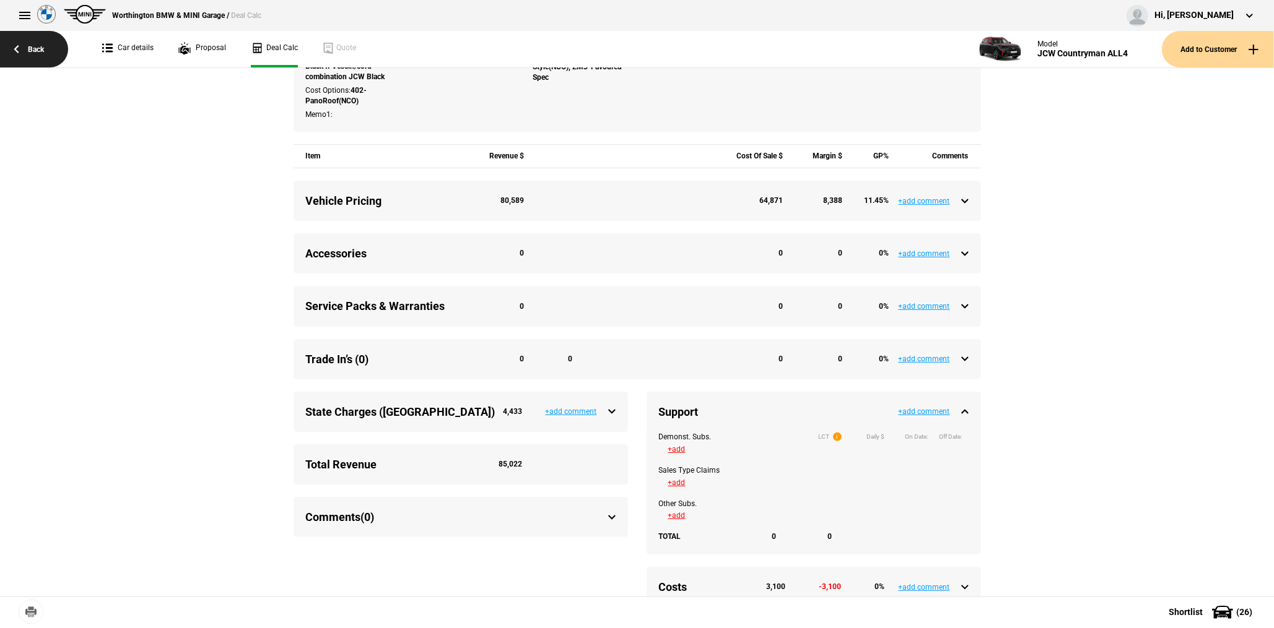
click at [43, 52] on link "Back" at bounding box center [34, 49] width 68 height 37
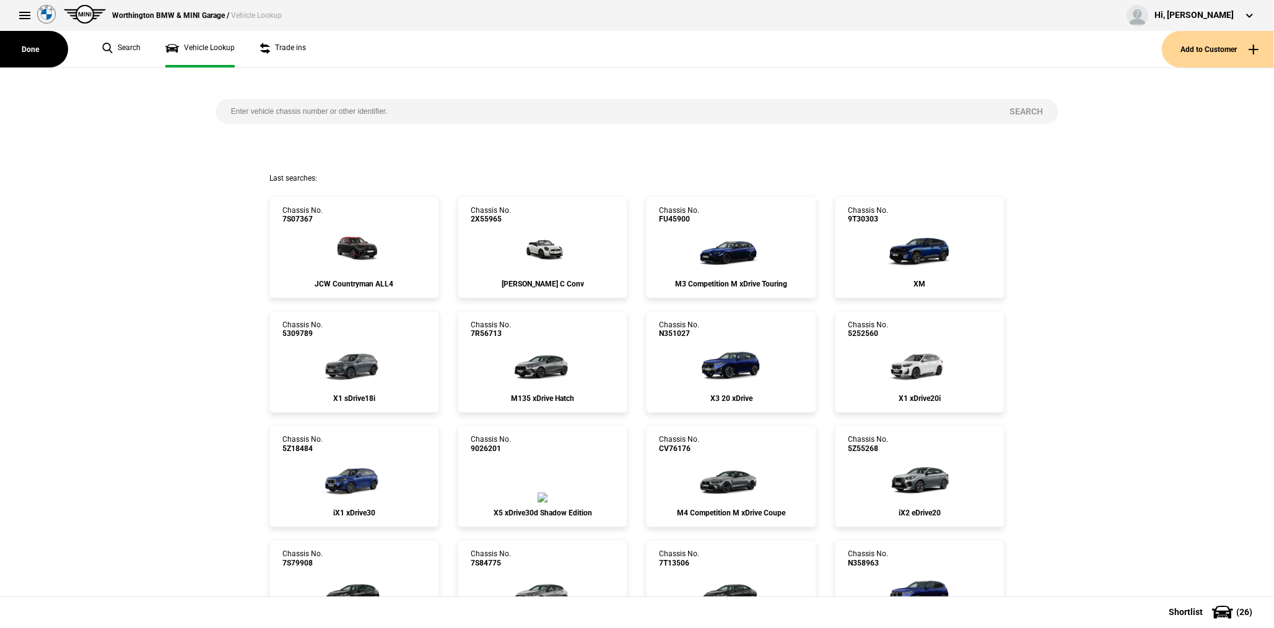
click at [291, 107] on input "search" at bounding box center [604, 111] width 778 height 25
paste input "2X38746"
type input "2X38746"
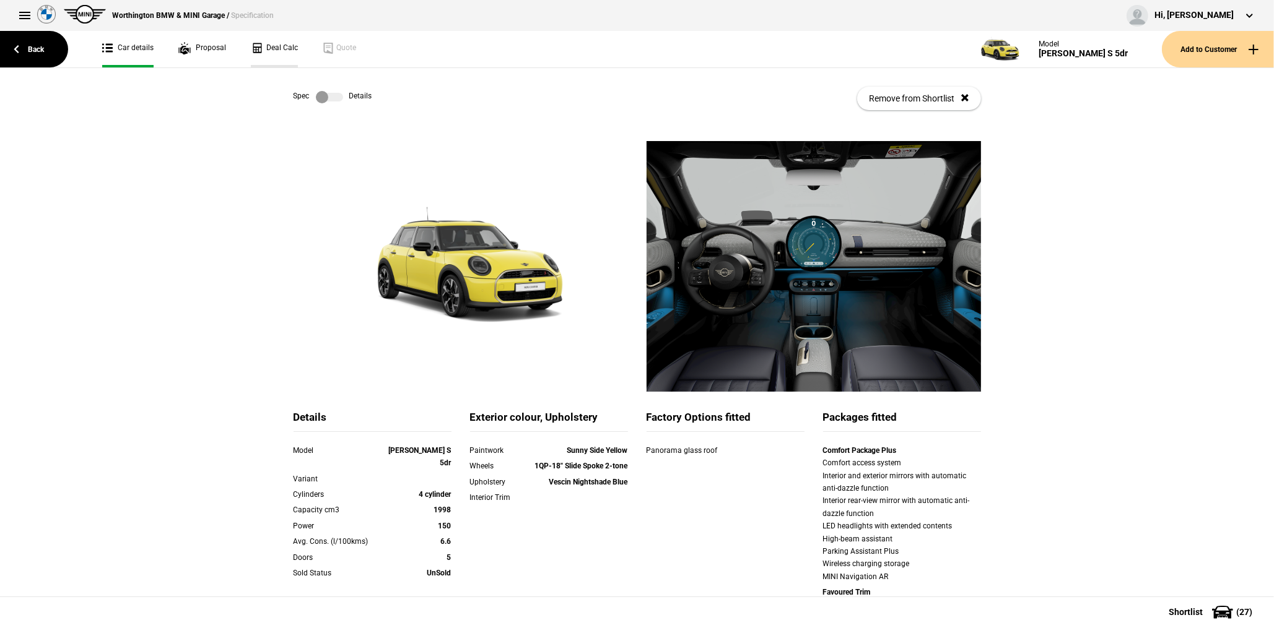
click at [279, 53] on link "Deal Calc" at bounding box center [274, 49] width 47 height 37
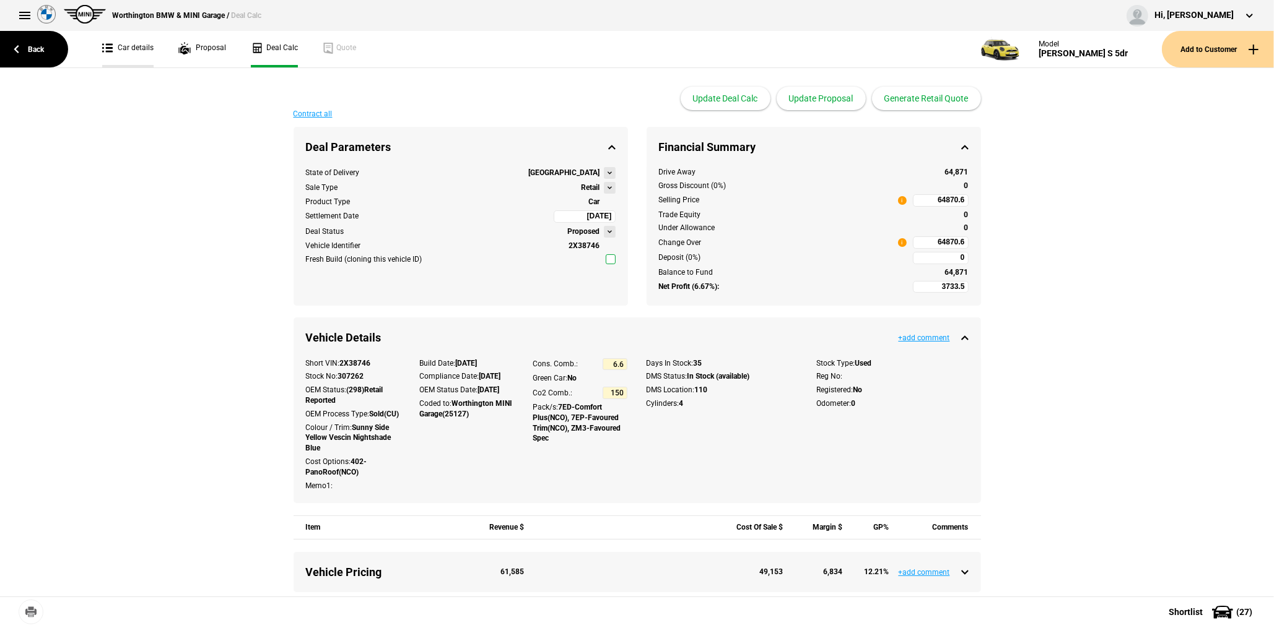
click at [129, 52] on link "Car details" at bounding box center [127, 49] width 51 height 37
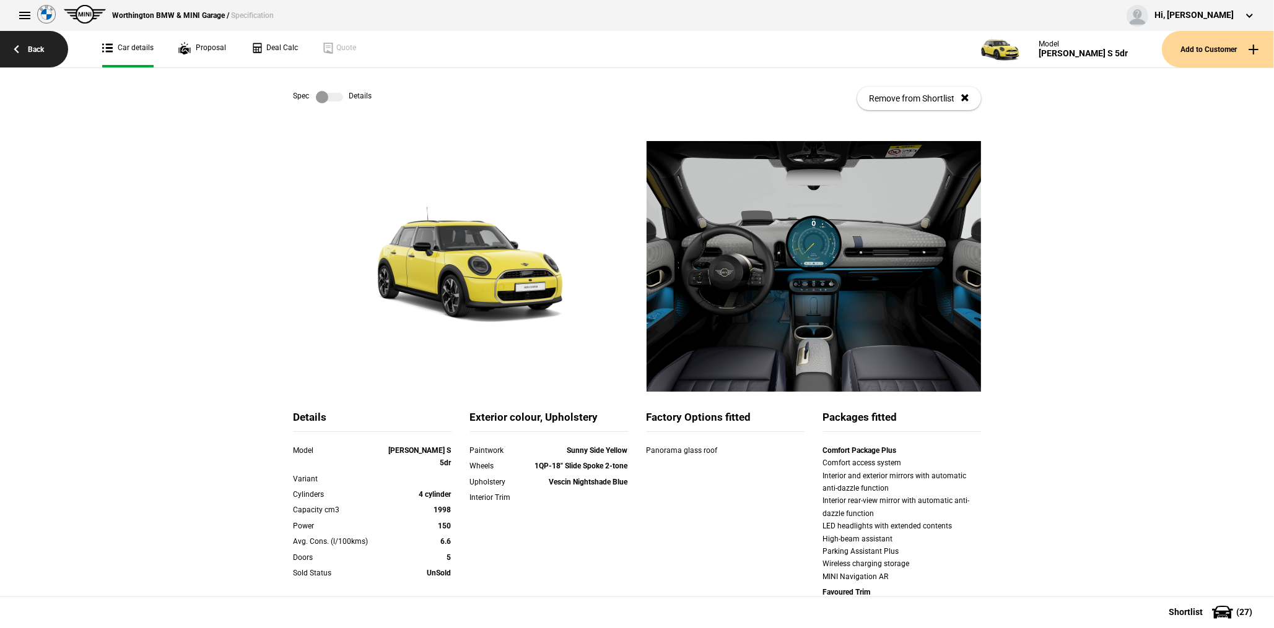
click at [36, 45] on link "Back" at bounding box center [34, 49] width 68 height 37
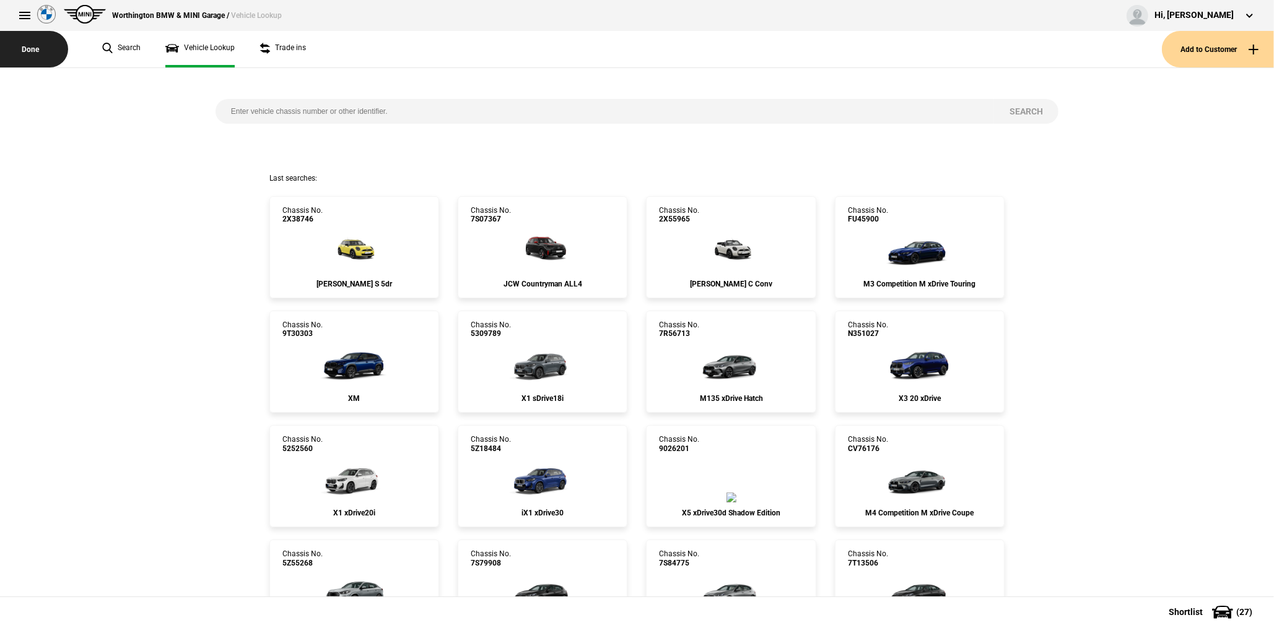
click at [37, 46] on button "Done" at bounding box center [34, 49] width 68 height 37
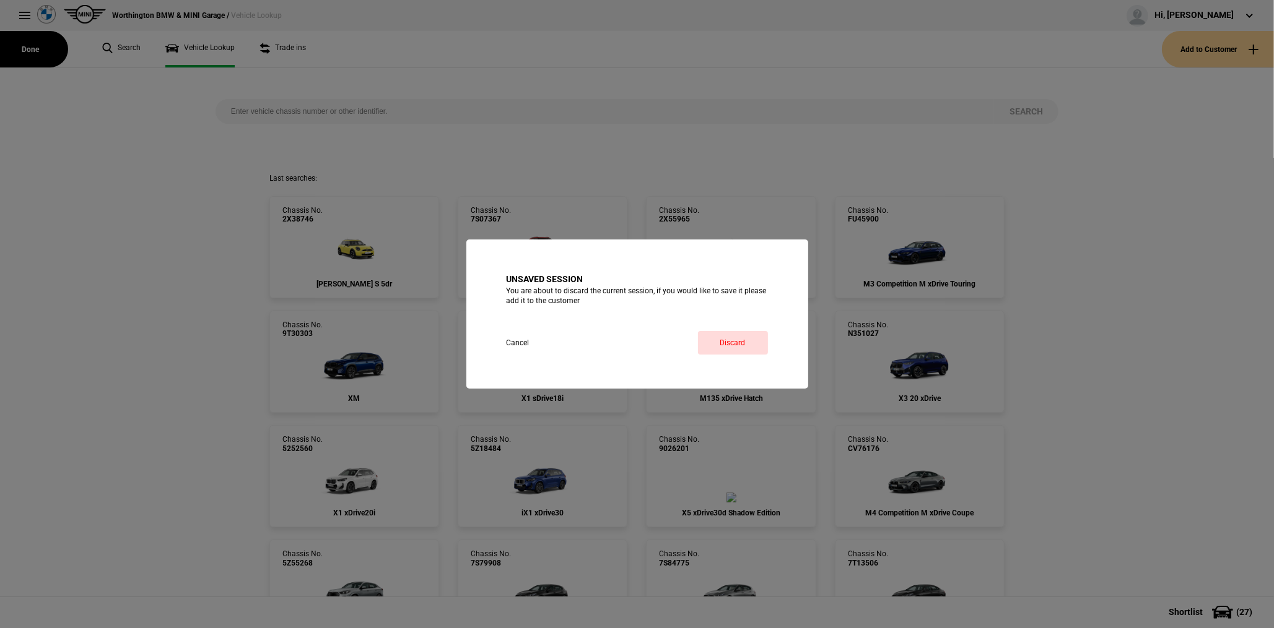
click at [537, 343] on button "Cancel" at bounding box center [528, 343] width 45 height 24
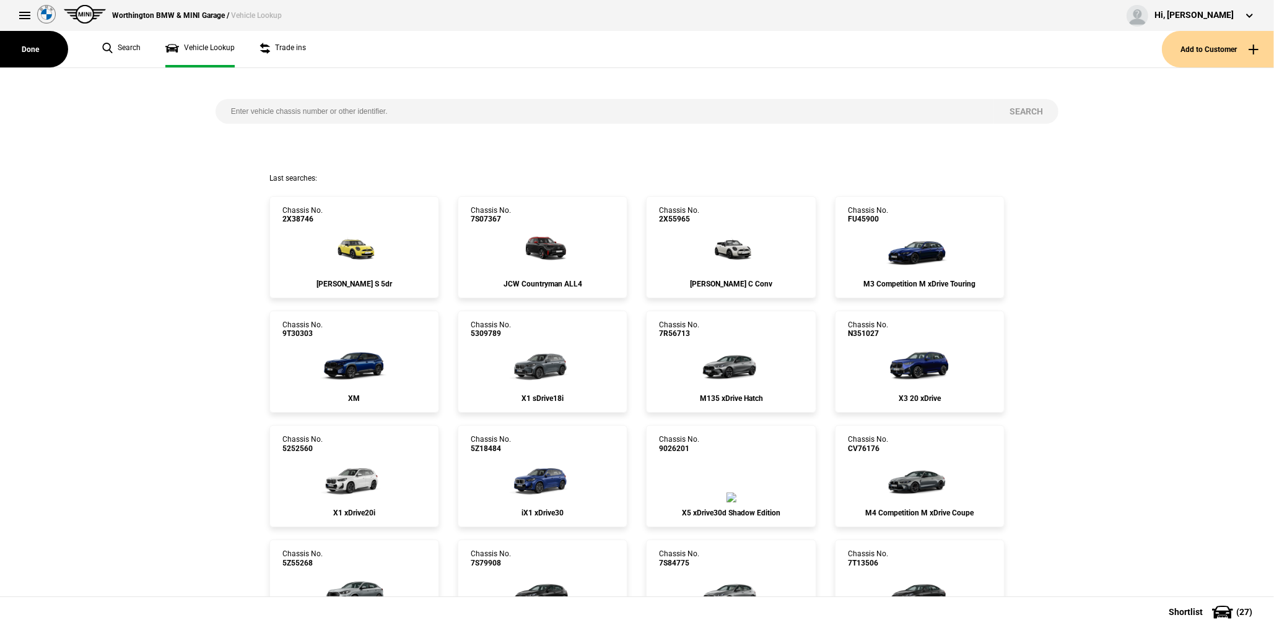
click at [306, 112] on input "search" at bounding box center [604, 111] width 778 height 25
paste input "TB28274"
type input "TB28274"
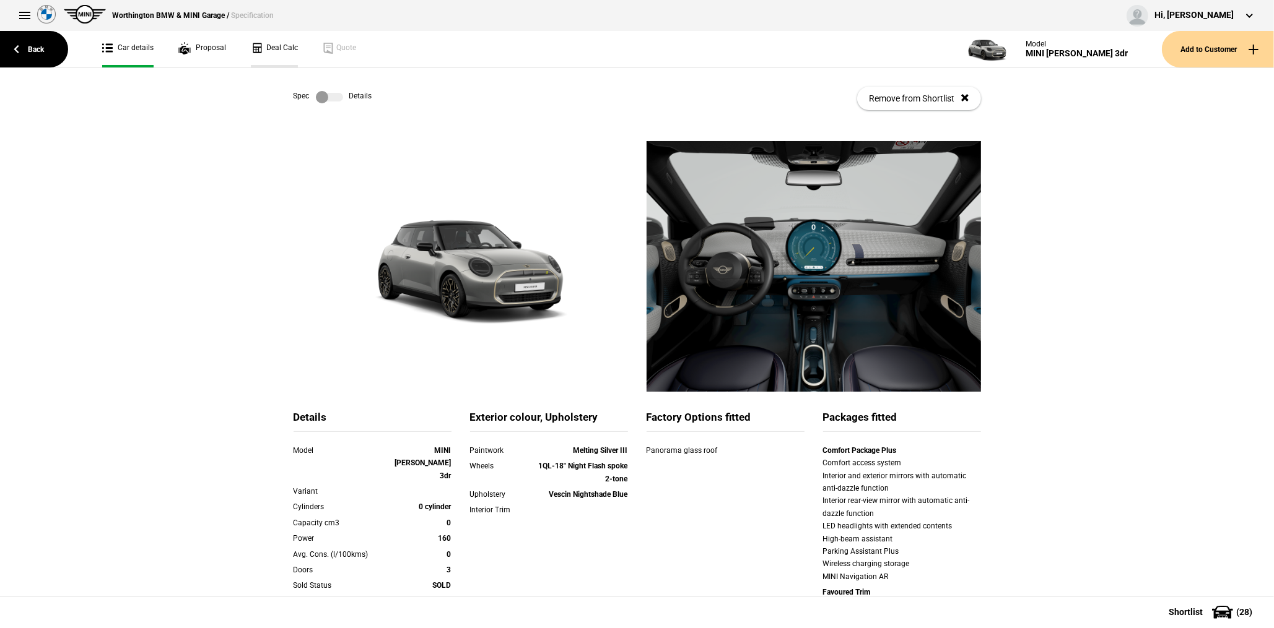
click at [280, 56] on link "Deal Calc" at bounding box center [274, 49] width 47 height 37
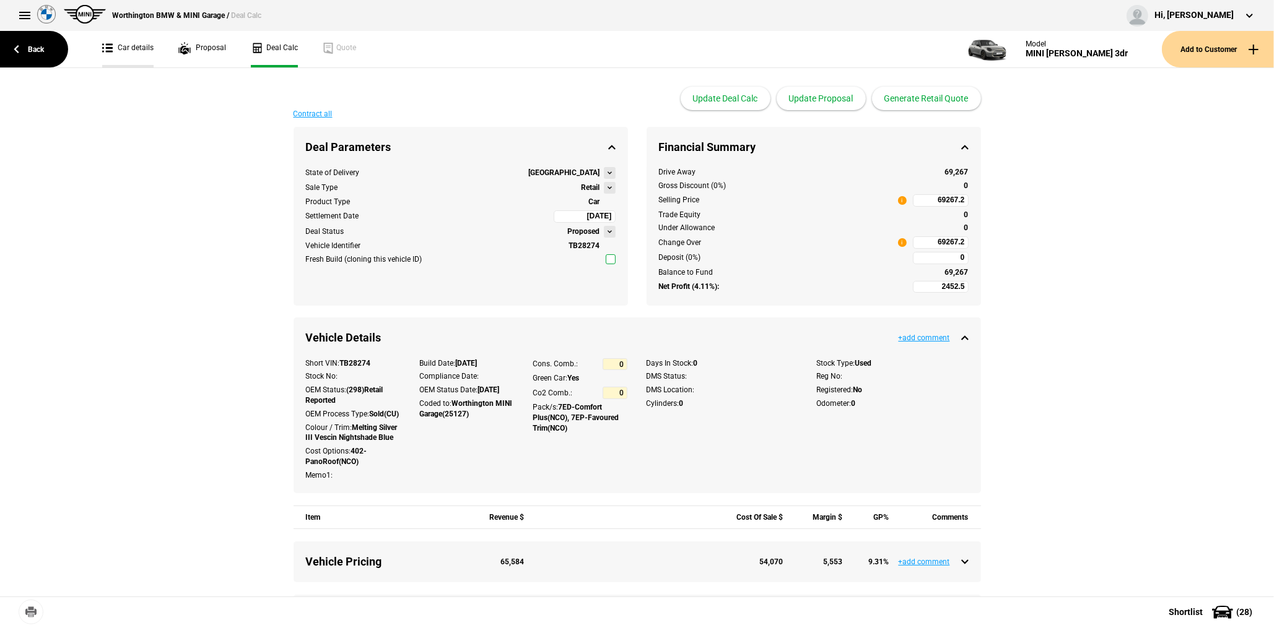
click at [120, 50] on link "Car details" at bounding box center [127, 49] width 51 height 37
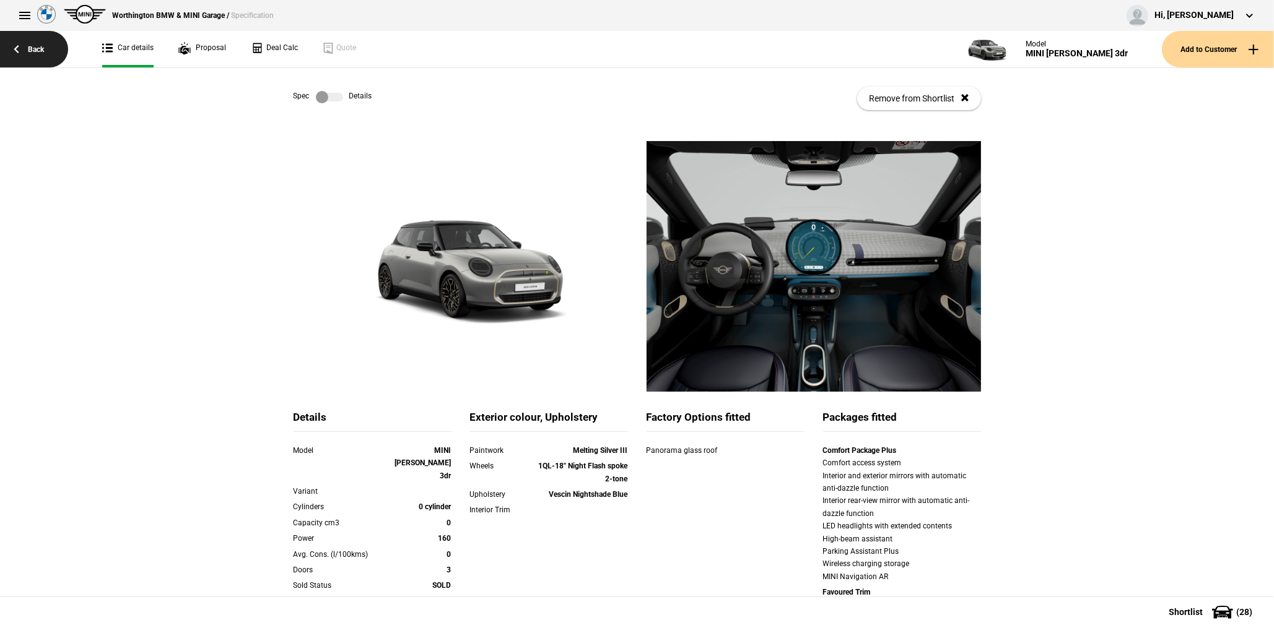
click at [50, 43] on link "Back" at bounding box center [34, 49] width 68 height 37
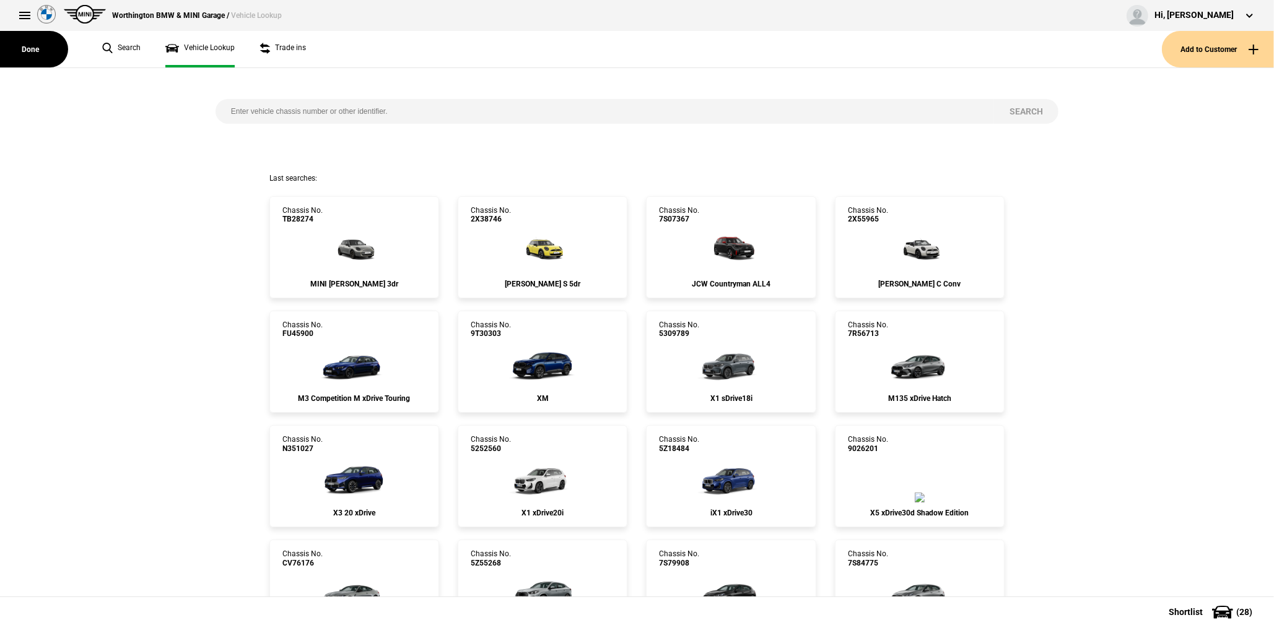
click at [287, 111] on input "search" at bounding box center [604, 111] width 778 height 25
paste input "7R90568"
type input "7R90568"
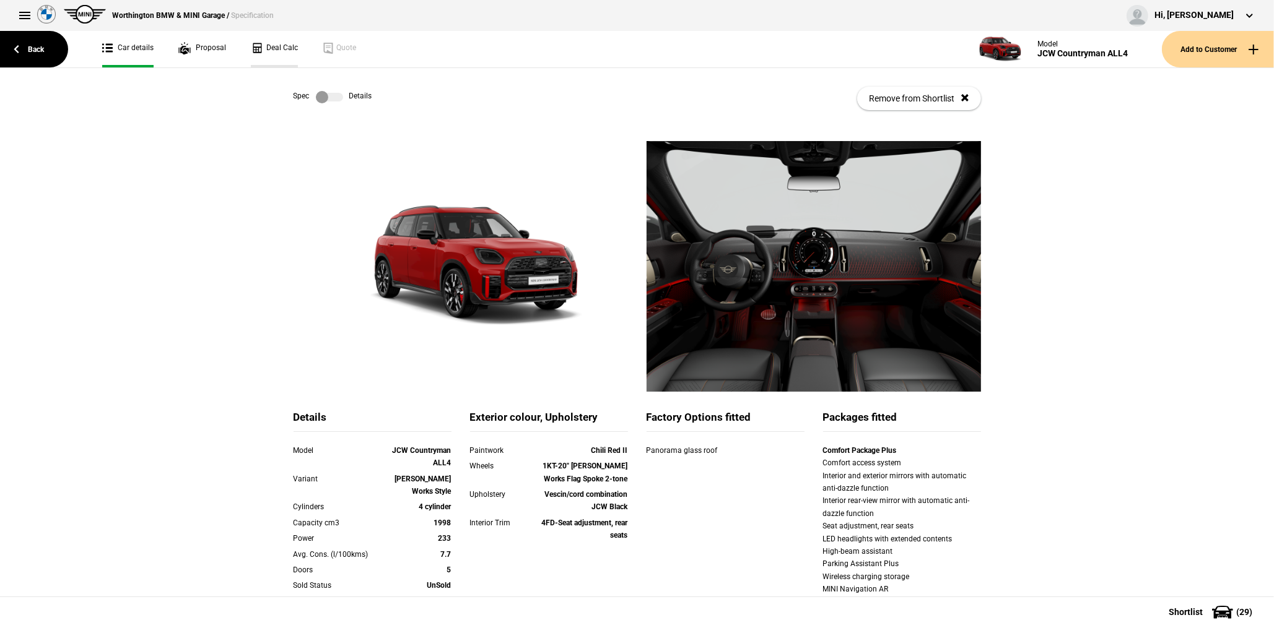
click at [264, 51] on link "Deal Calc" at bounding box center [274, 49] width 47 height 37
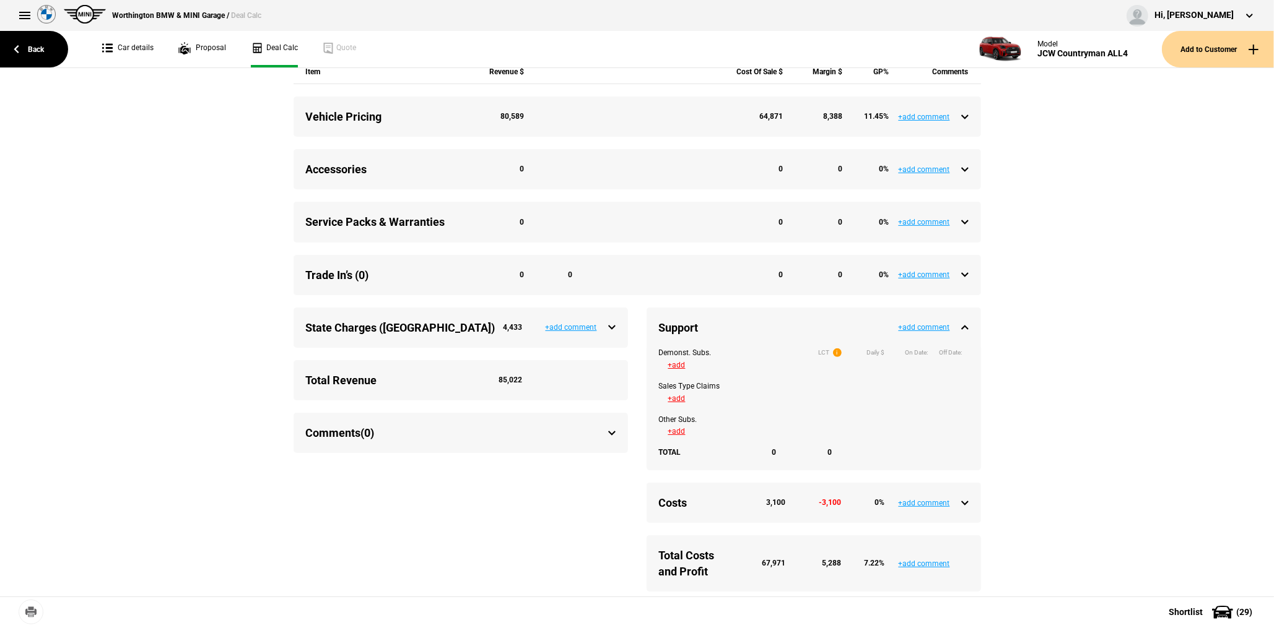
scroll to position [329, 0]
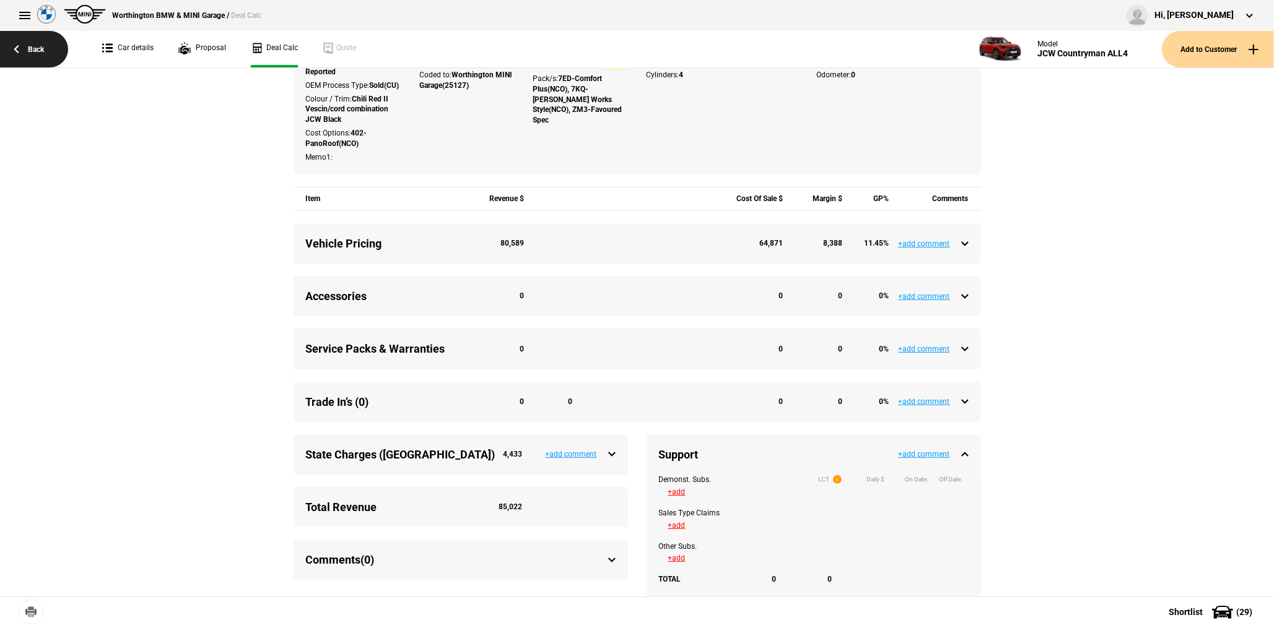
click at [53, 50] on link "Back" at bounding box center [34, 49] width 68 height 37
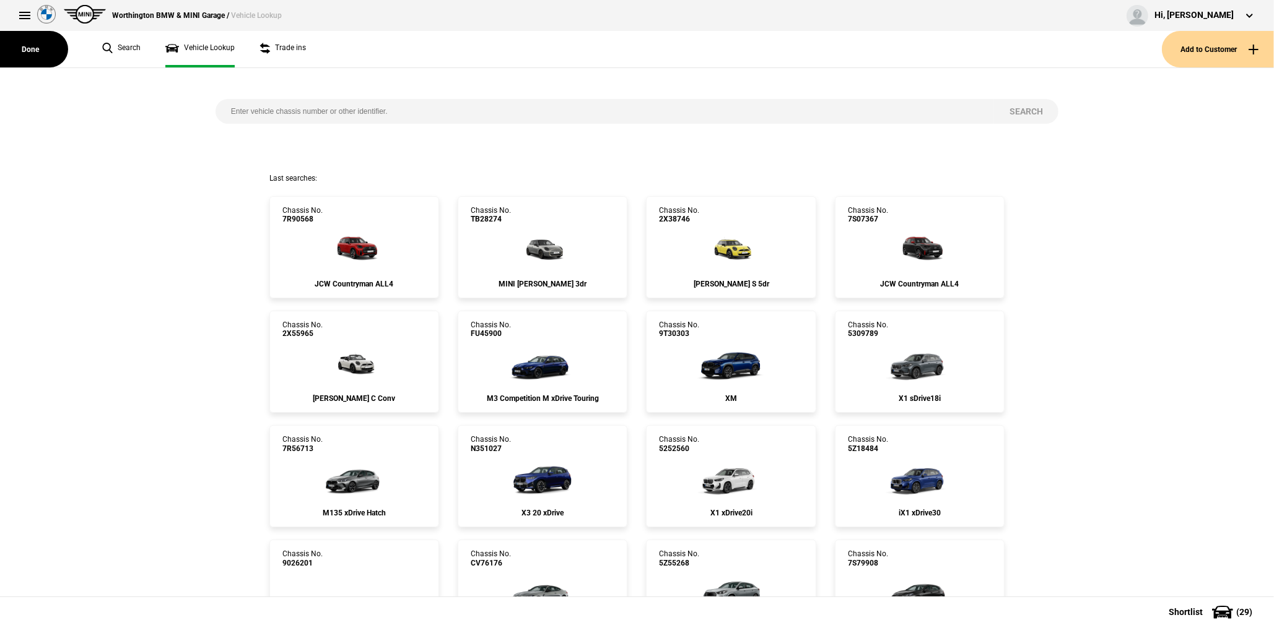
click at [269, 111] on input "search" at bounding box center [604, 111] width 778 height 25
paste input "7P96635"
type input "7P96635"
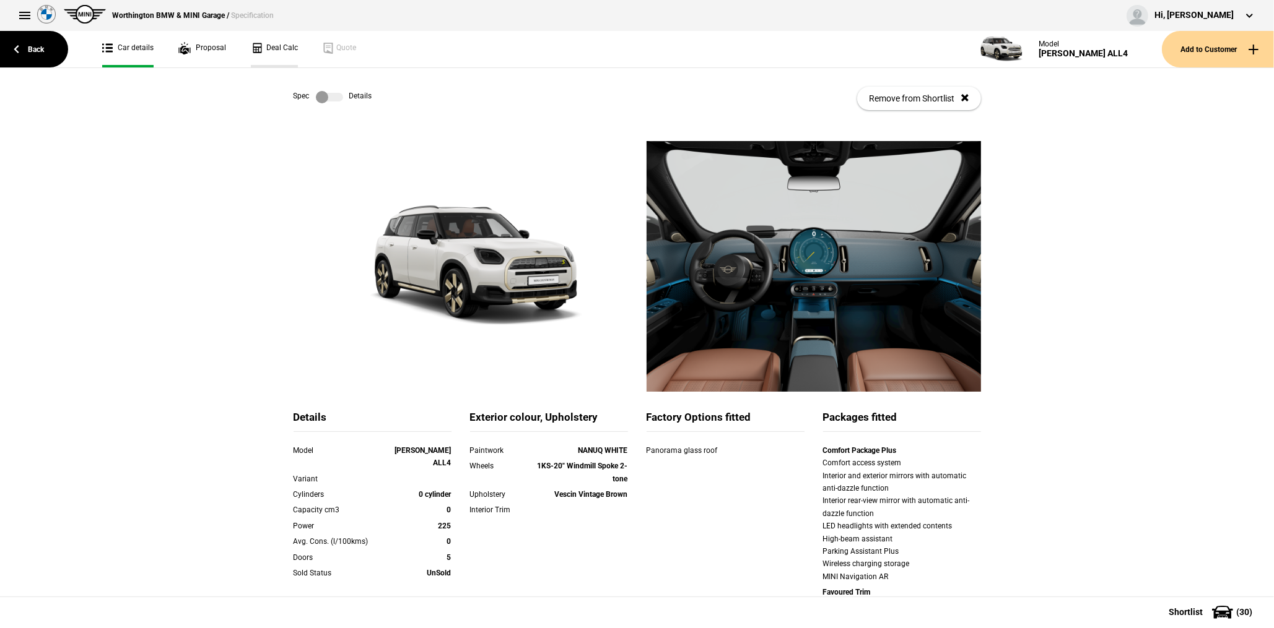
click at [276, 52] on link "Deal Calc" at bounding box center [274, 49] width 47 height 37
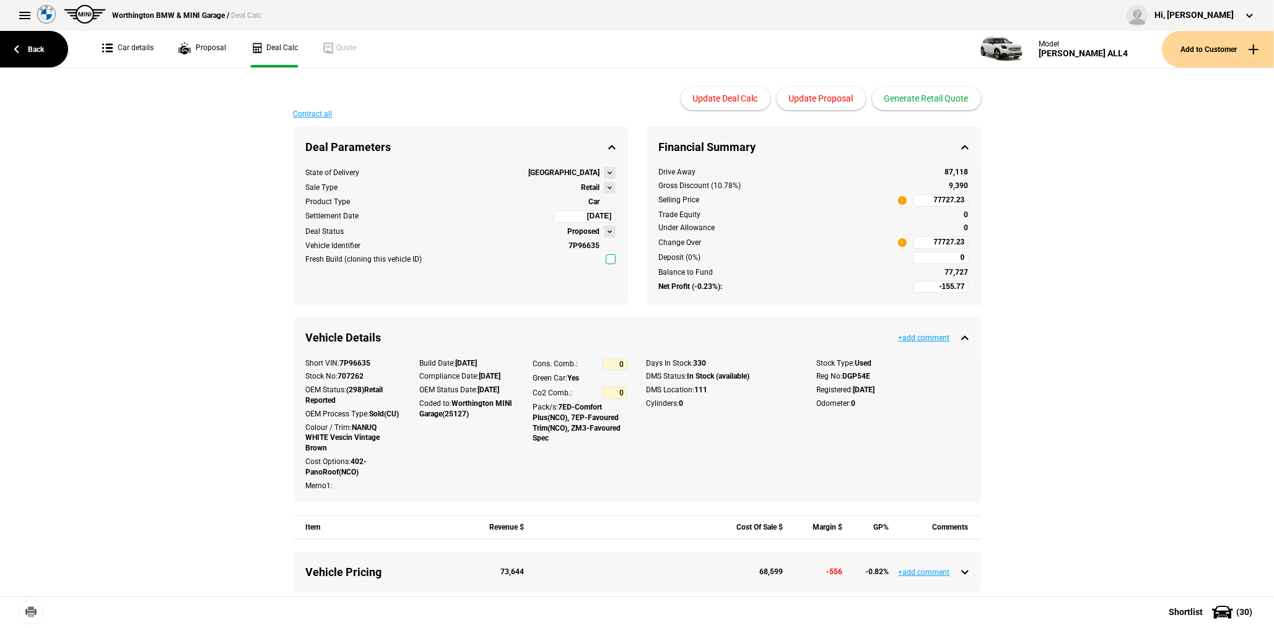
type input "78990"
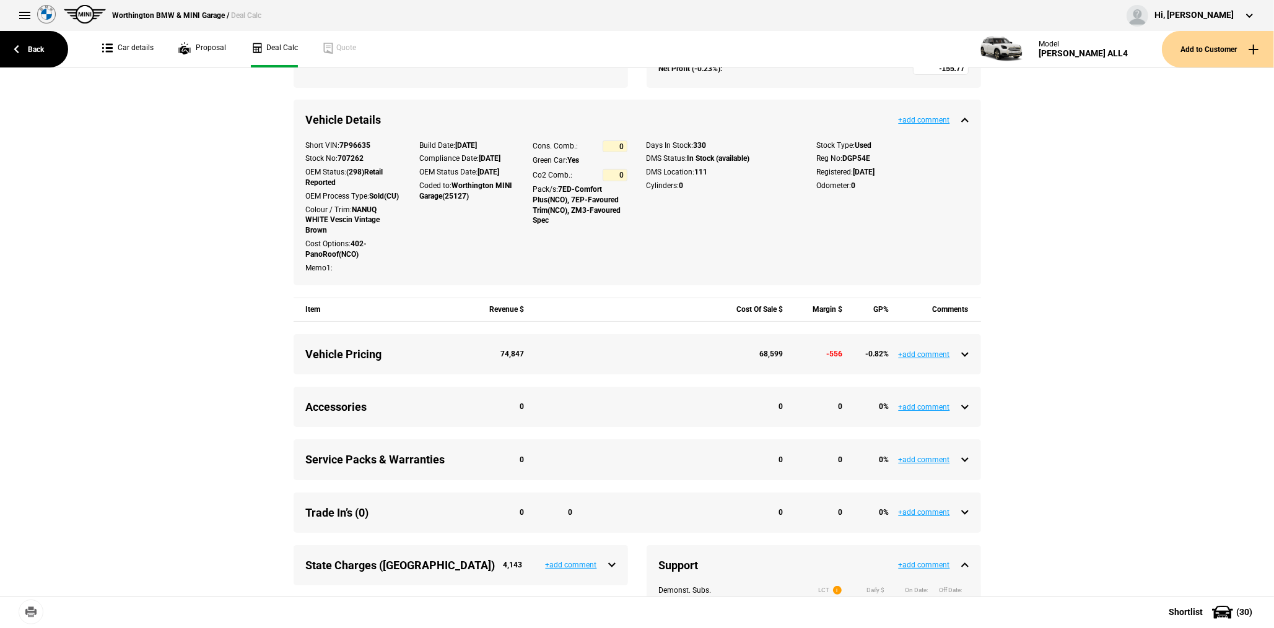
scroll to position [371, 0]
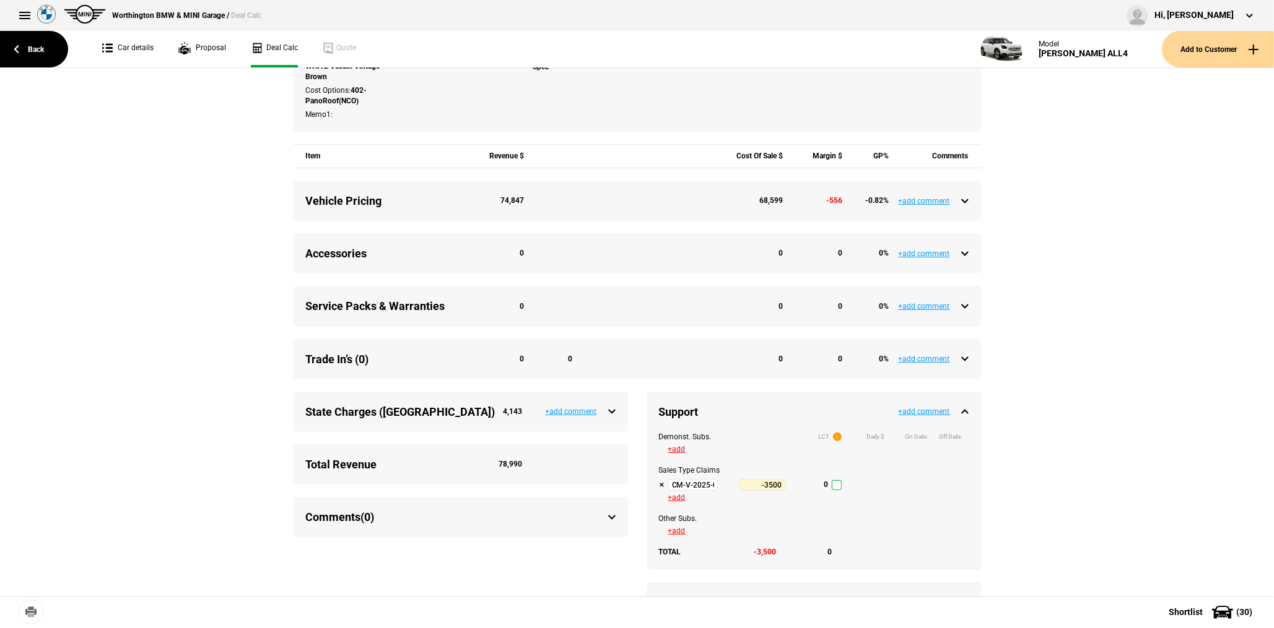
drag, startPoint x: 671, startPoint y: 489, endPoint x: 677, endPoint y: 492, distance: 7.2
click at [671, 490] on input "CM-V-2025-07-01 Sales Support - Q3 2025" at bounding box center [693, 485] width 50 height 12
click at [54, 50] on link "Back" at bounding box center [34, 49] width 68 height 37
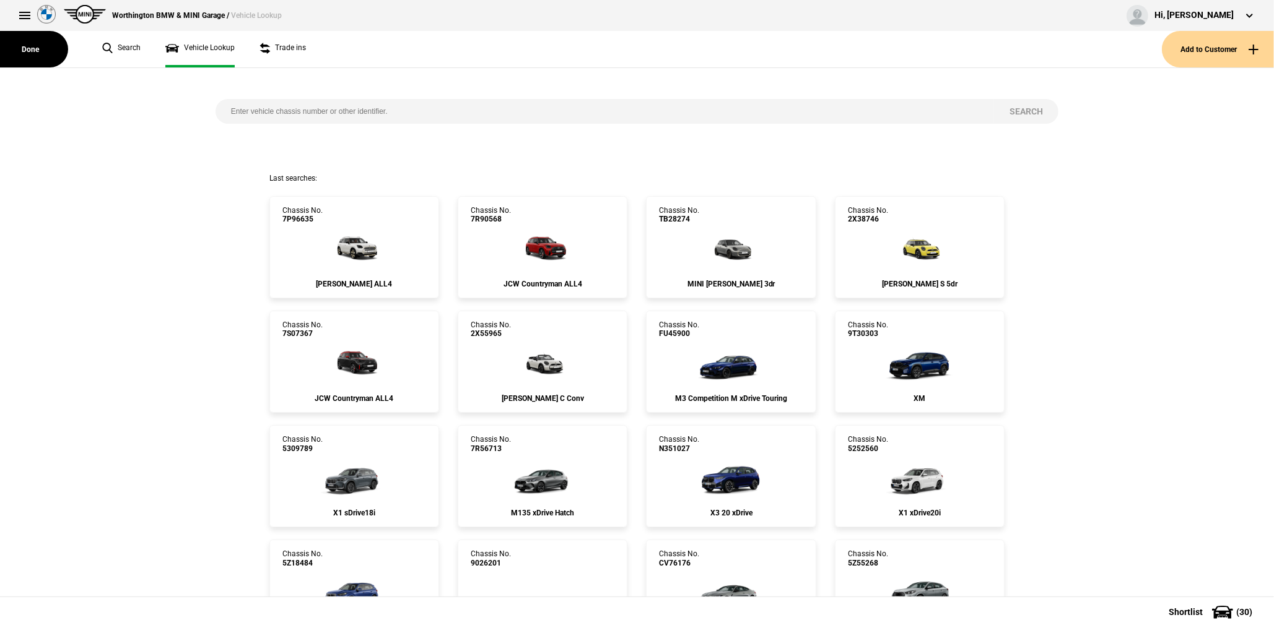
click at [301, 115] on input "search" at bounding box center [604, 111] width 778 height 25
paste input "7R96327"
type input "7R96327"
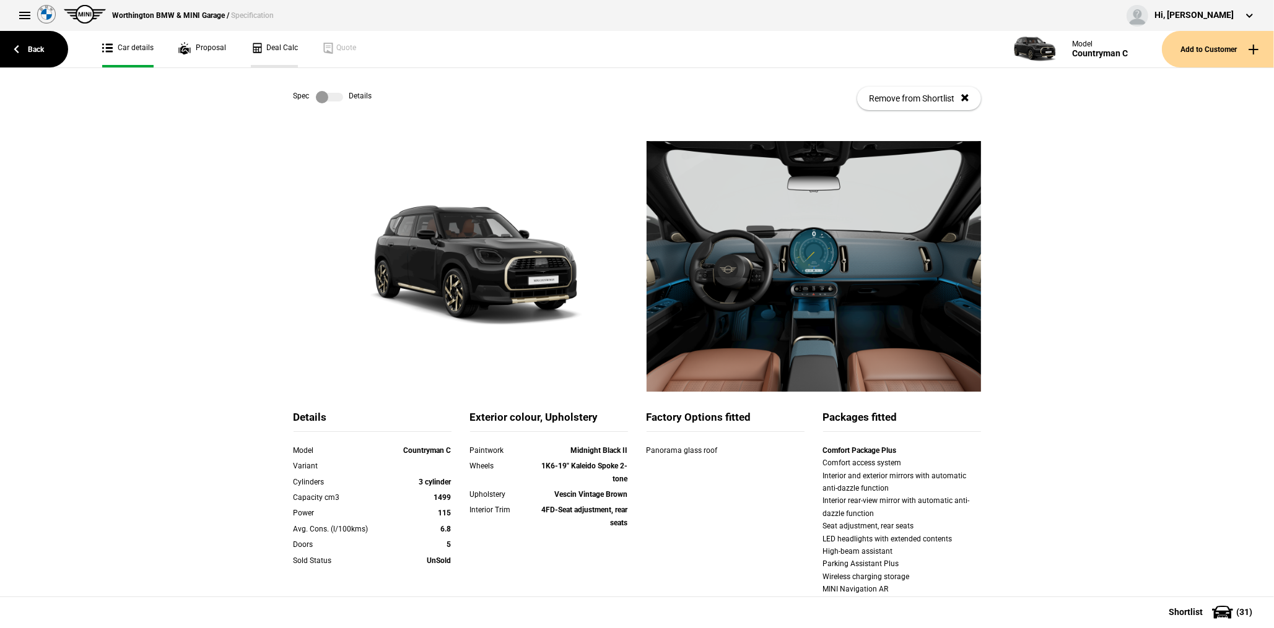
click at [268, 53] on link "Deal Calc" at bounding box center [274, 49] width 47 height 37
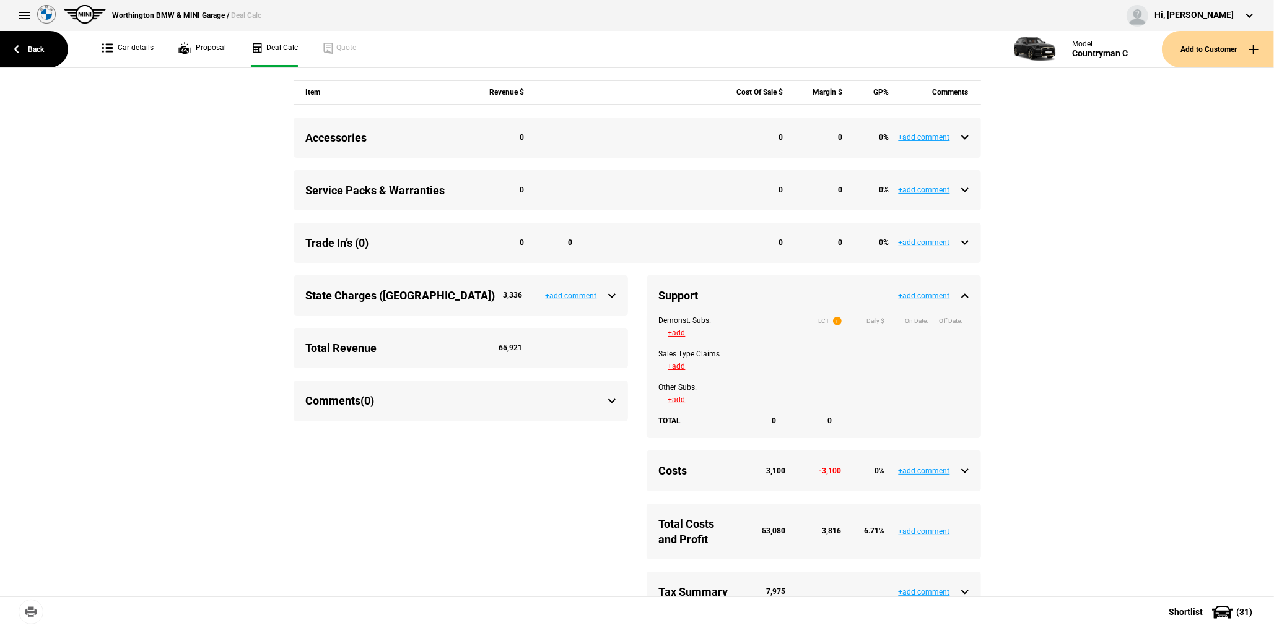
scroll to position [495, 0]
click at [36, 54] on link "Back" at bounding box center [34, 49] width 68 height 37
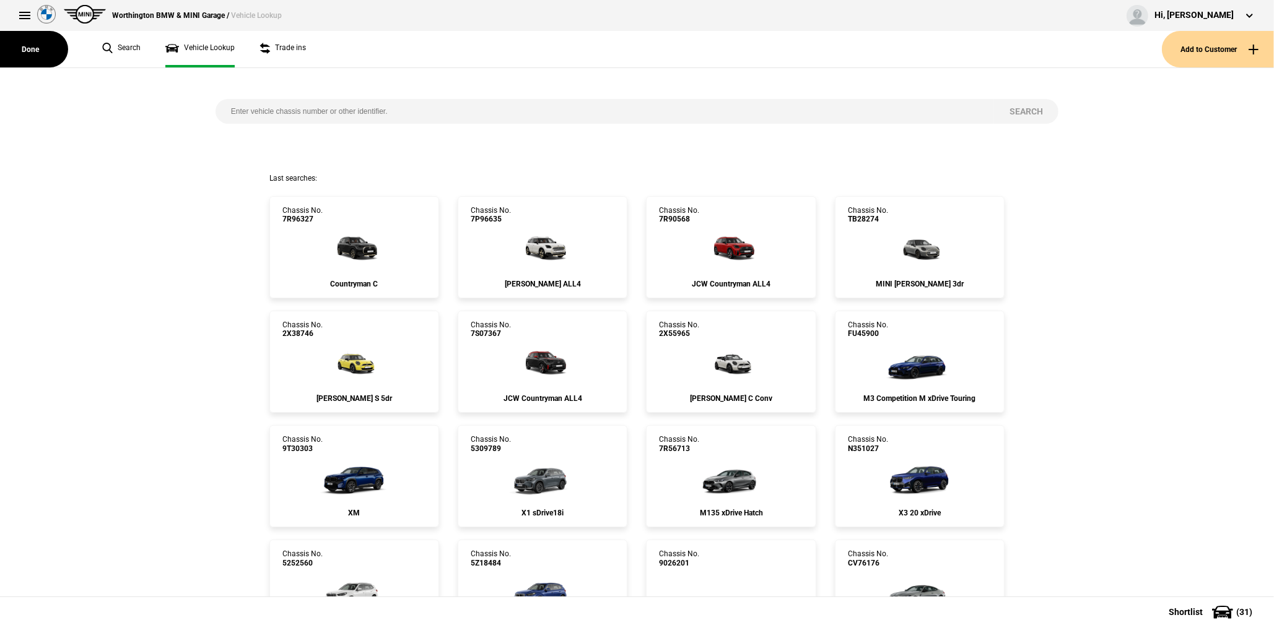
click at [283, 112] on input "search" at bounding box center [604, 111] width 778 height 25
paste input "7P49218"
type input "7P49218"
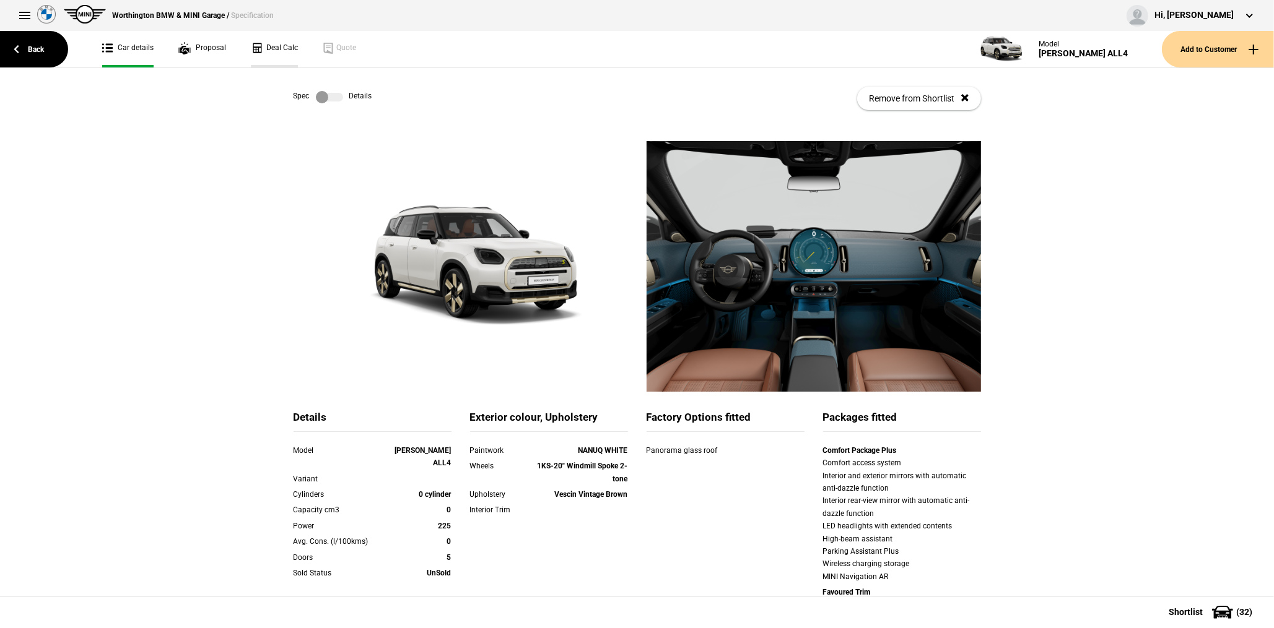
click at [292, 48] on link "Deal Calc" at bounding box center [274, 49] width 47 height 37
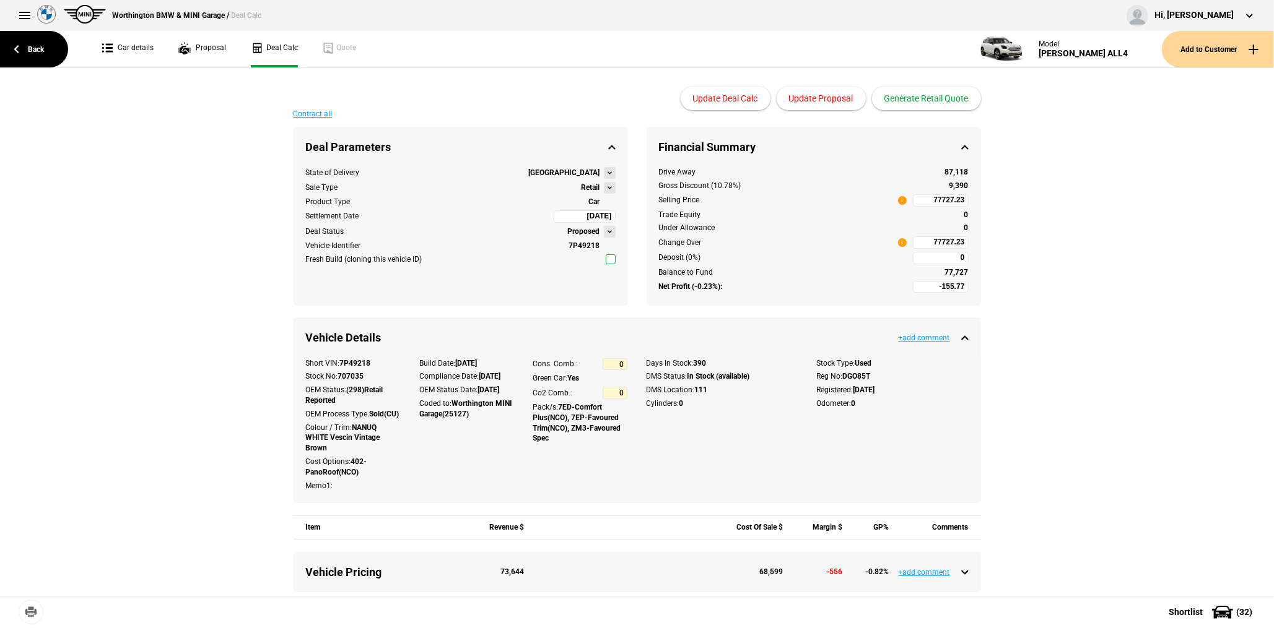
type input "78990"
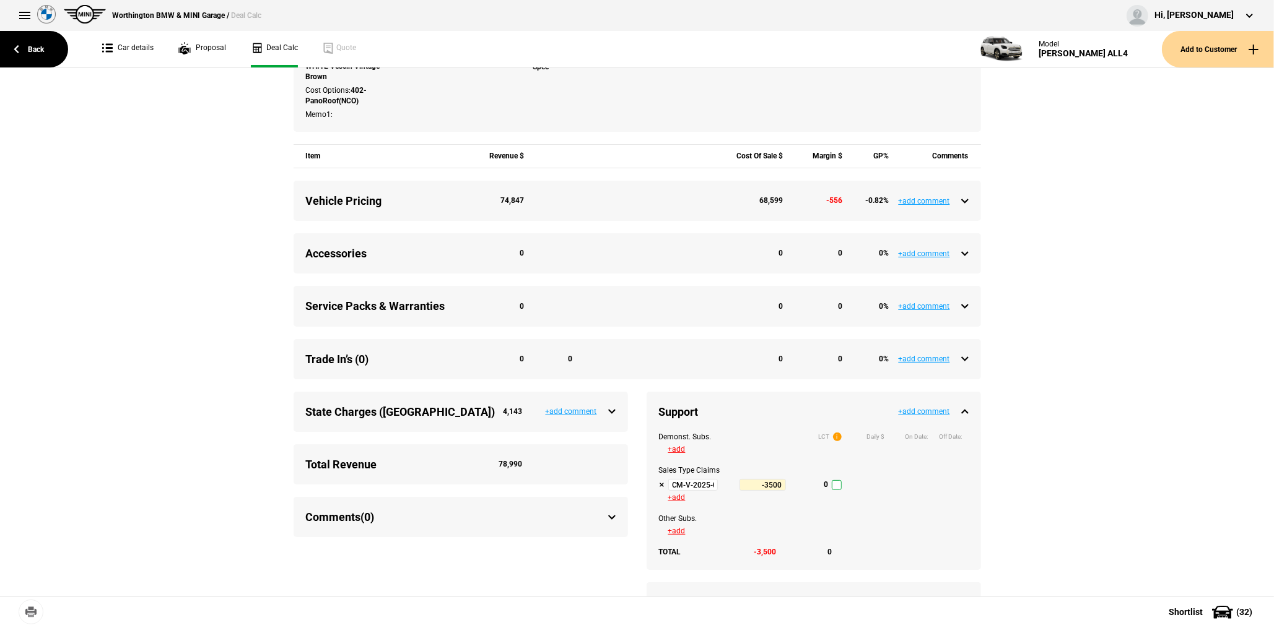
scroll to position [495, 0]
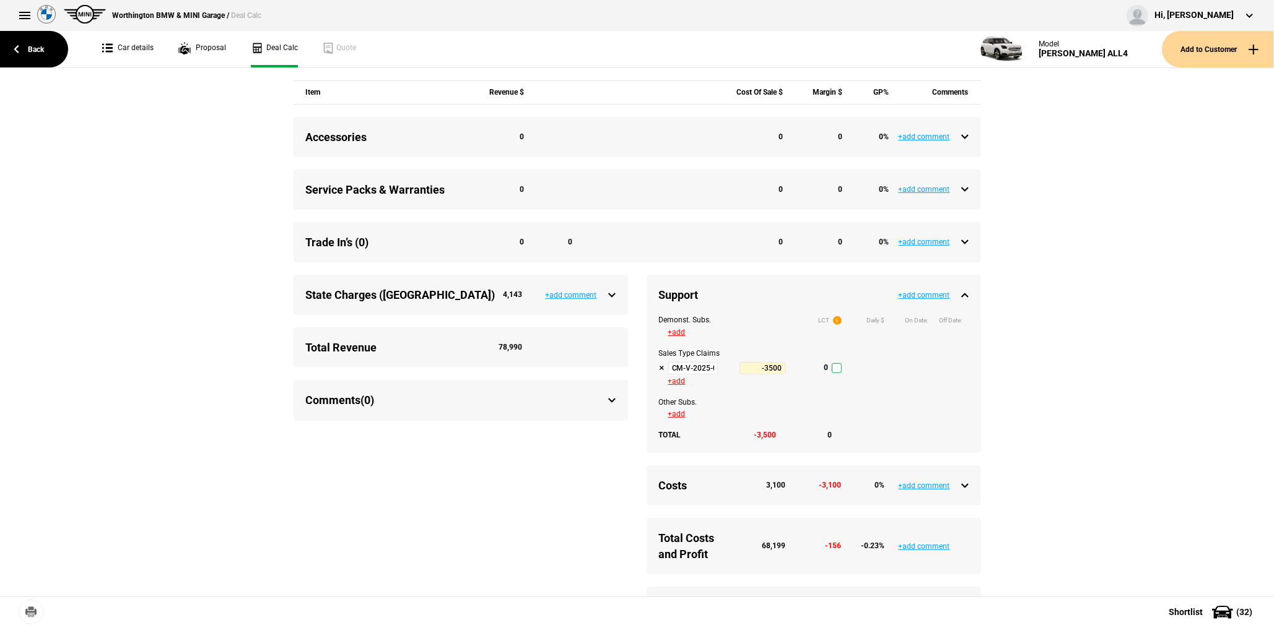
click at [681, 369] on div "Demonst. Subs. LCT i Daily $ On Date: Off Date: +add Sales Type Claims CM-V-202…" at bounding box center [813, 384] width 334 height 138
click at [681, 375] on input "CM-V-2025-07-01 Sales Support - Q3 2025" at bounding box center [693, 368] width 50 height 12
click at [24, 51] on link "Back" at bounding box center [34, 49] width 68 height 37
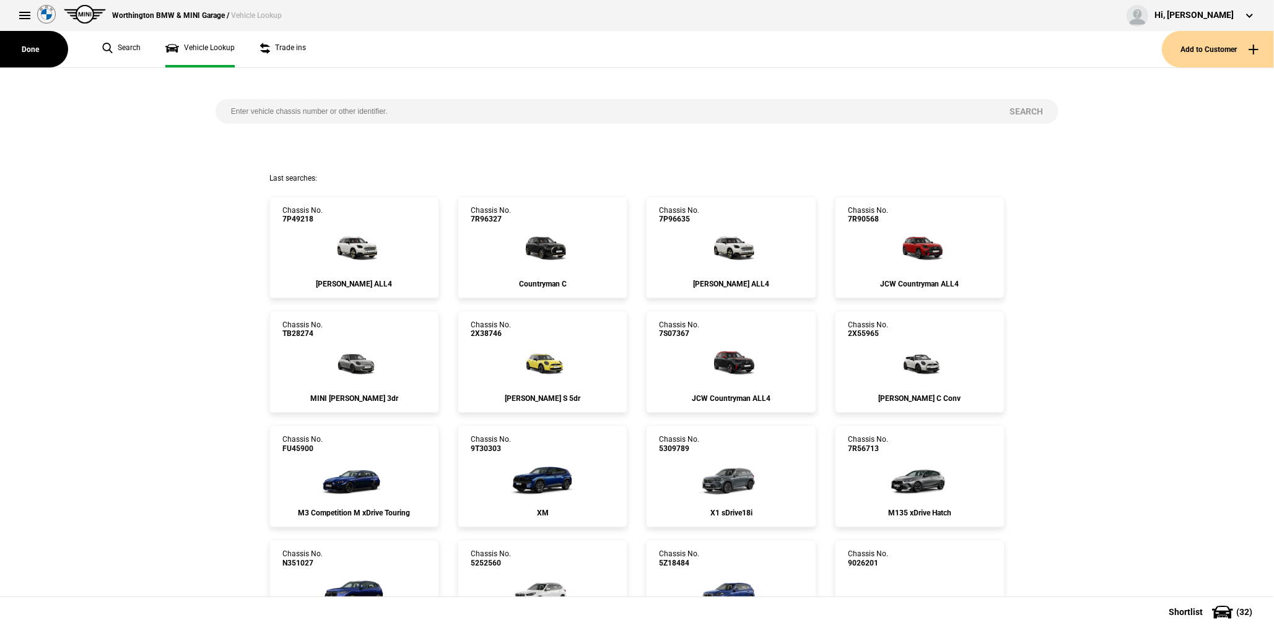
click at [264, 108] on input "search" at bounding box center [604, 111] width 778 height 25
paste input "7S71914"
type input "7S71914"
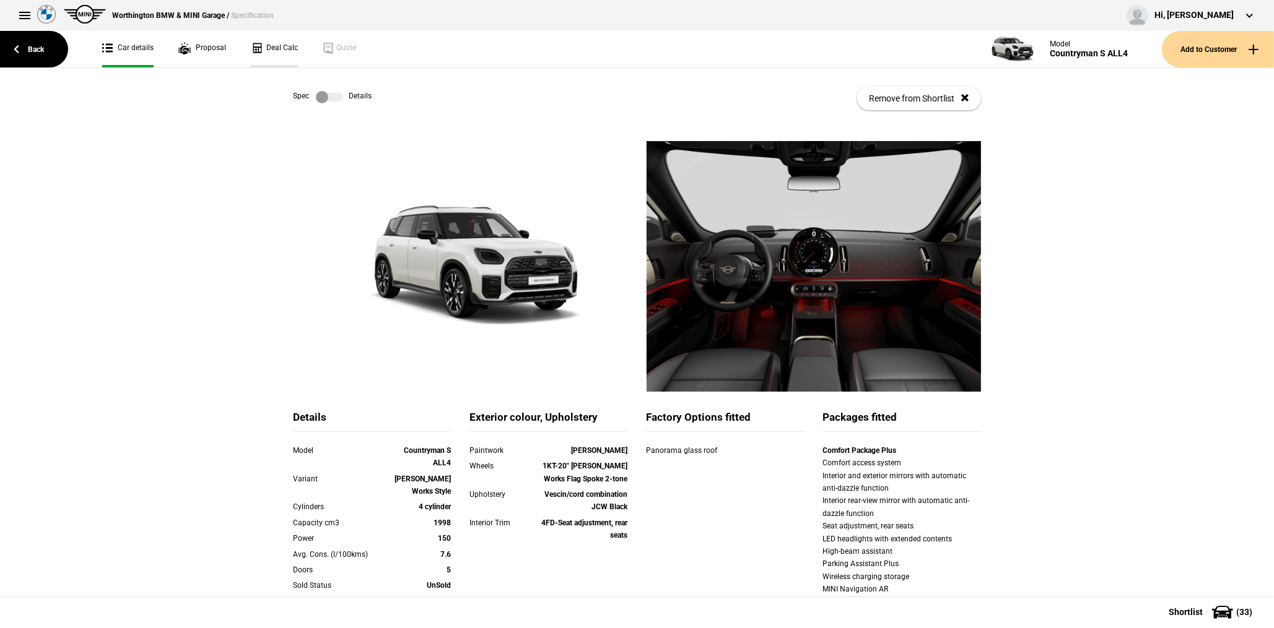
click at [289, 51] on link "Deal Calc" at bounding box center [274, 49] width 47 height 37
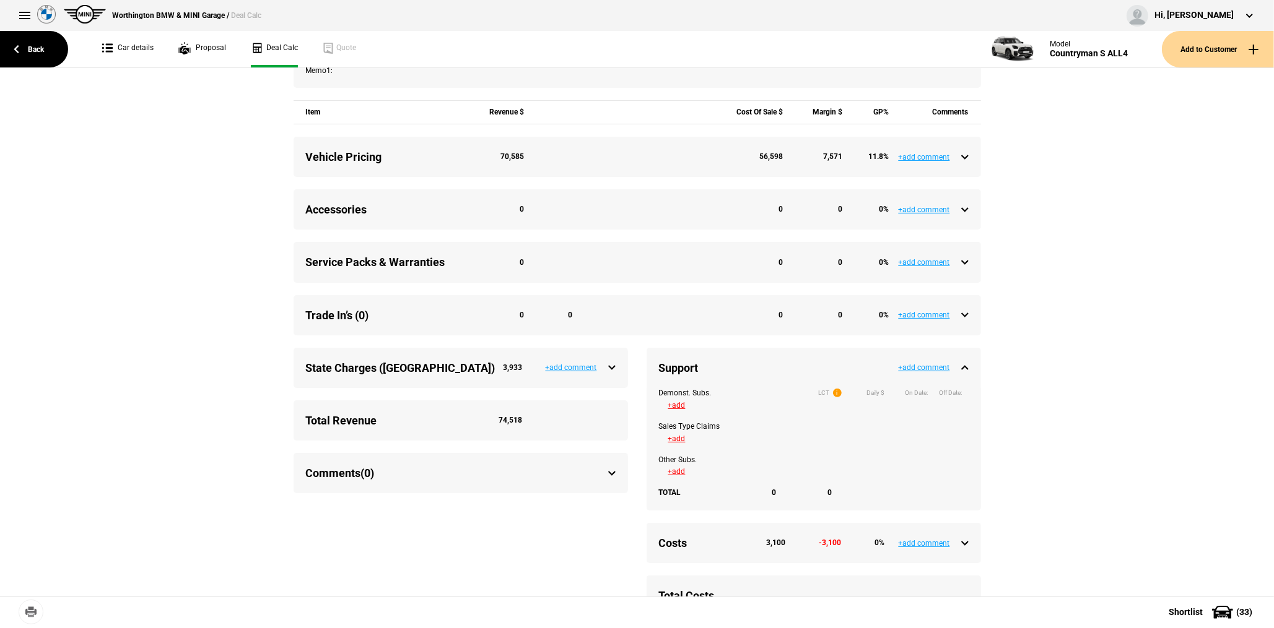
scroll to position [433, 0]
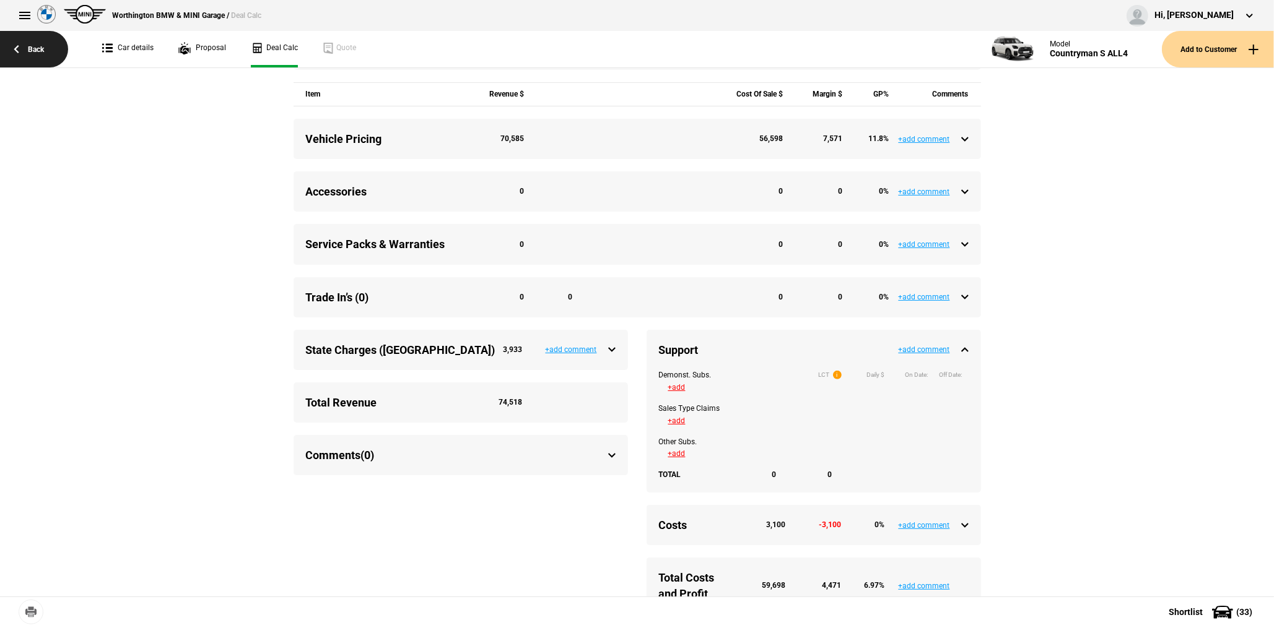
click at [30, 43] on link "Back" at bounding box center [34, 49] width 68 height 37
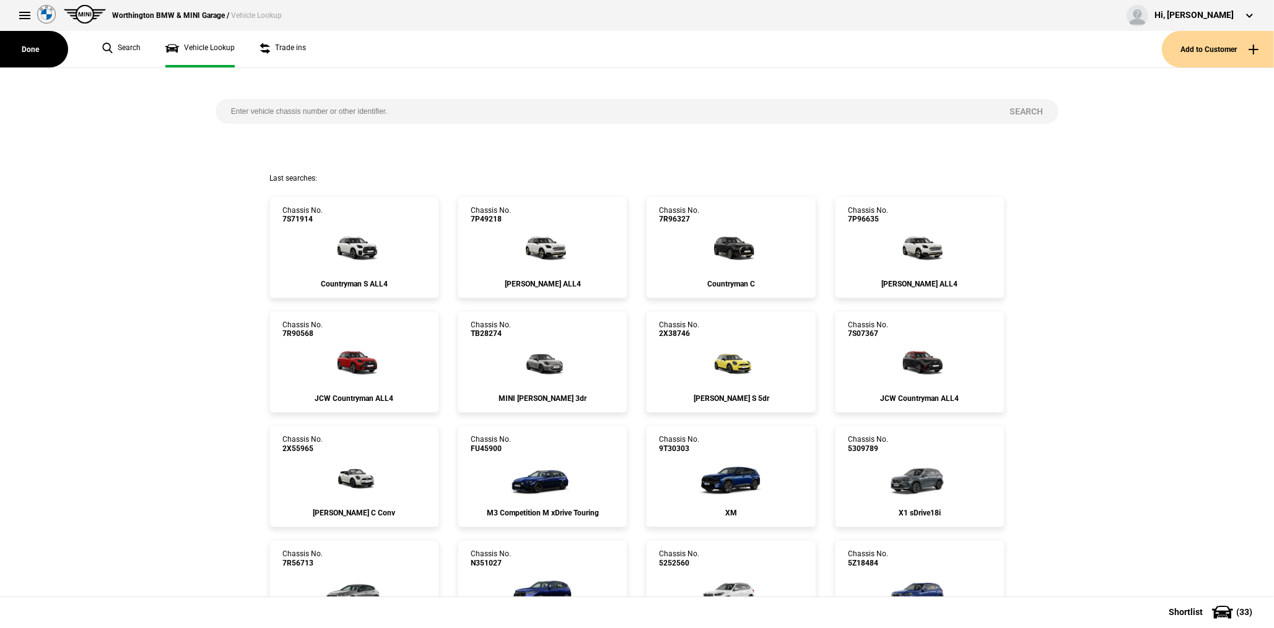
click at [365, 119] on input "search" at bounding box center [604, 111] width 778 height 25
paste input "7P71167"
type input "7P71167"
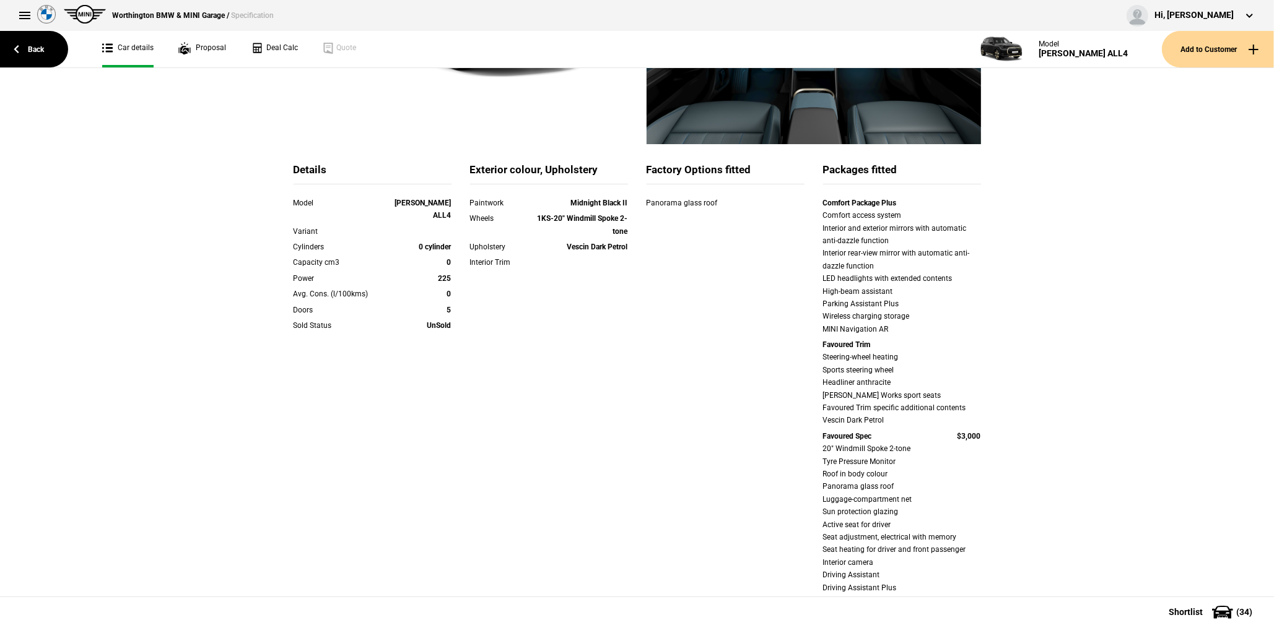
scroll to position [62, 0]
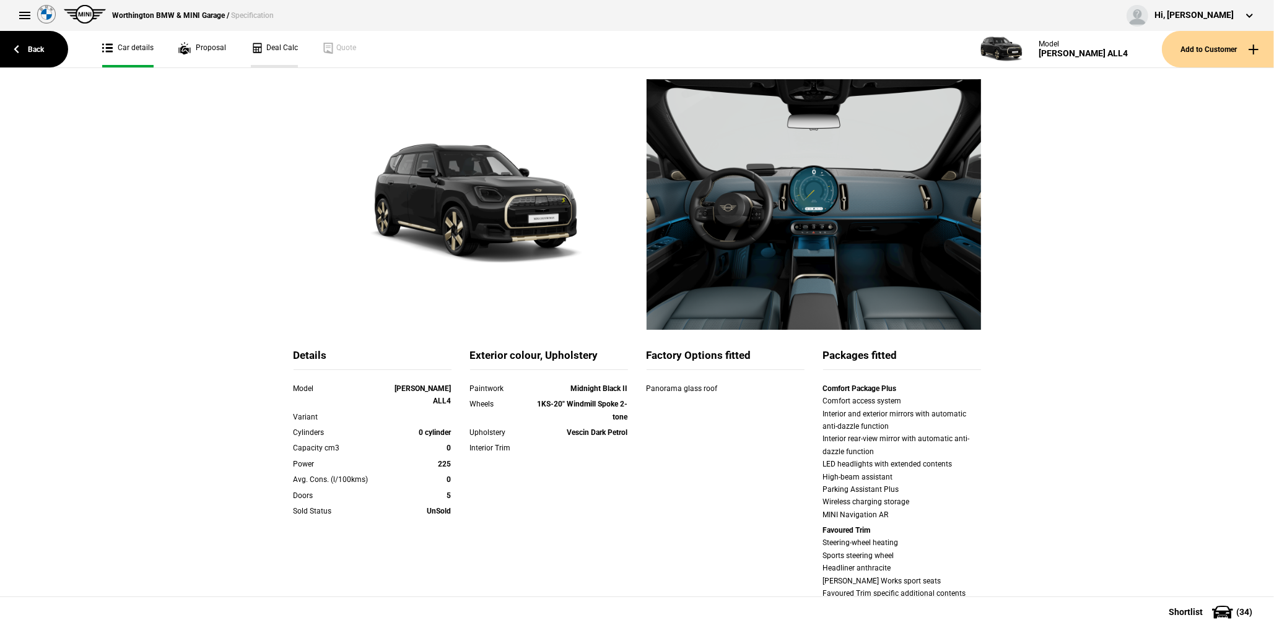
click at [294, 51] on link "Deal Calc" at bounding box center [274, 49] width 47 height 37
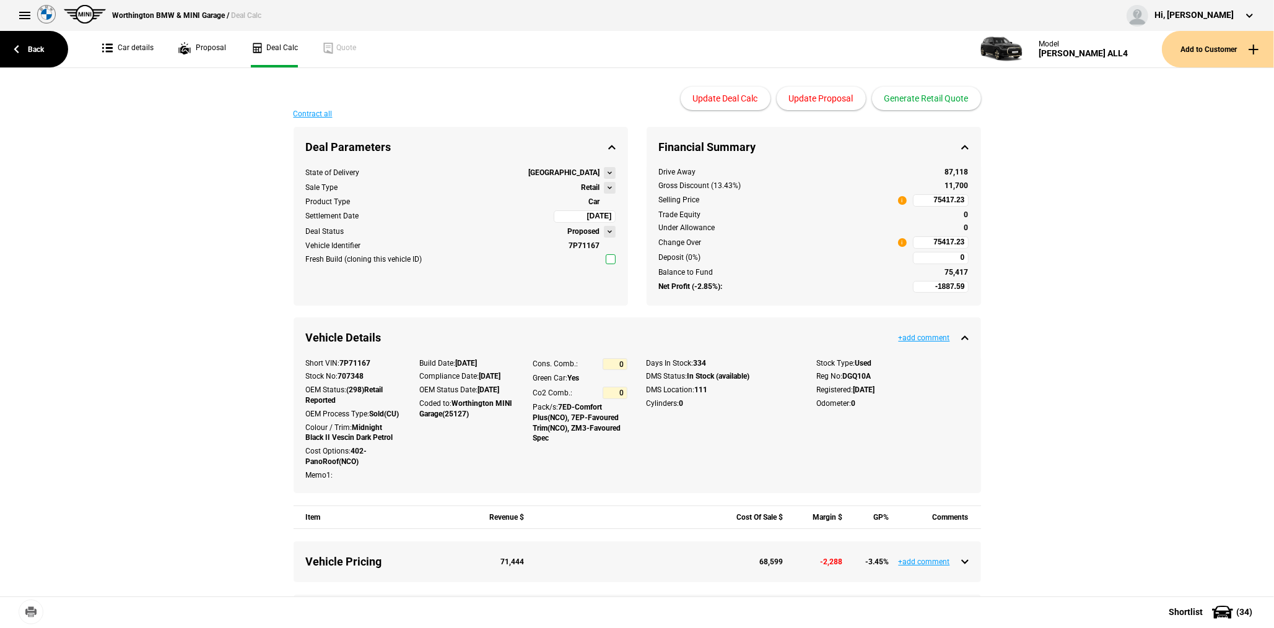
type input "76990"
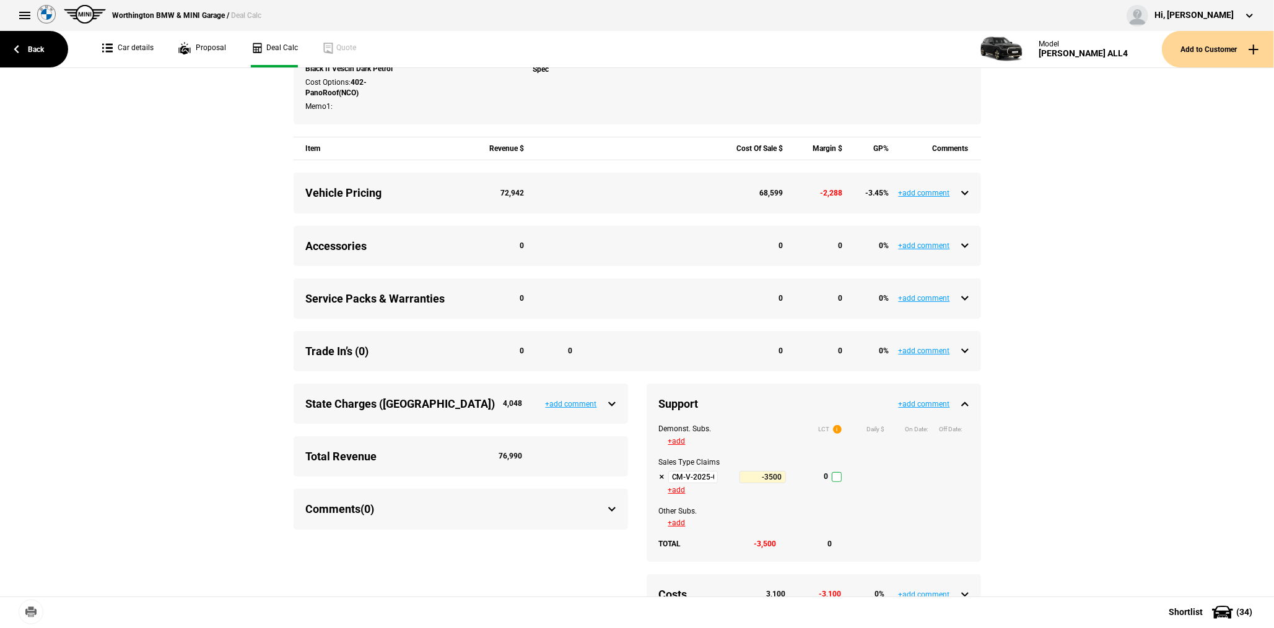
scroll to position [371, 0]
